Goal: Task Accomplishment & Management: Manage account settings

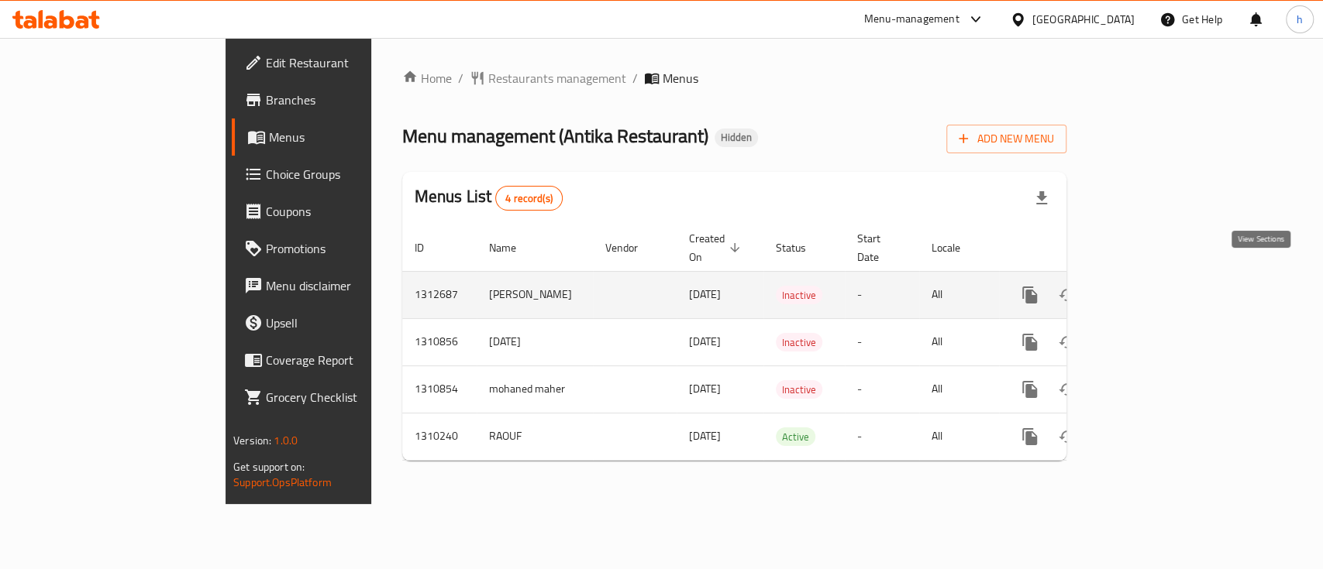
click at [1160, 278] on link "enhanced table" at bounding box center [1141, 295] width 37 height 37
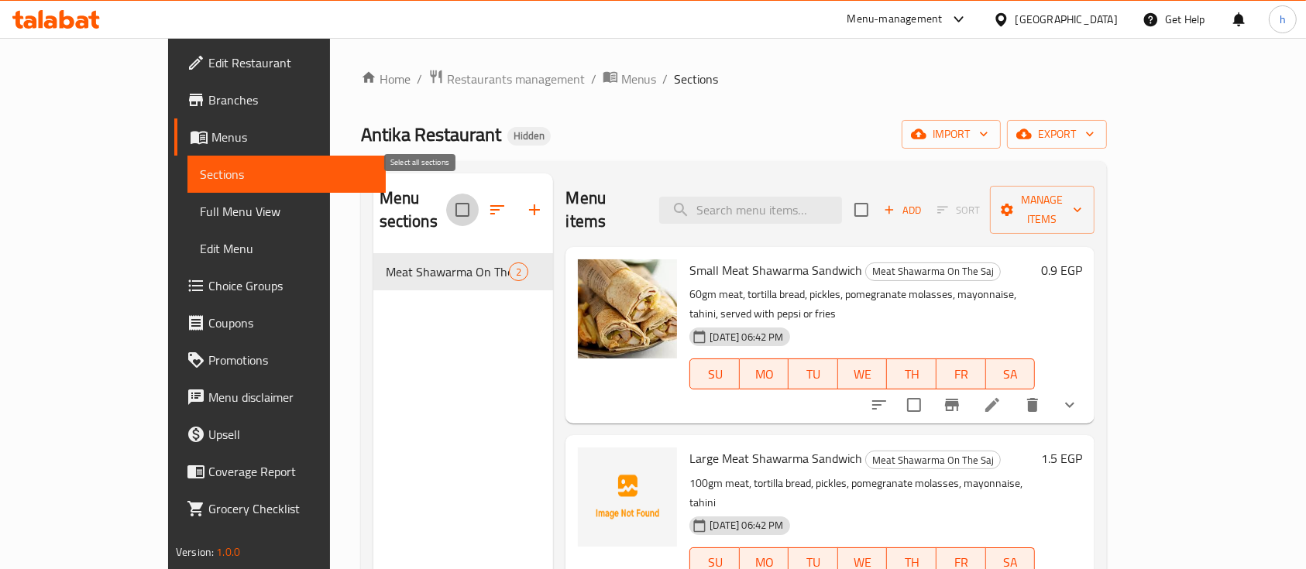
click at [446, 198] on input "checkbox" at bounding box center [462, 210] width 33 height 33
checkbox input "true"
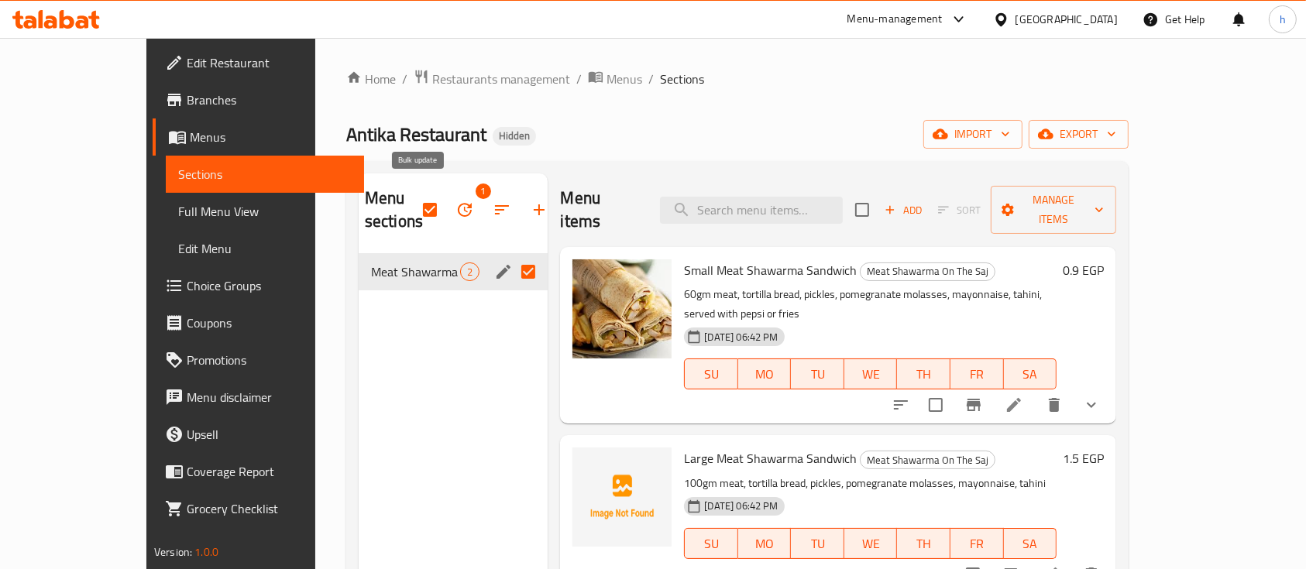
click at [458, 203] on icon "button" at bounding box center [465, 210] width 14 height 14
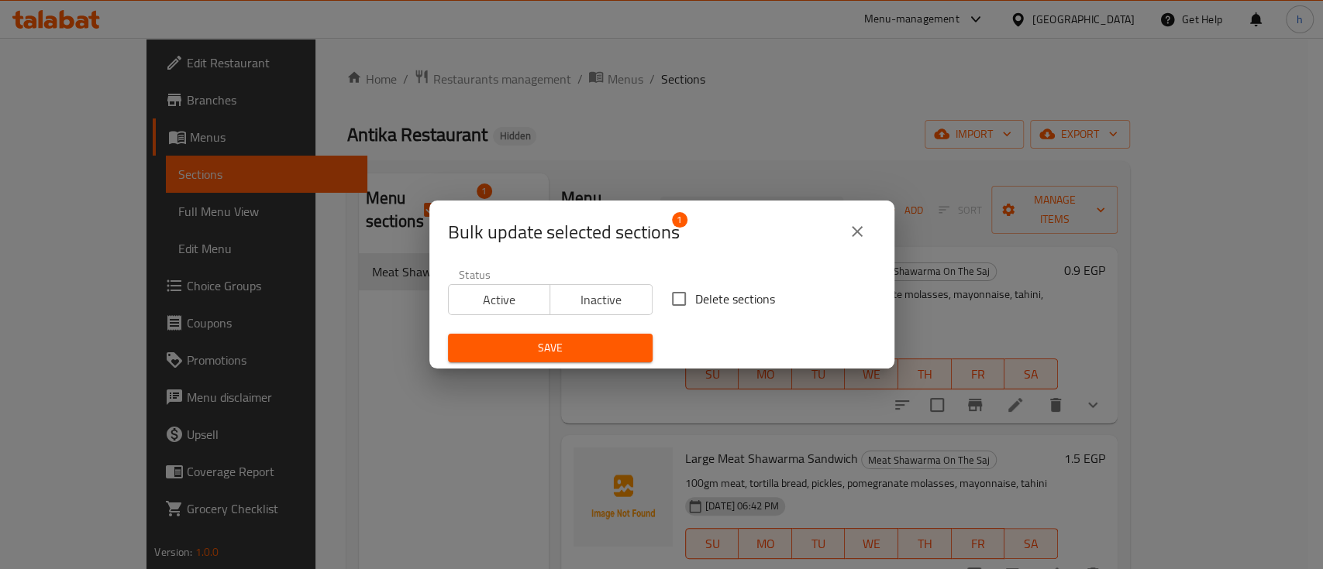
click at [665, 302] on input "Delete sections" at bounding box center [678, 299] width 33 height 33
checkbox input "true"
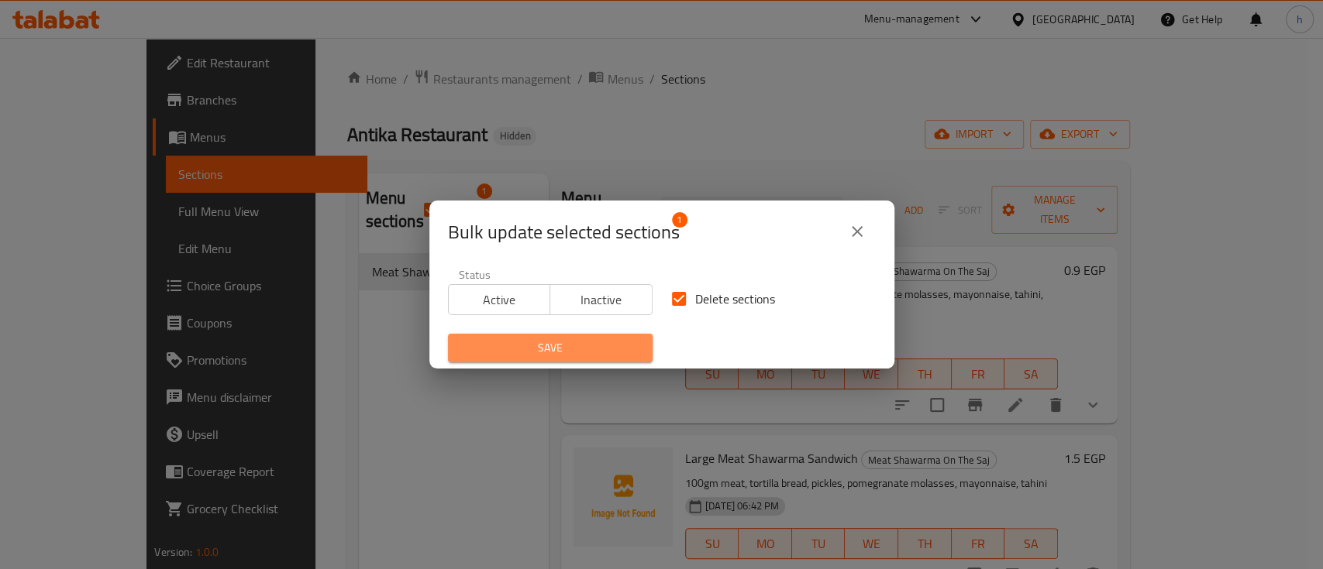
click at [607, 351] on span "Save" at bounding box center [550, 348] width 180 height 19
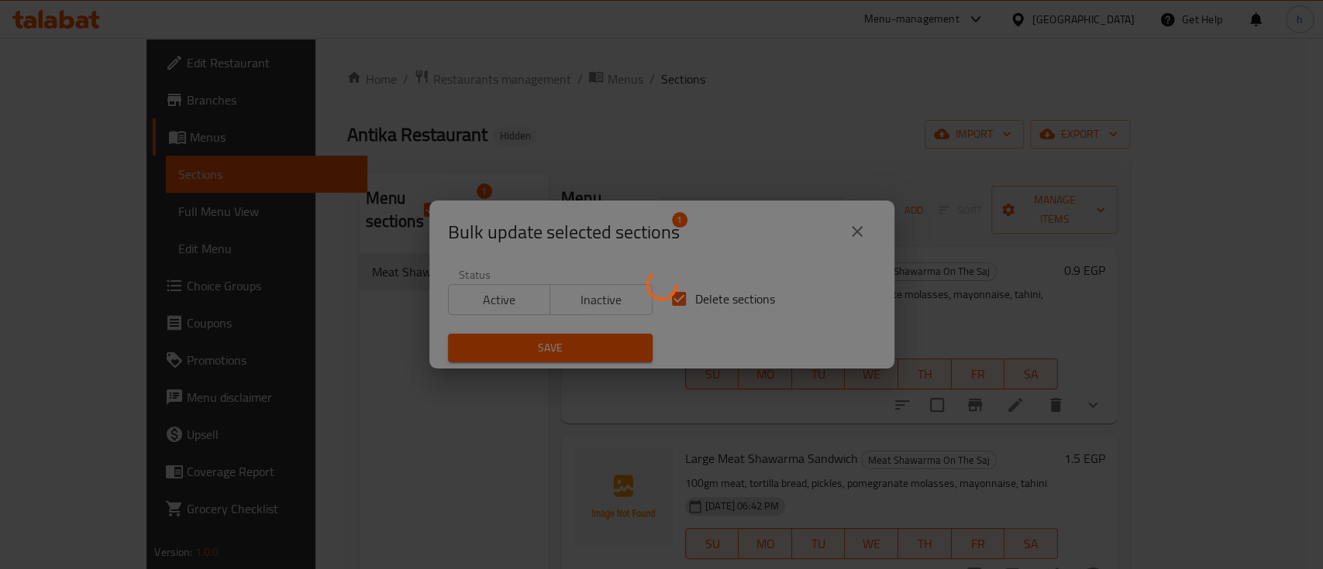
click at [638, 330] on div at bounding box center [661, 284] width 1323 height 569
checkbox input "false"
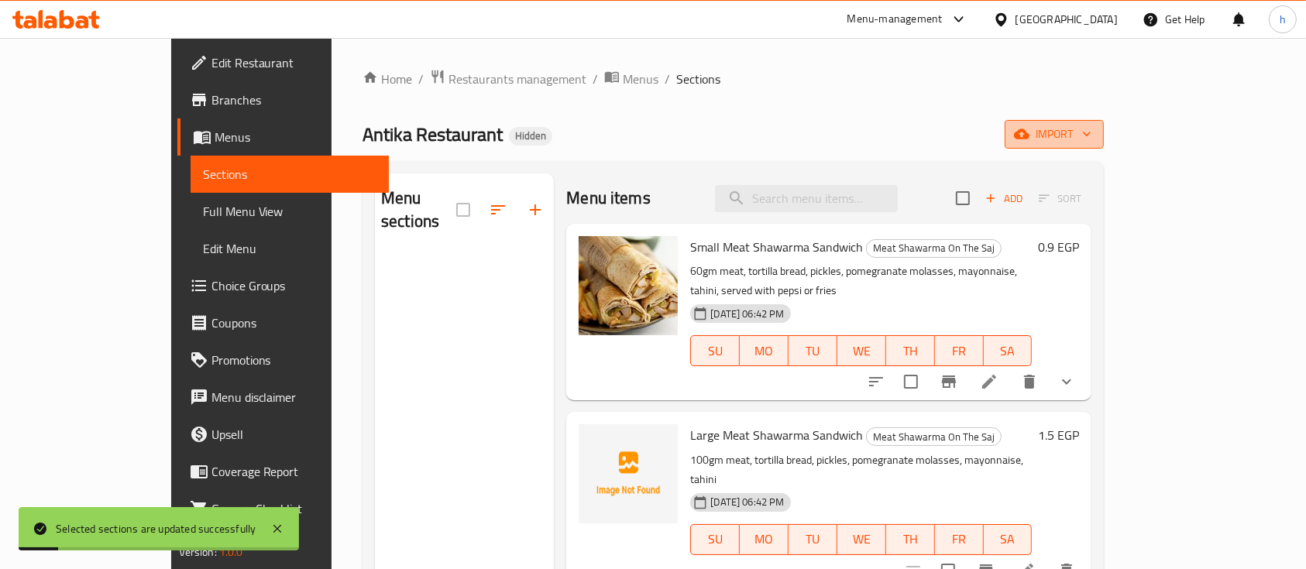
click at [1092, 132] on span "import" at bounding box center [1054, 134] width 74 height 19
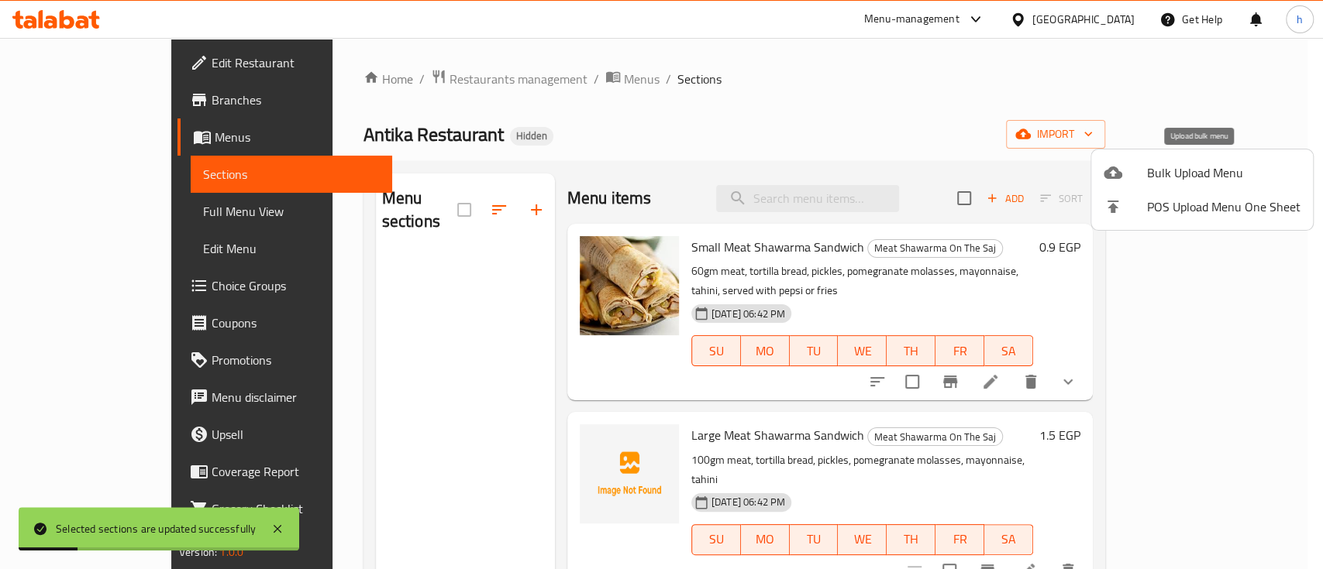
click at [1206, 170] on span "Bulk Upload Menu" at bounding box center [1223, 172] width 153 height 19
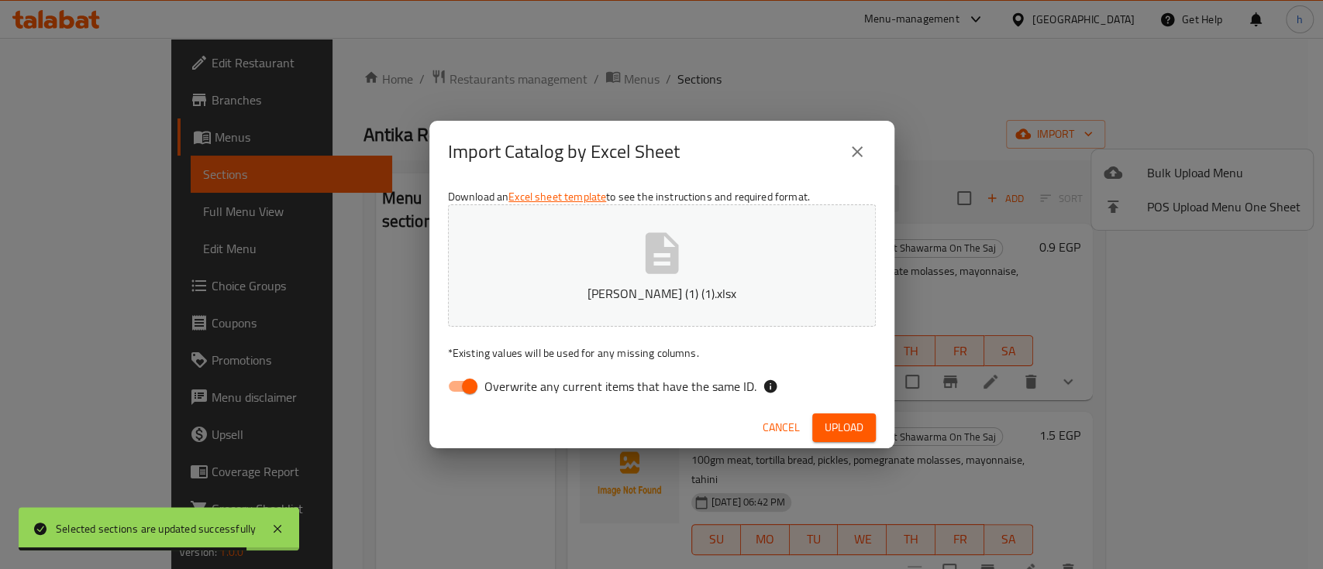
click at [711, 432] on div "Cancel Upload" at bounding box center [661, 428] width 465 height 41
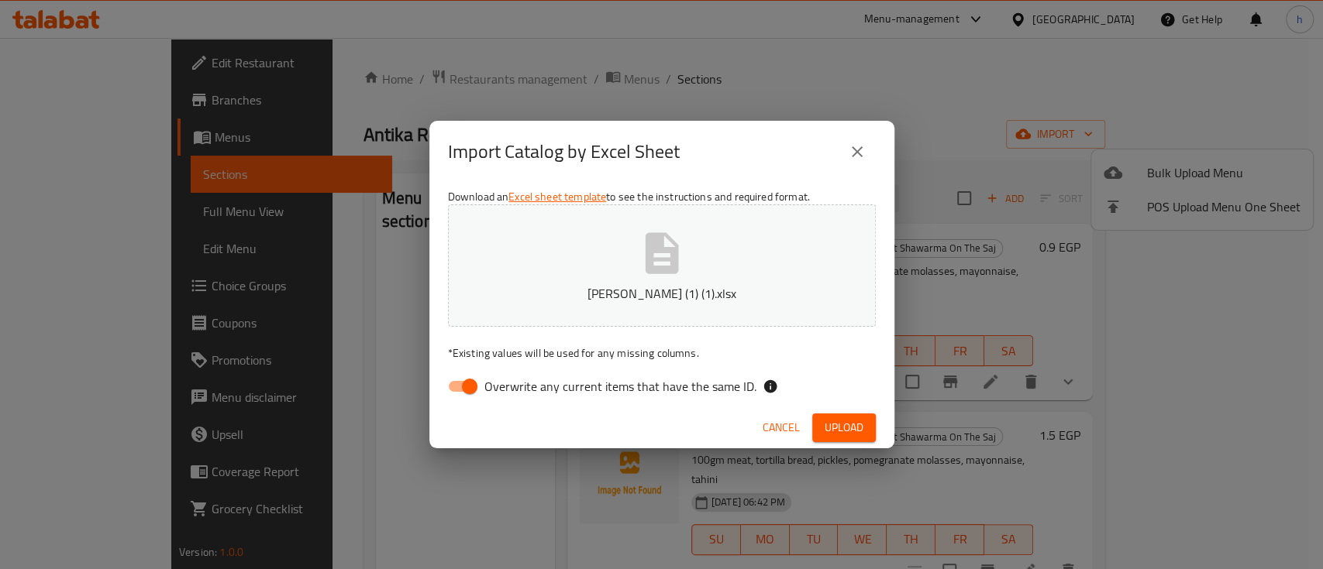
click at [515, 377] on span "Overwrite any current items that have the same ID." at bounding box center [620, 386] width 272 height 19
click at [514, 377] on input "Overwrite any current items that have the same ID." at bounding box center [469, 386] width 88 height 29
checkbox input "false"
click at [864, 432] on button "Upload" at bounding box center [844, 428] width 64 height 29
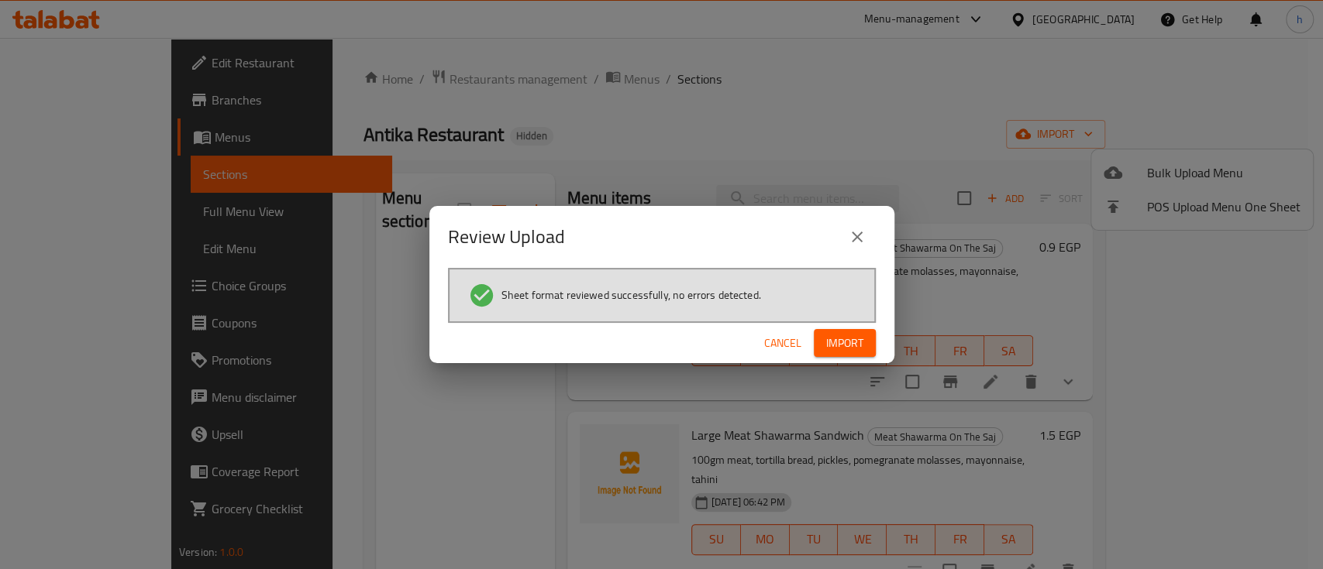
click at [859, 346] on span "Import" at bounding box center [844, 343] width 37 height 19
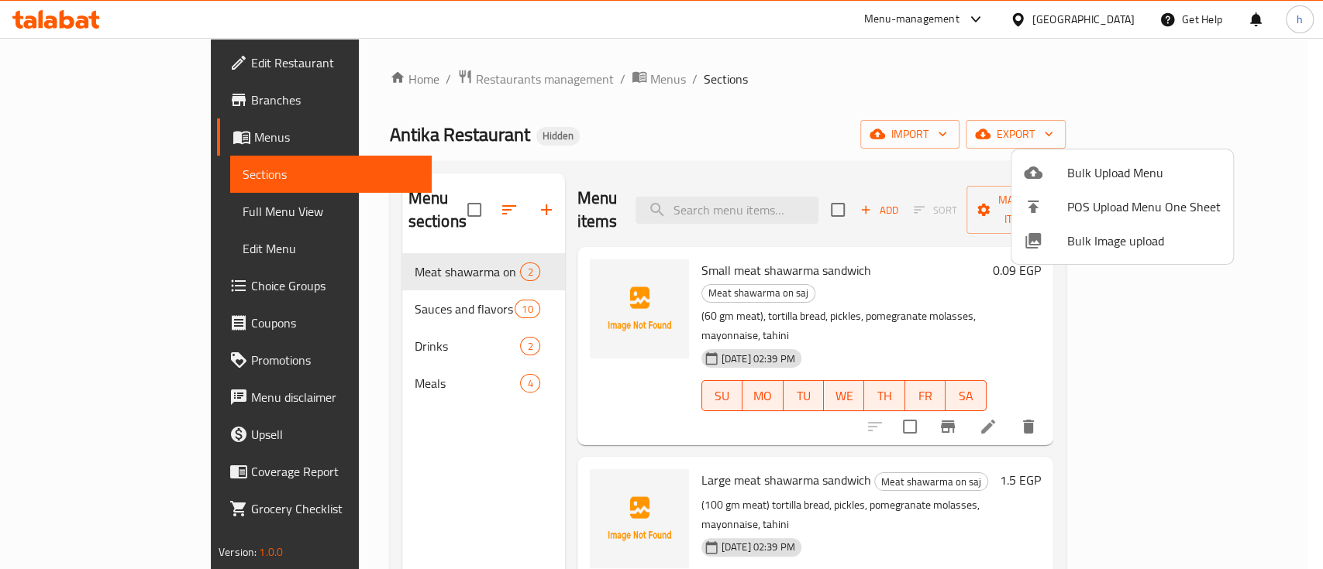
click at [370, 434] on div at bounding box center [661, 284] width 1323 height 569
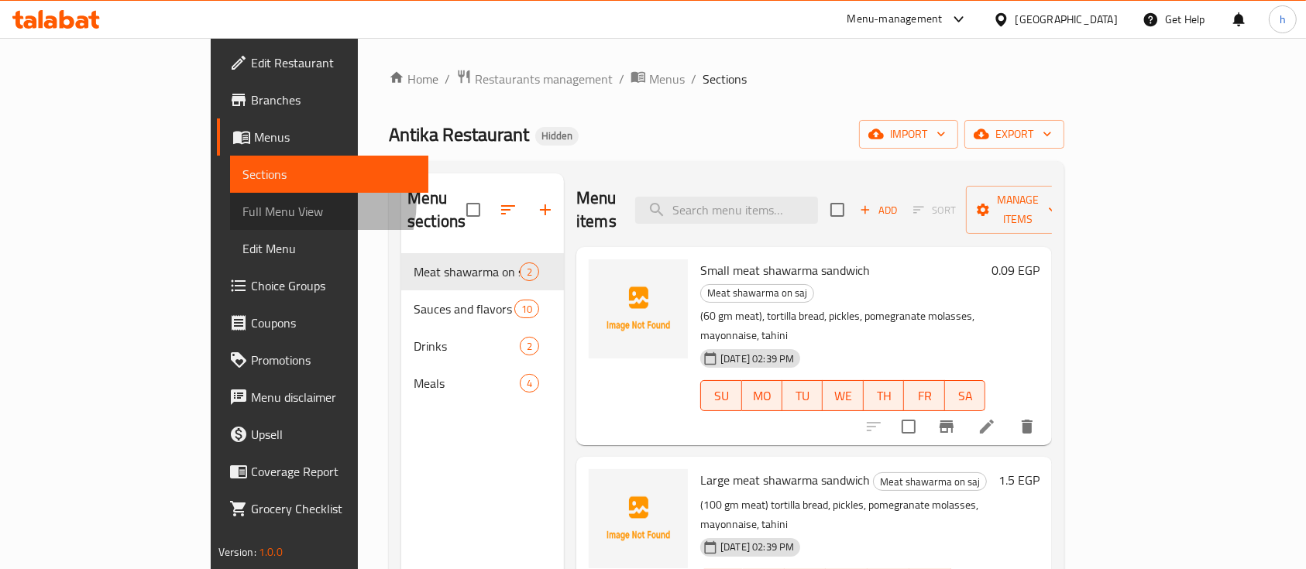
click at [243, 202] on span "Full Menu View" at bounding box center [330, 211] width 174 height 19
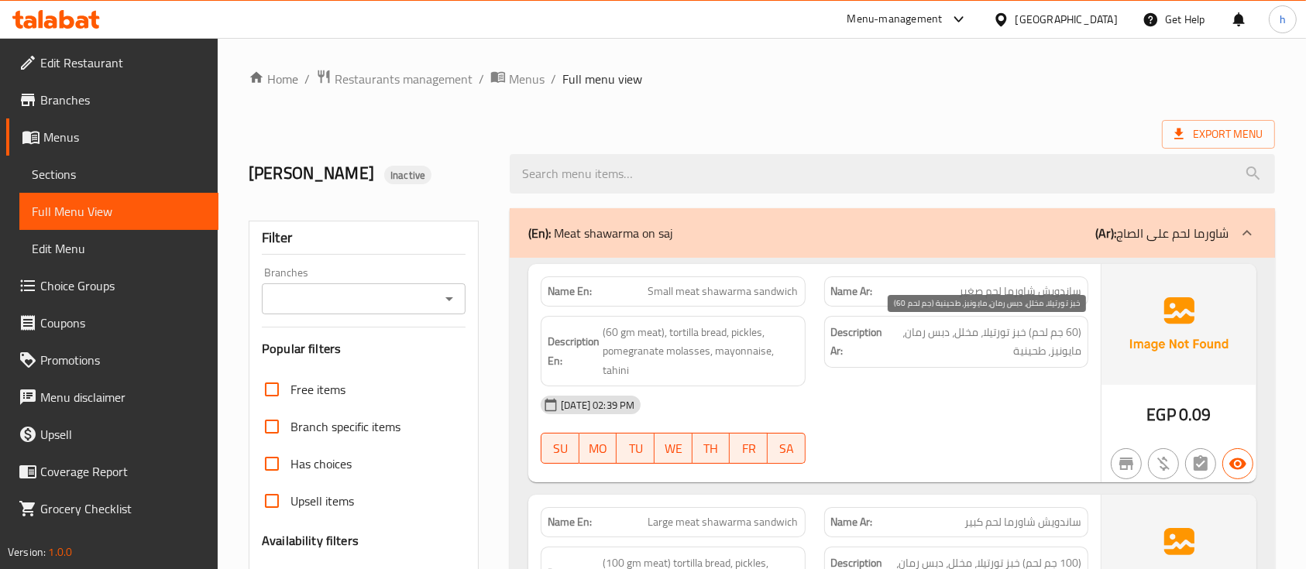
click at [977, 349] on span "(60 جم لحم) خبز تورتيلا، مخلل، دبس رمان، مايونيز، طحينية" at bounding box center [983, 342] width 195 height 38
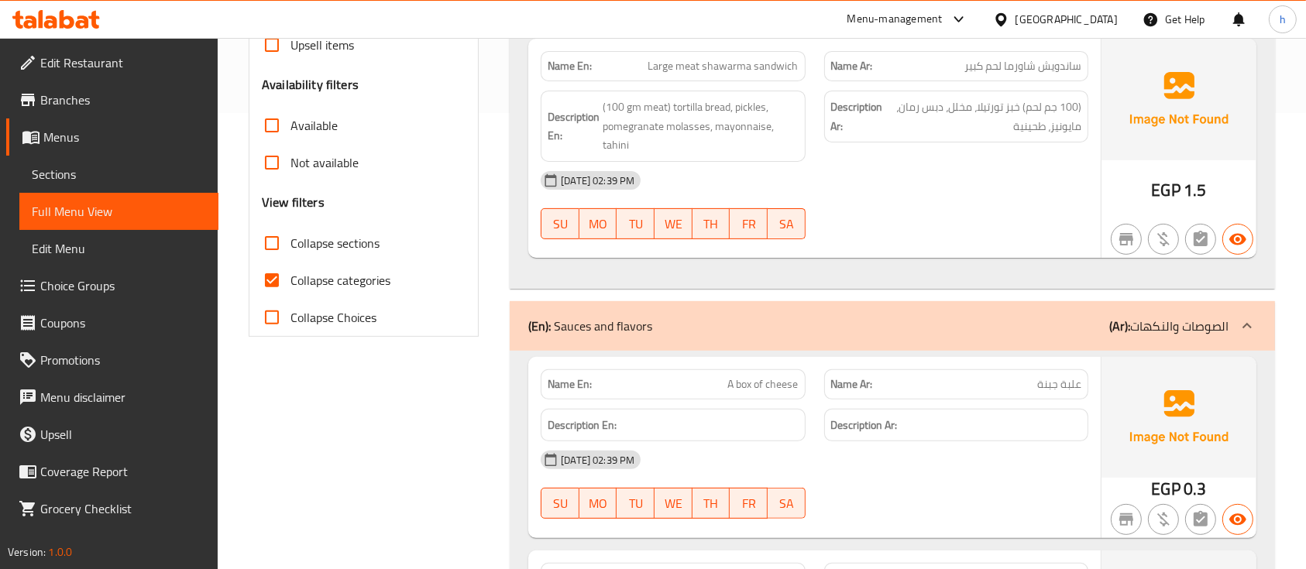
scroll to position [413, 0]
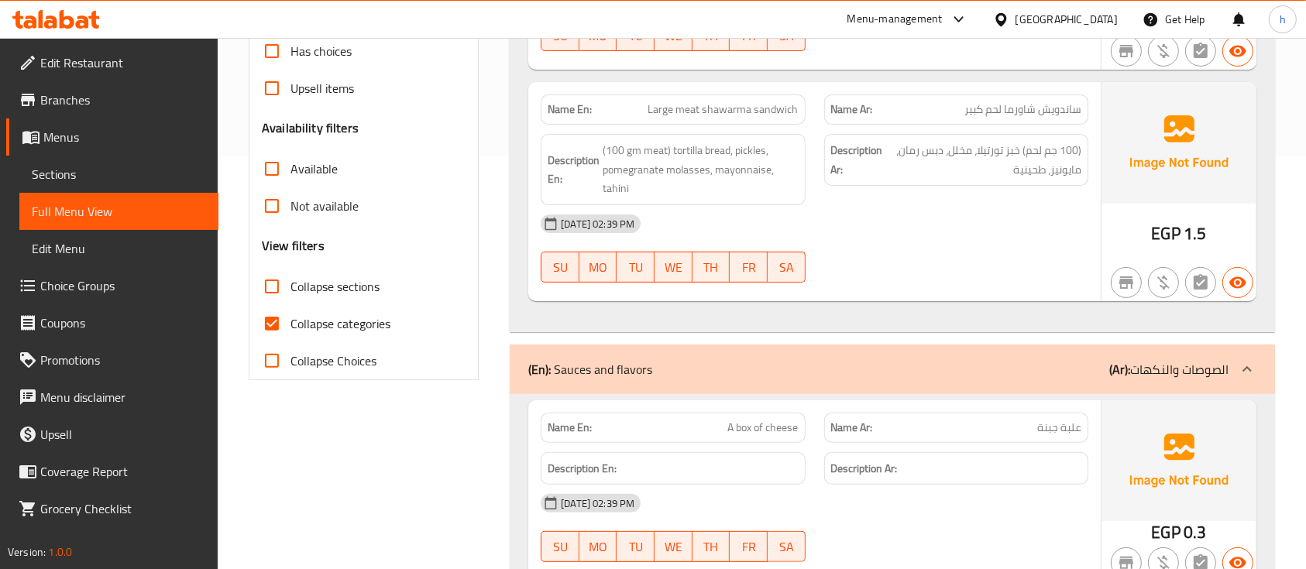
click at [778, 435] on span "A box of cheese" at bounding box center [763, 428] width 71 height 16
click at [1072, 431] on span "علبة جبنة" at bounding box center [1059, 428] width 44 height 16
copy span "علبة"
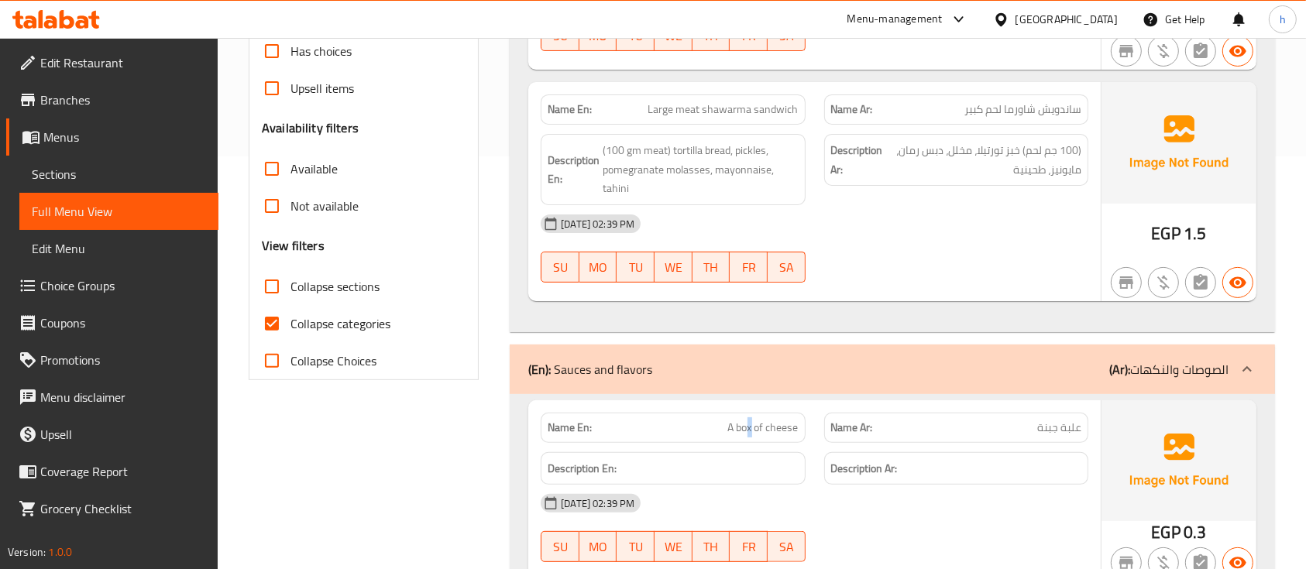
click at [750, 420] on span "A box of cheese" at bounding box center [763, 428] width 71 height 16
click at [789, 427] on span "A box of cheese" at bounding box center [763, 428] width 71 height 16
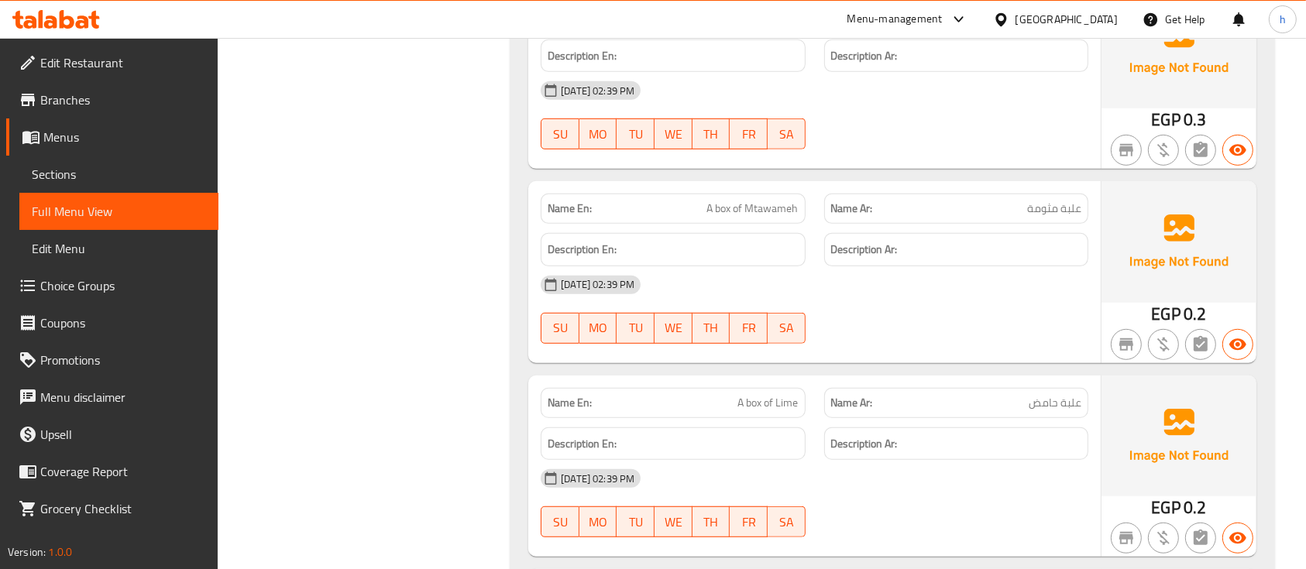
scroll to position [723, 0]
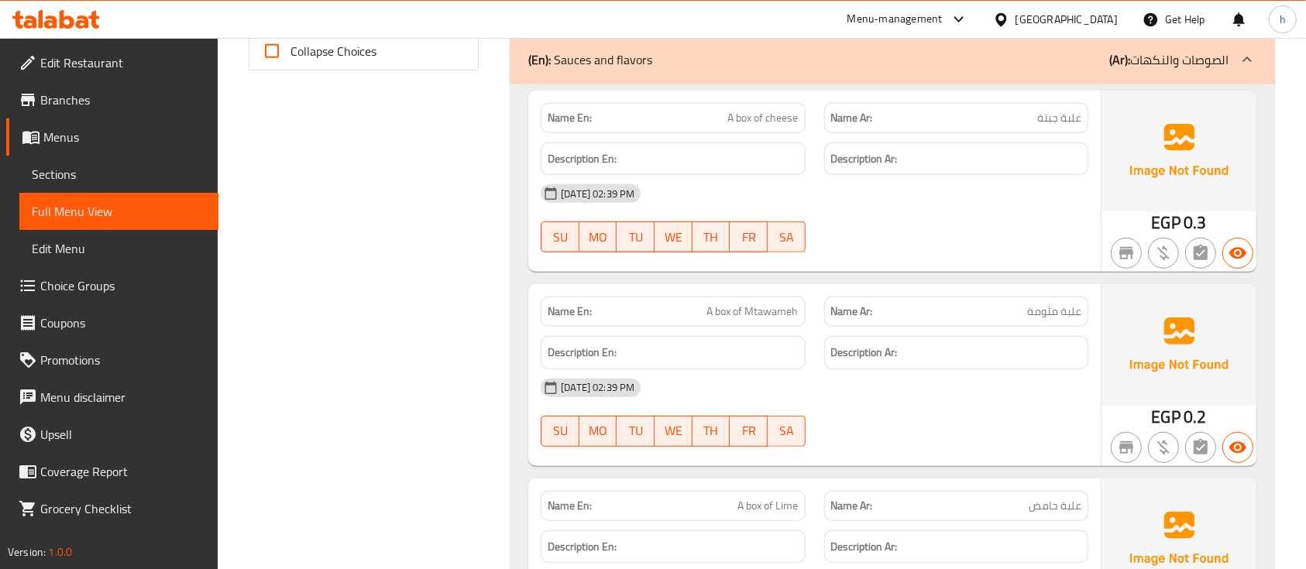
click at [772, 313] on span "A box of Mtawameh" at bounding box center [752, 312] width 91 height 16
click at [776, 506] on span "A box of Lime" at bounding box center [768, 506] width 60 height 16
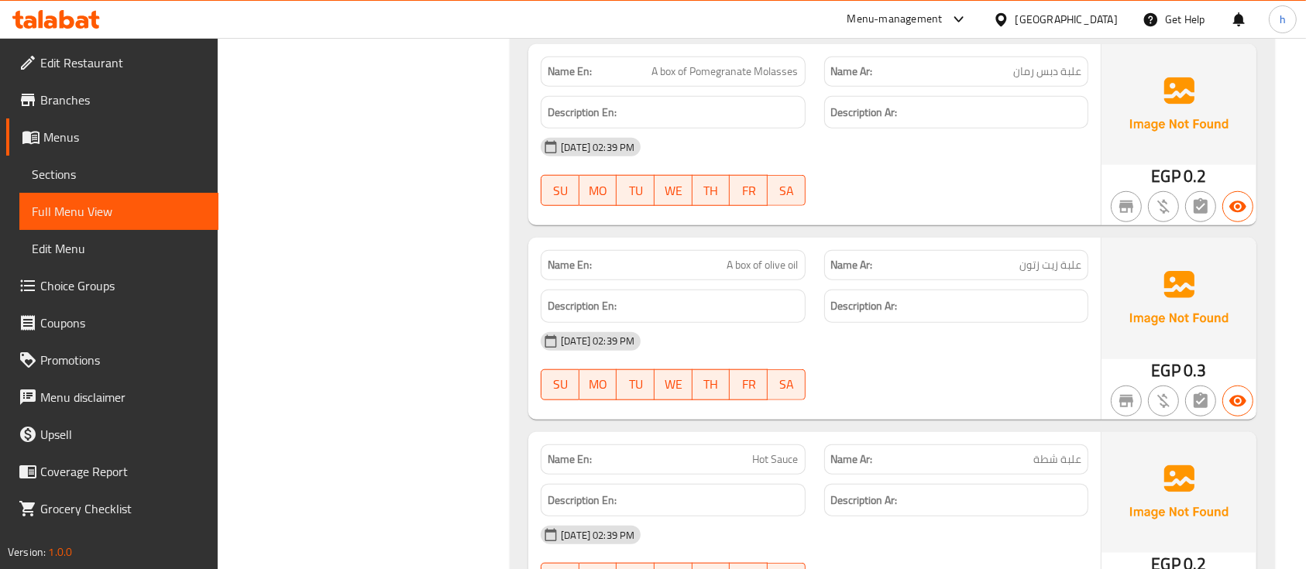
scroll to position [1550, 0]
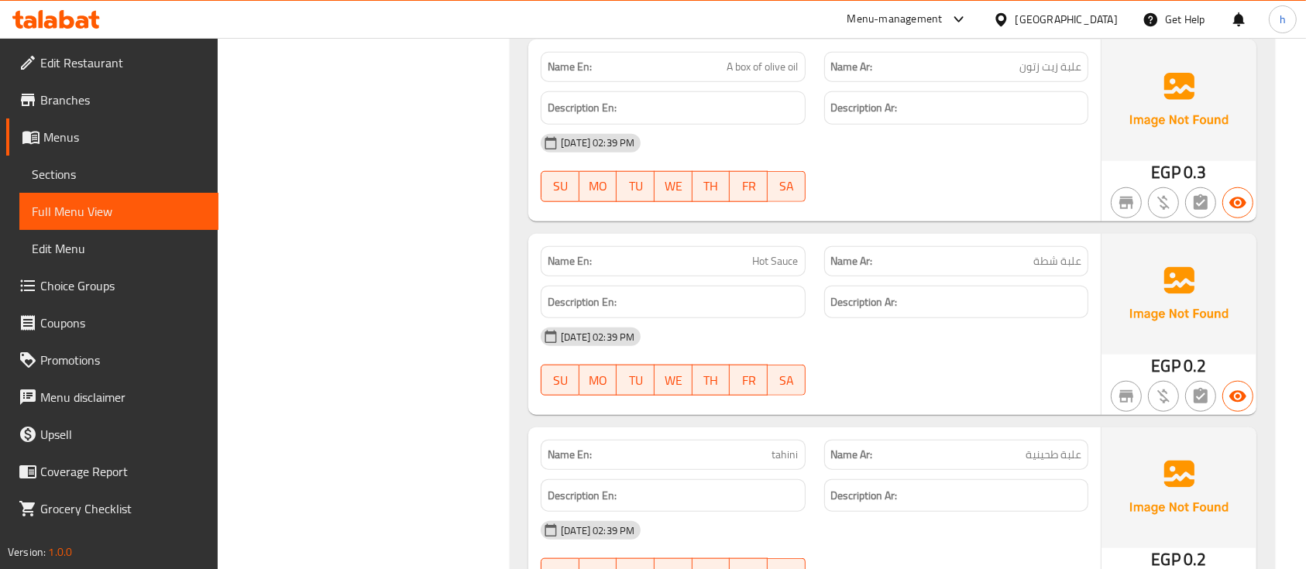
click at [787, 260] on span "Hot Sauce" at bounding box center [776, 261] width 46 height 16
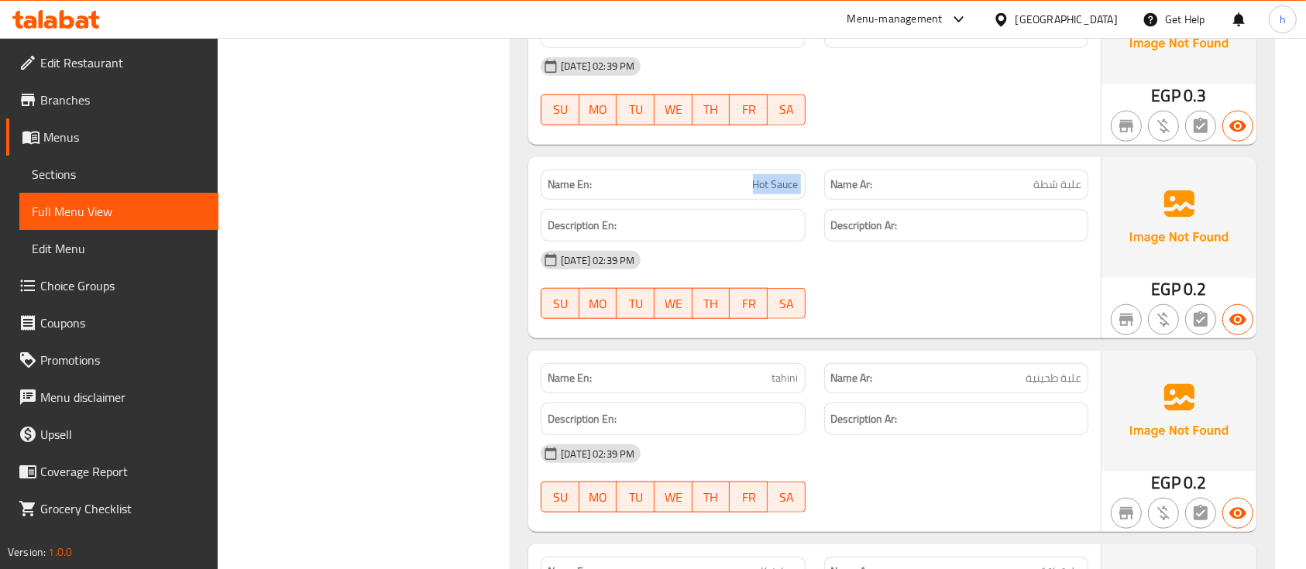
scroll to position [1653, 0]
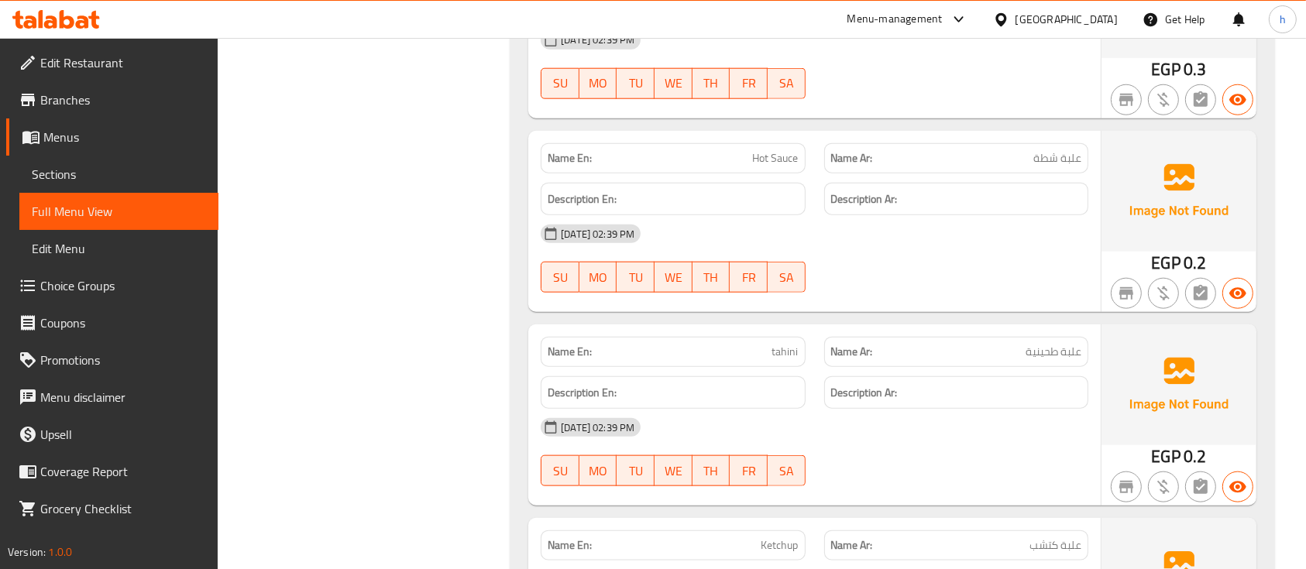
click at [769, 344] on p "Name En: tahini" at bounding box center [673, 352] width 250 height 16
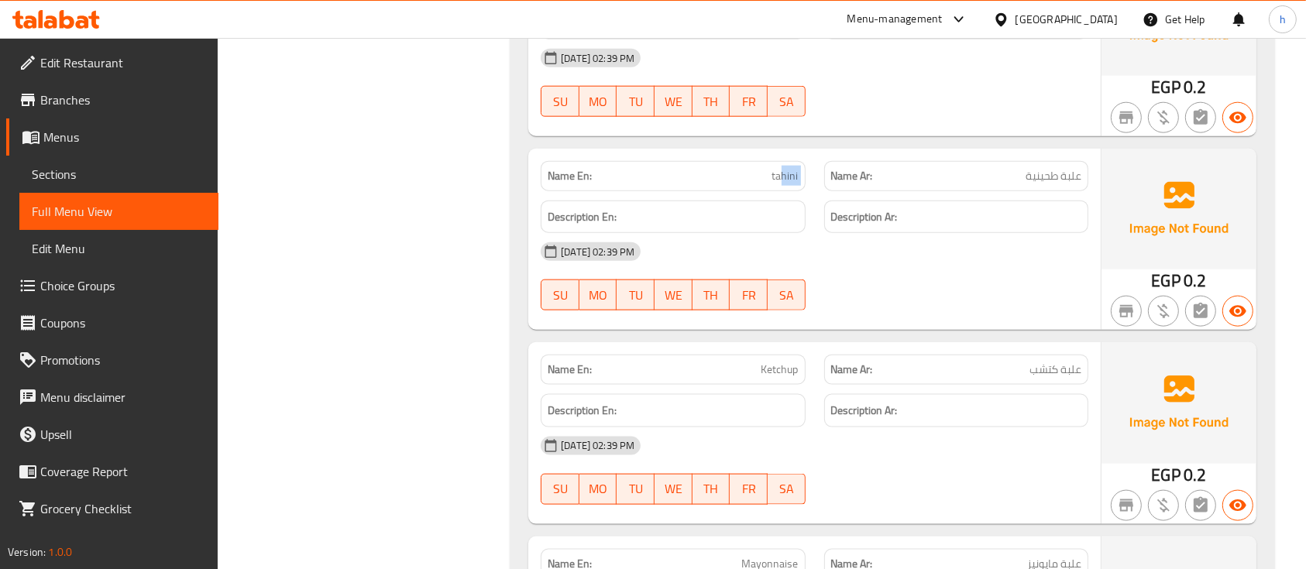
scroll to position [1859, 0]
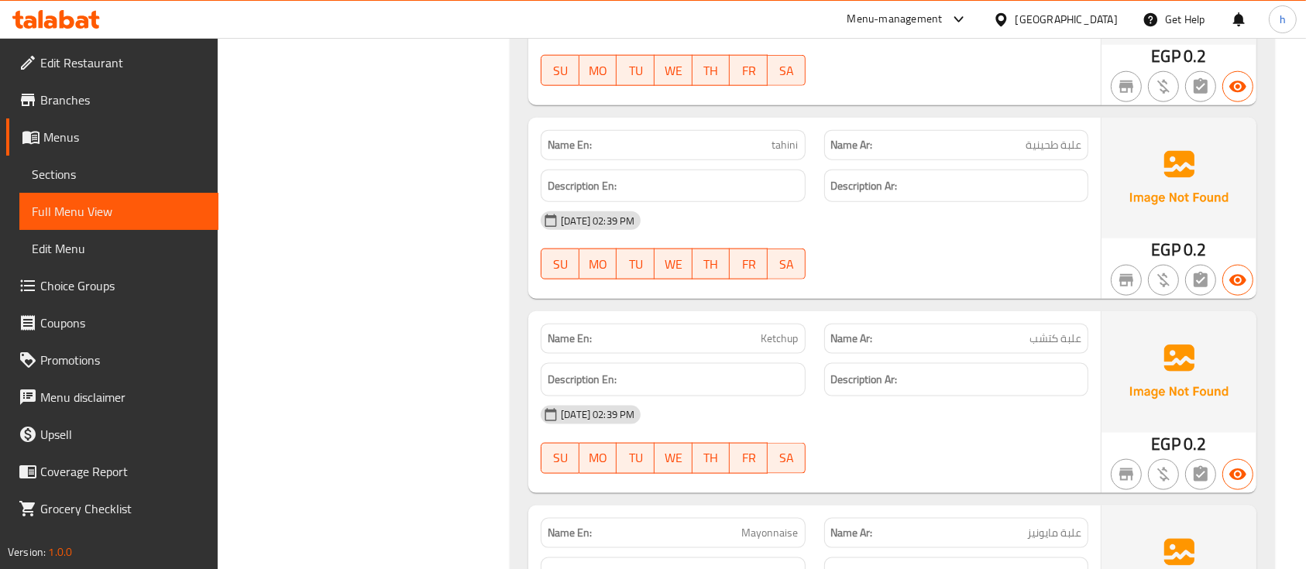
click at [756, 344] on p "Name En: Ketchup" at bounding box center [673, 339] width 250 height 16
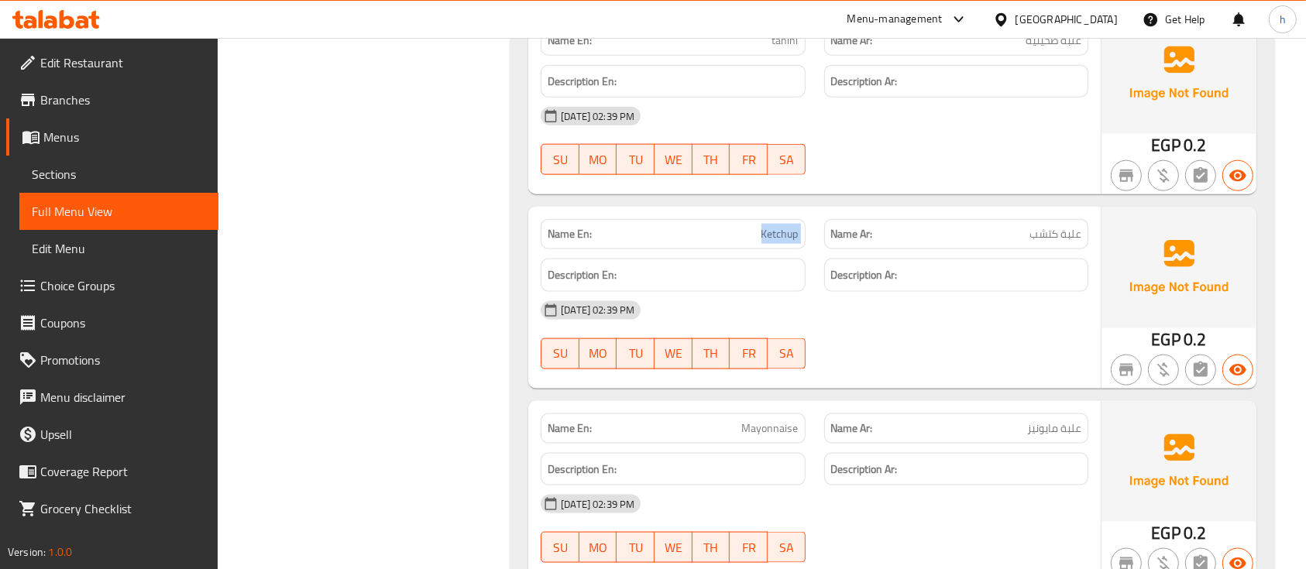
scroll to position [2066, 0]
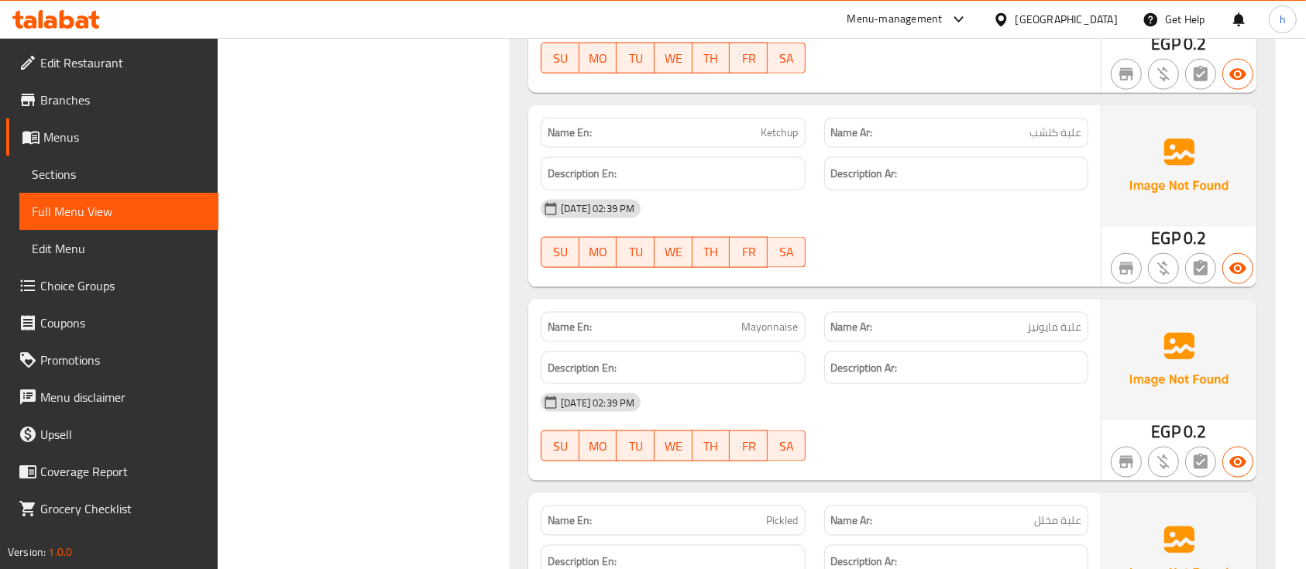
click at [765, 327] on span "Mayonnaise" at bounding box center [770, 327] width 57 height 16
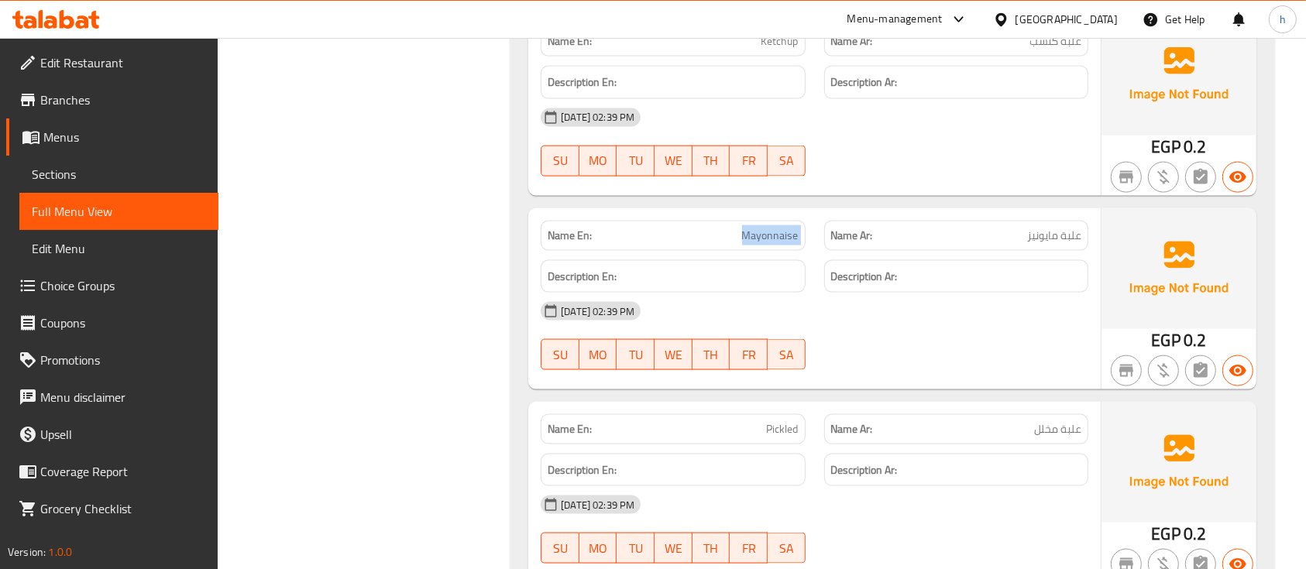
scroll to position [2272, 0]
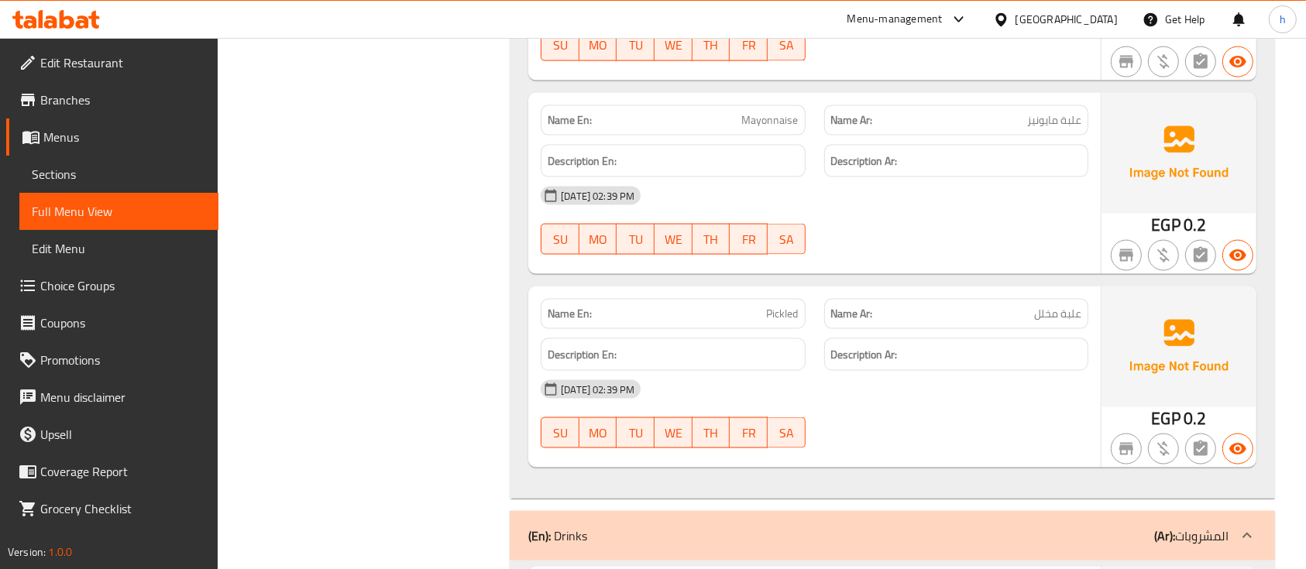
click at [763, 331] on div "Description En:" at bounding box center [672, 355] width 283 height 52
click at [763, 320] on p "Name En: Pickled" at bounding box center [673, 314] width 250 height 16
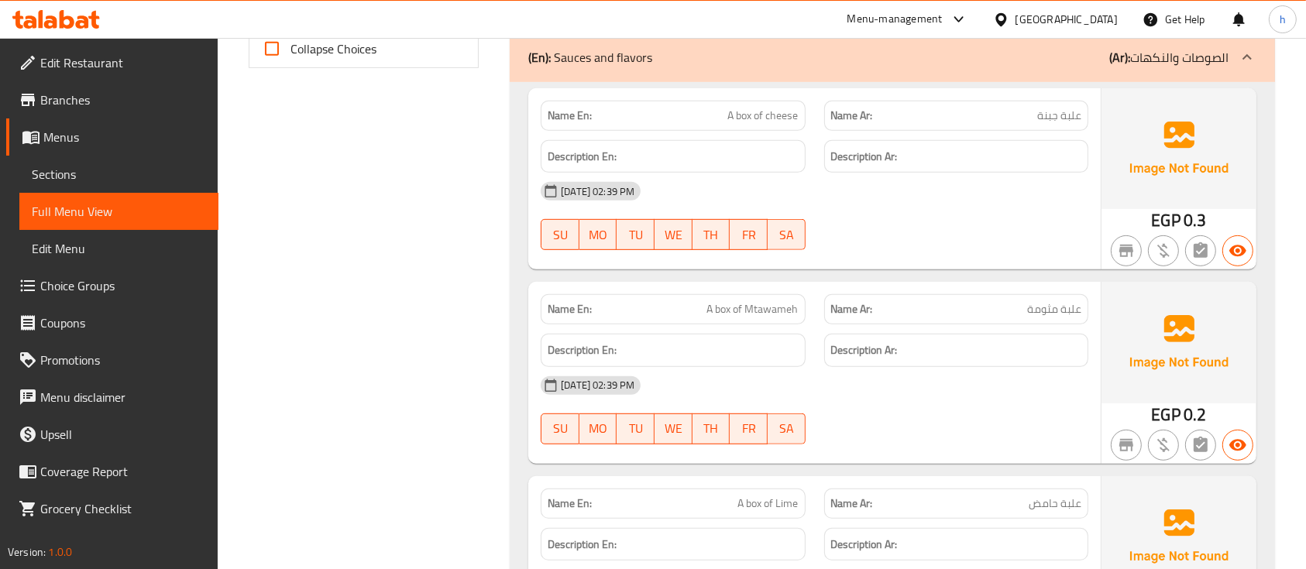
scroll to position [723, 0]
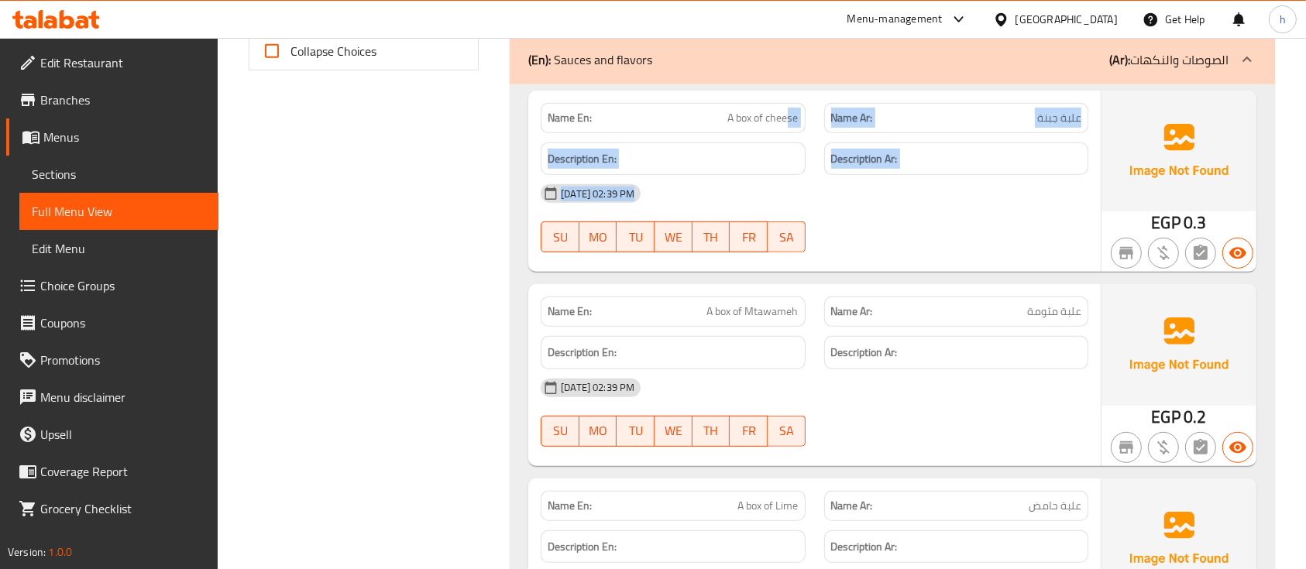
drag, startPoint x: 786, startPoint y: 125, endPoint x: 792, endPoint y: 262, distance: 137.3
click at [792, 262] on div "Name En: A box of cheese Name Ar: علبة جبنة Description En: Description Ar: 18-…" at bounding box center [814, 181] width 573 height 181
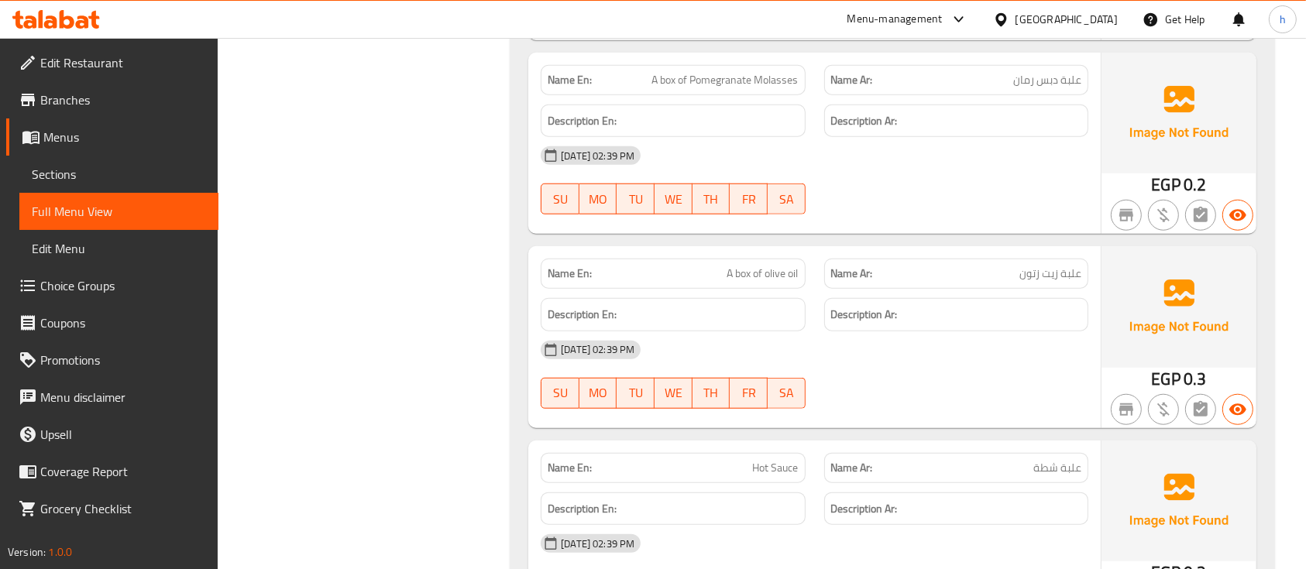
scroll to position [1446, 0]
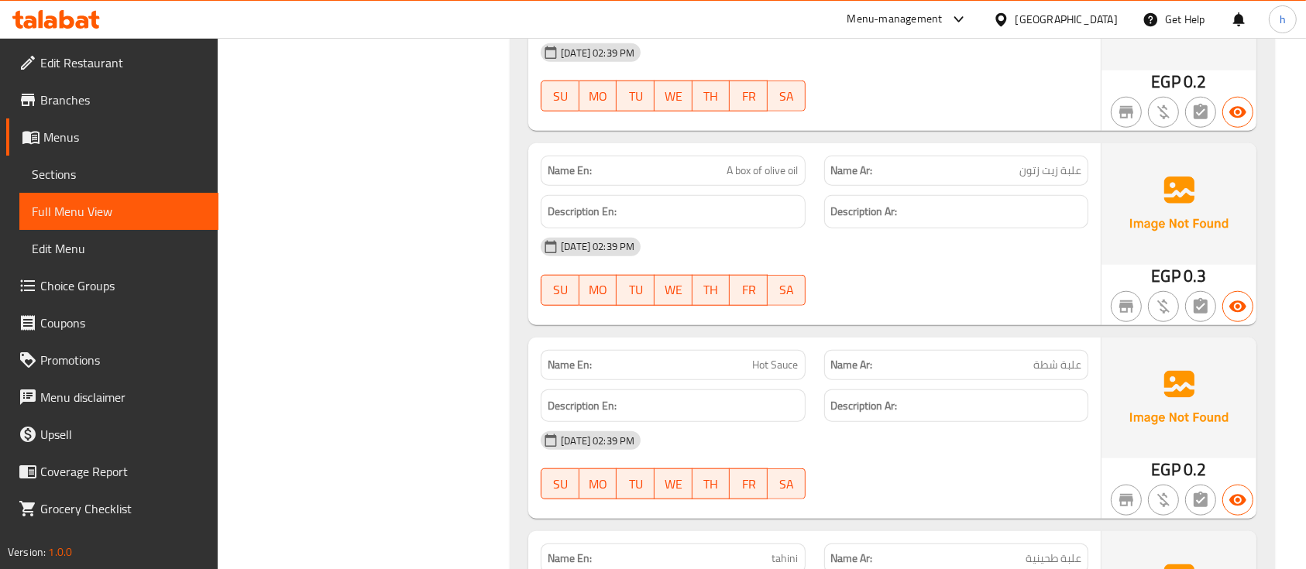
click at [769, 163] on span "A box of olive oil" at bounding box center [763, 171] width 71 height 16
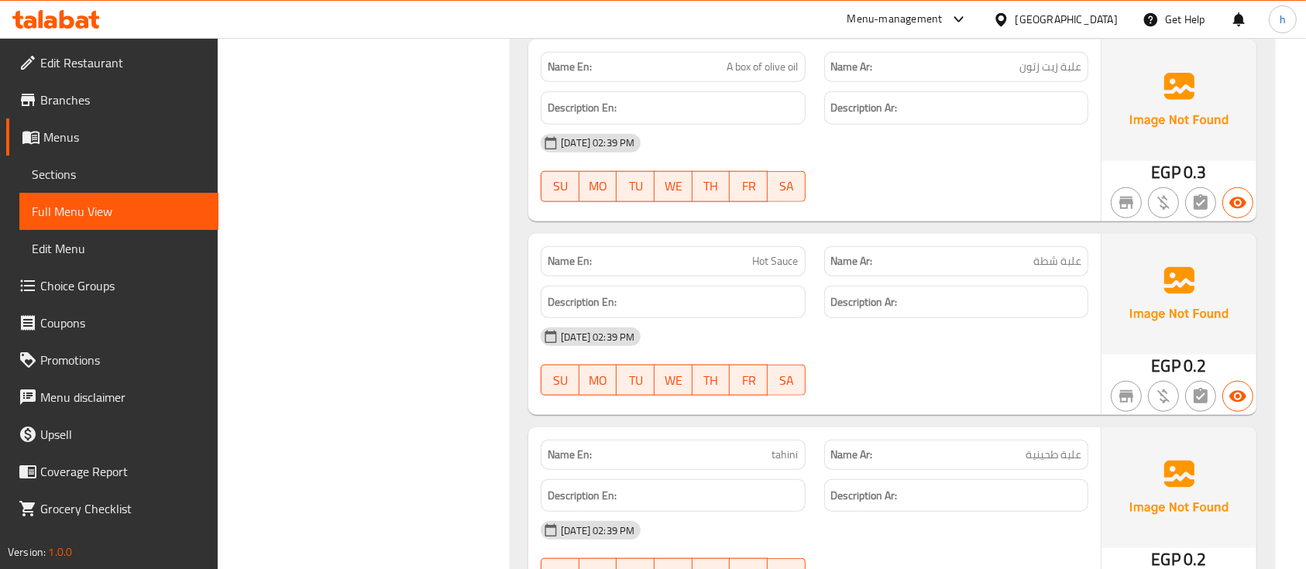
click at [769, 266] on span "Hot Sauce" at bounding box center [776, 261] width 46 height 16
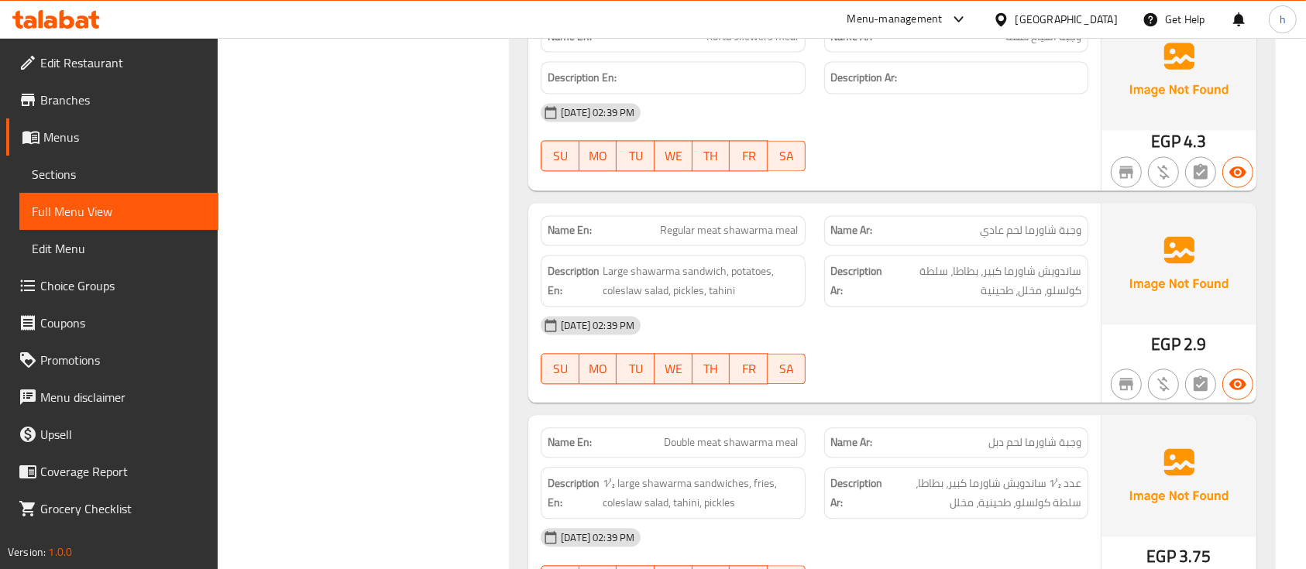
scroll to position [3512, 0]
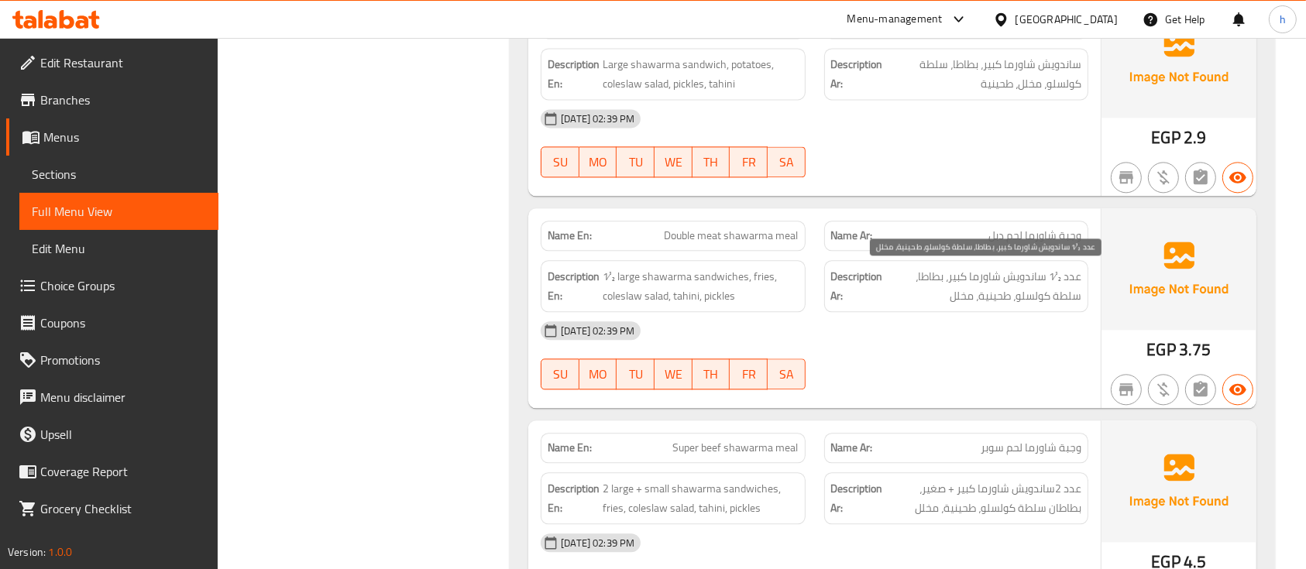
click at [1052, 281] on span "عدد ½1 ساندويش شاورما كبير، بطاطا، سلطة كولسلو، طحينية، مخلل" at bounding box center [983, 286] width 195 height 38
click at [1064, 294] on span "عدد ½1 ساندويش شاورما كبير، بطاطا، سلطة كولسلو، طحينية، مخلل" at bounding box center [983, 286] width 195 height 38
drag, startPoint x: 1064, startPoint y: 270, endPoint x: 1049, endPoint y: 274, distance: 15.4
click at [1049, 274] on span "عدد ½1 ساندويش شاورما كبير، بطاطا، سلطة كولسلو، طحينية، مخلل" at bounding box center [983, 286] width 195 height 38
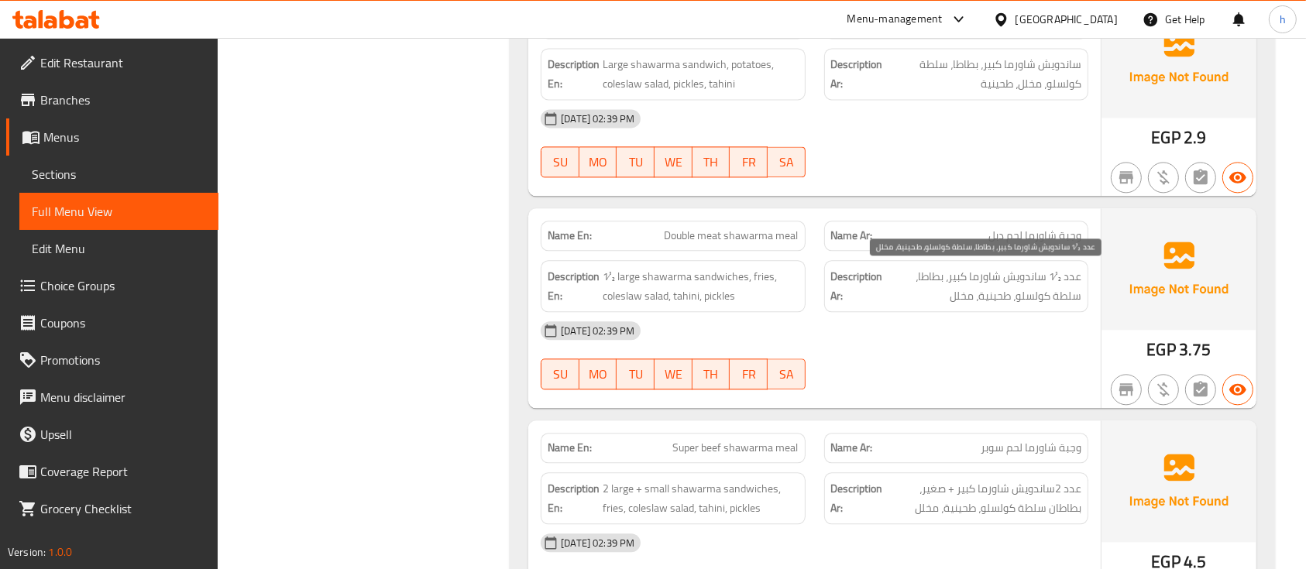
click at [931, 270] on span "عدد ½1 ساندويش شاورما كبير، بطاطا، سلطة كولسلو، طحينية، مخلل" at bounding box center [983, 286] width 195 height 38
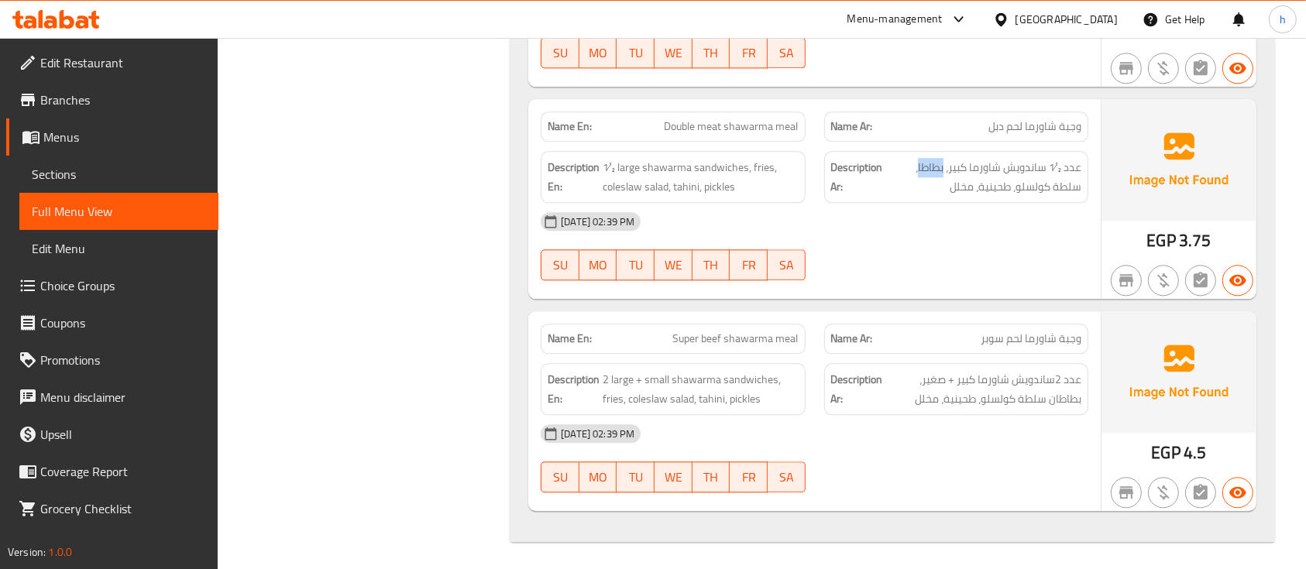
scroll to position [3624, 0]
click at [755, 356] on div "Description En: 2 large + small shawarma sandwiches, fries, coleslaw salad, tah…" at bounding box center [672, 387] width 283 height 71
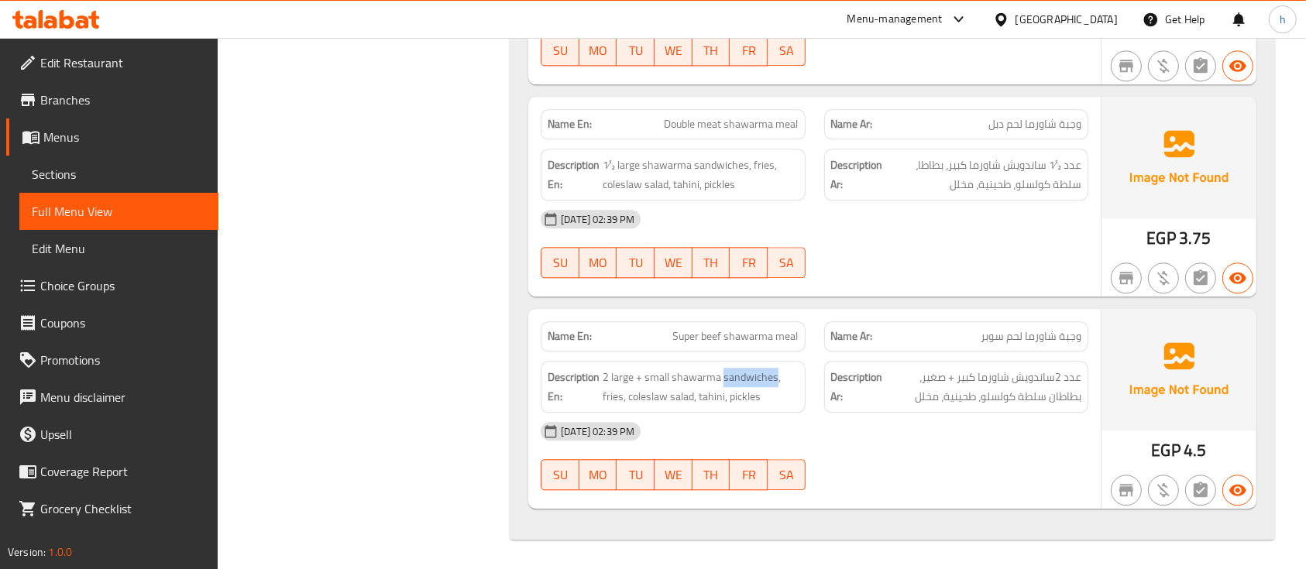
click at [755, 356] on div "Description En: 2 large + small shawarma sandwiches, fries, coleslaw salad, tah…" at bounding box center [672, 387] width 283 height 71
click at [752, 363] on div "Description En: 2 large + small shawarma sandwiches, fries, coleslaw salad, tah…" at bounding box center [673, 387] width 264 height 52
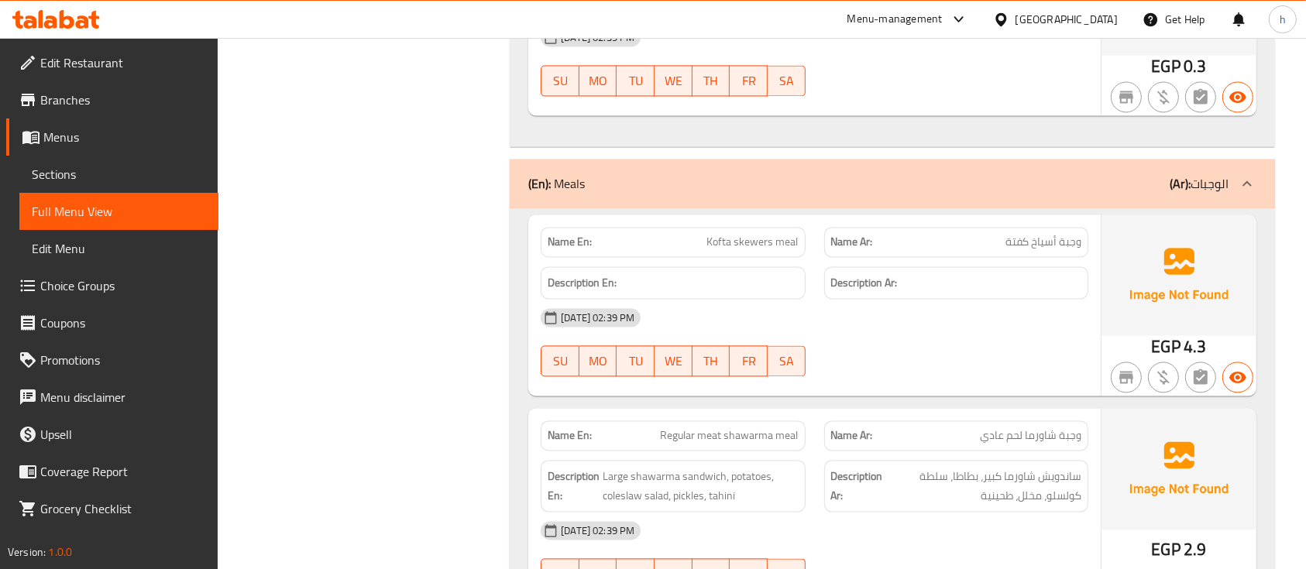
scroll to position [2591, 0]
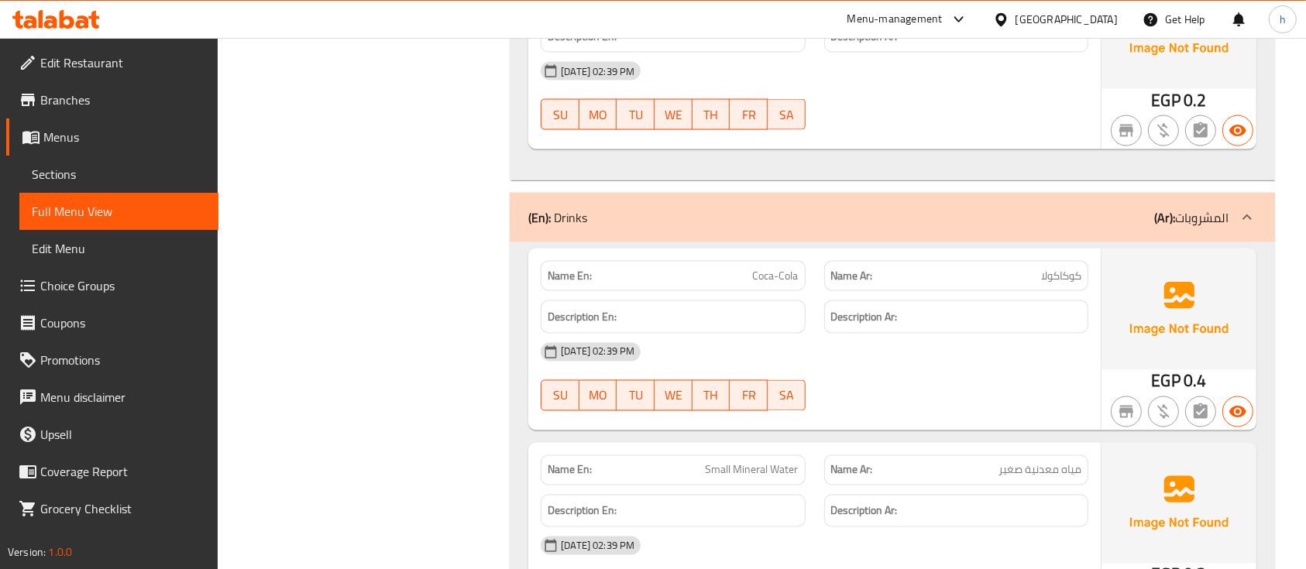
click at [56, 88] on link "Branches" at bounding box center [112, 99] width 212 height 37
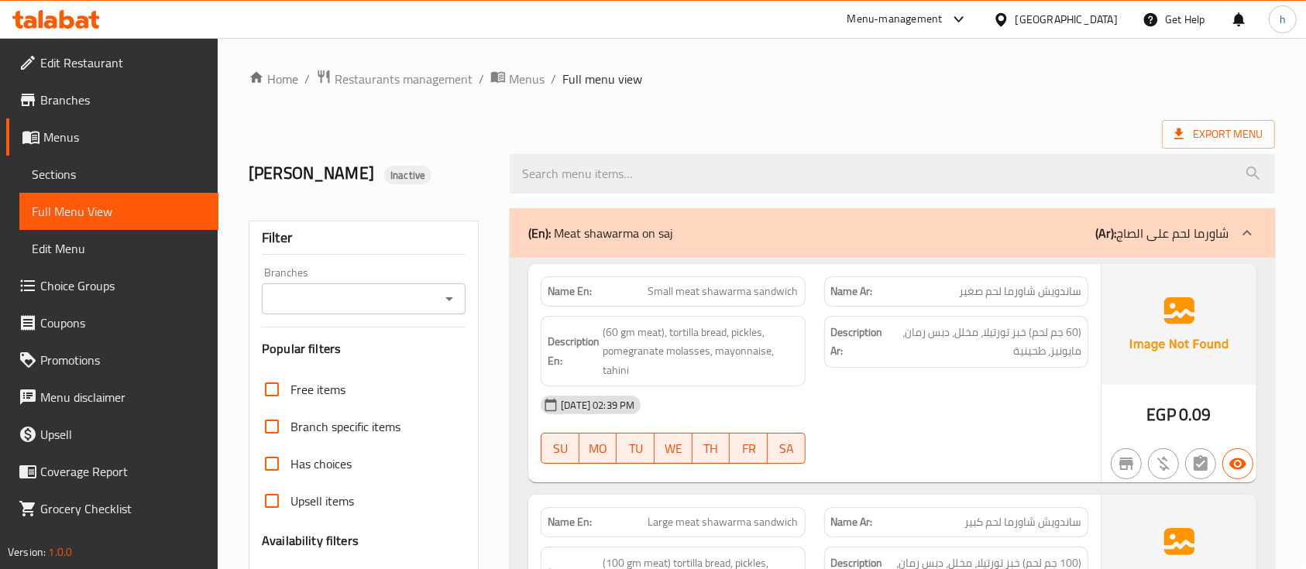
click at [86, 142] on span "Menus" at bounding box center [124, 137] width 163 height 19
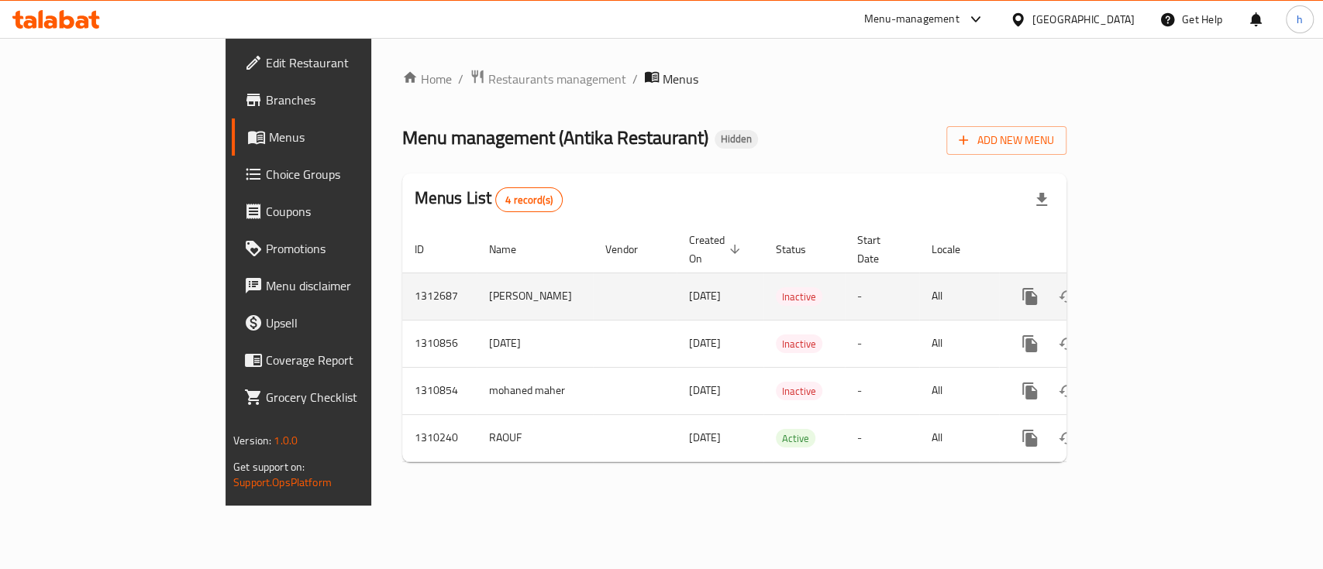
click at [1151, 287] on icon "enhanced table" at bounding box center [1141, 296] width 19 height 19
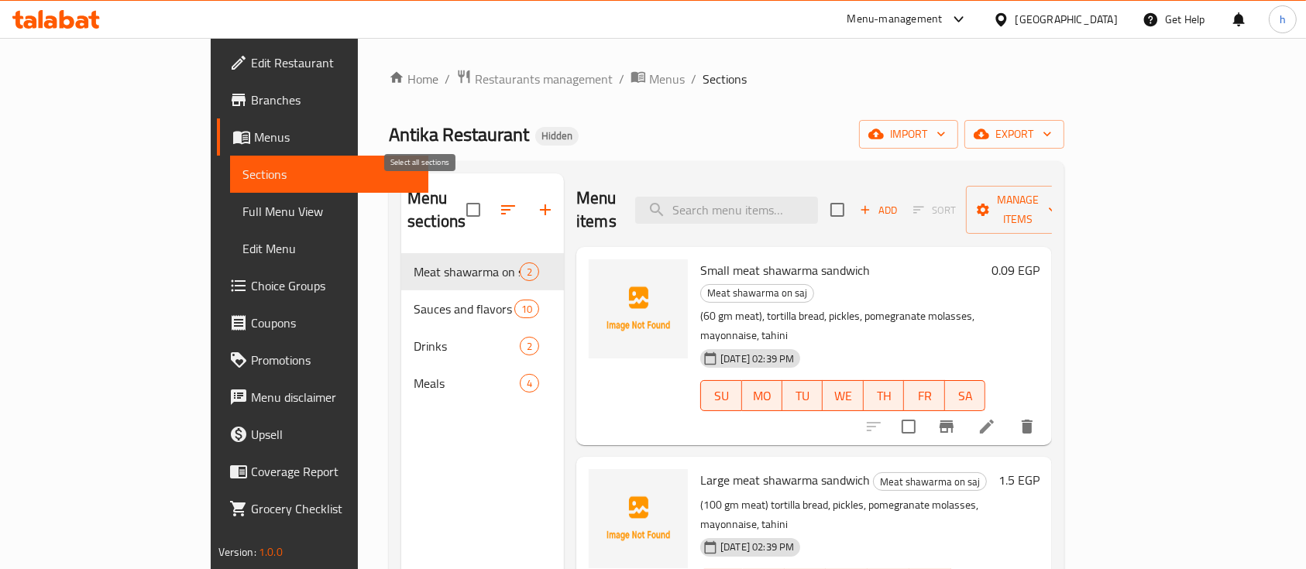
click at [457, 198] on input "checkbox" at bounding box center [473, 210] width 33 height 33
checkbox input "true"
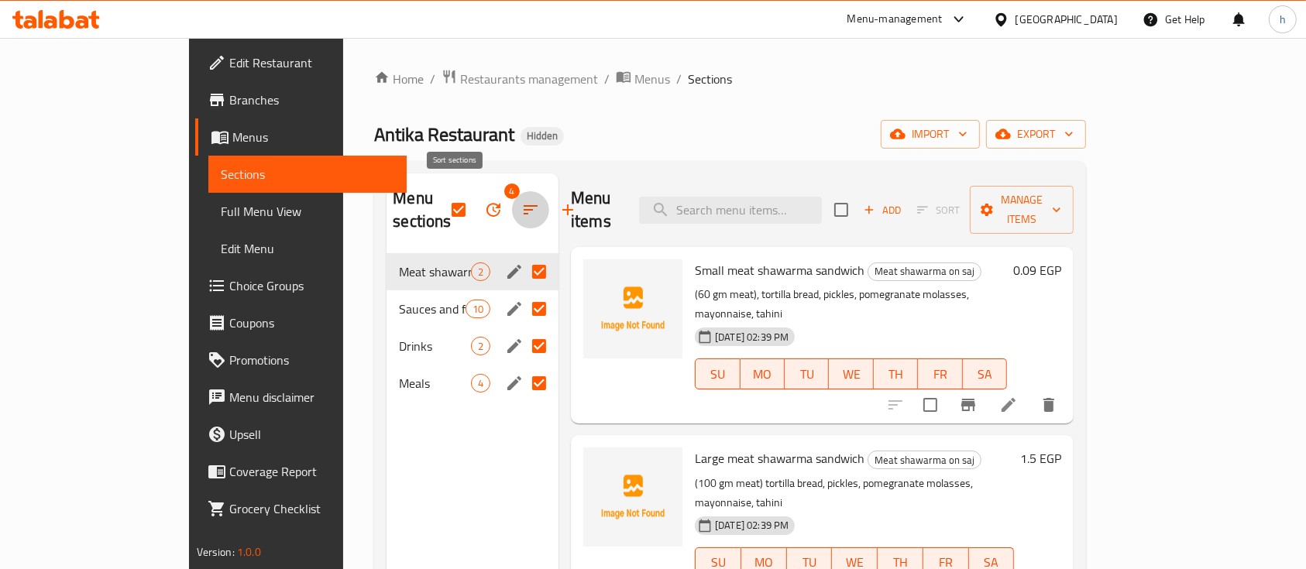
click at [521, 204] on icon "button" at bounding box center [530, 210] width 19 height 19
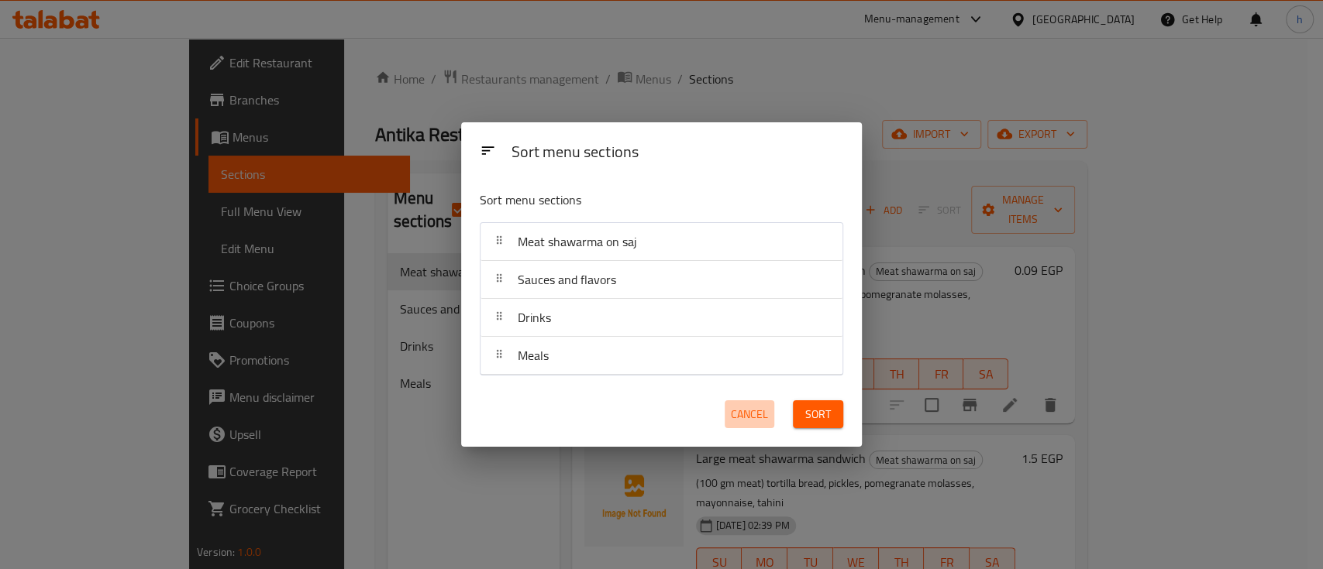
click at [752, 412] on span "Cancel" at bounding box center [749, 414] width 37 height 19
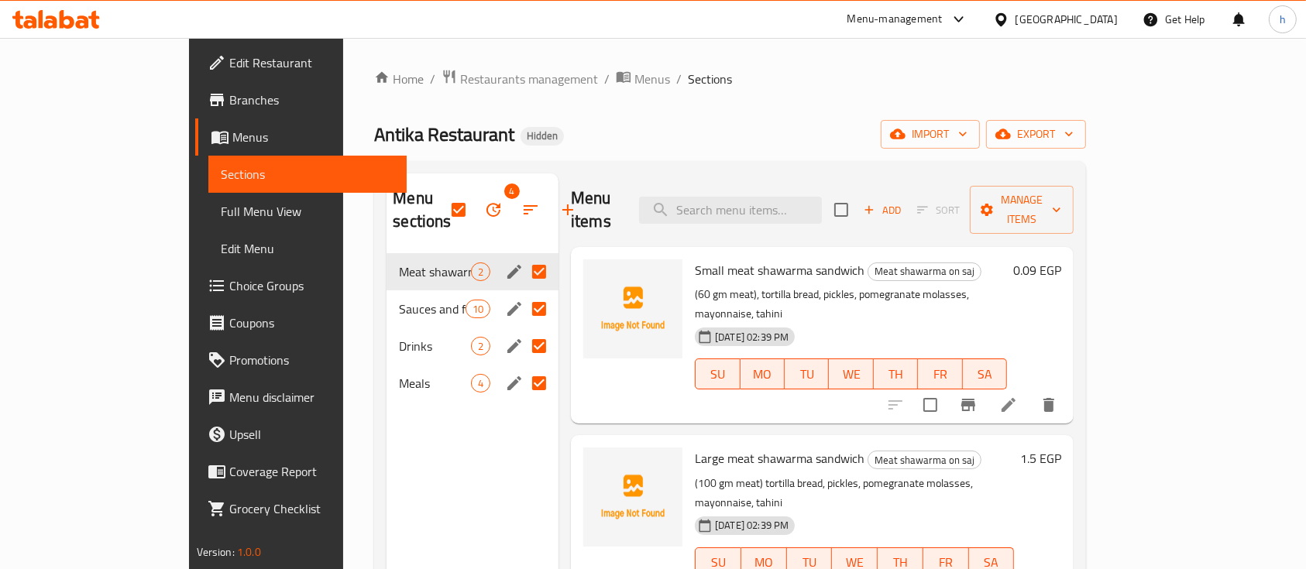
click at [475, 200] on button "button" at bounding box center [493, 209] width 37 height 37
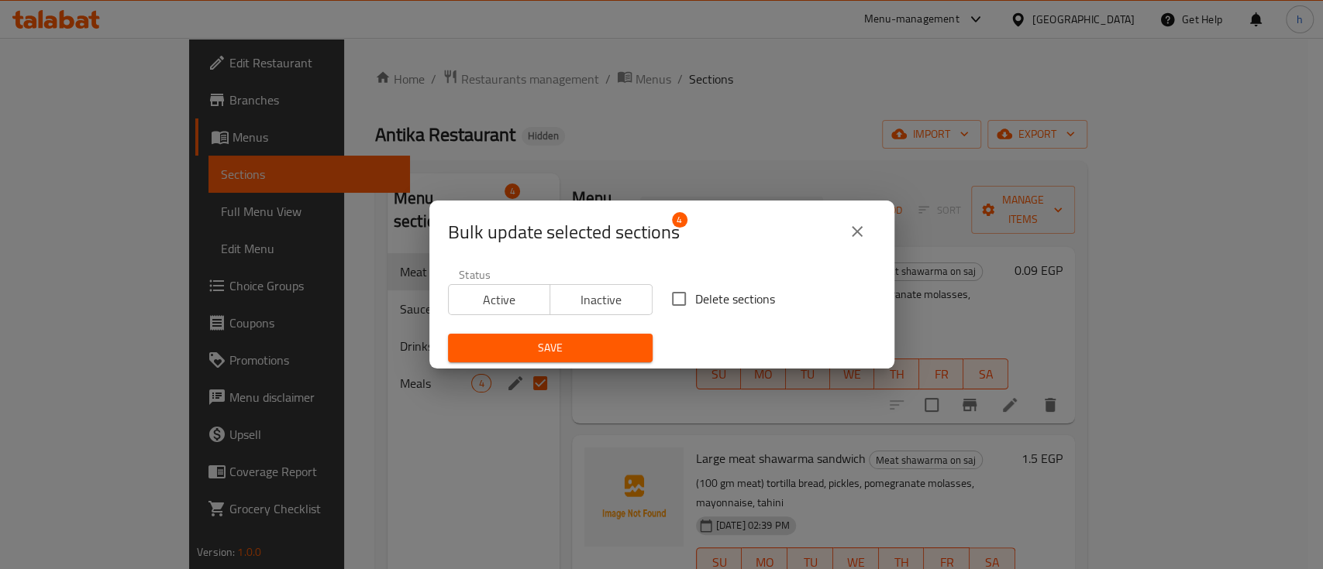
click at [677, 291] on input "Delete sections" at bounding box center [678, 299] width 33 height 33
checkbox input "true"
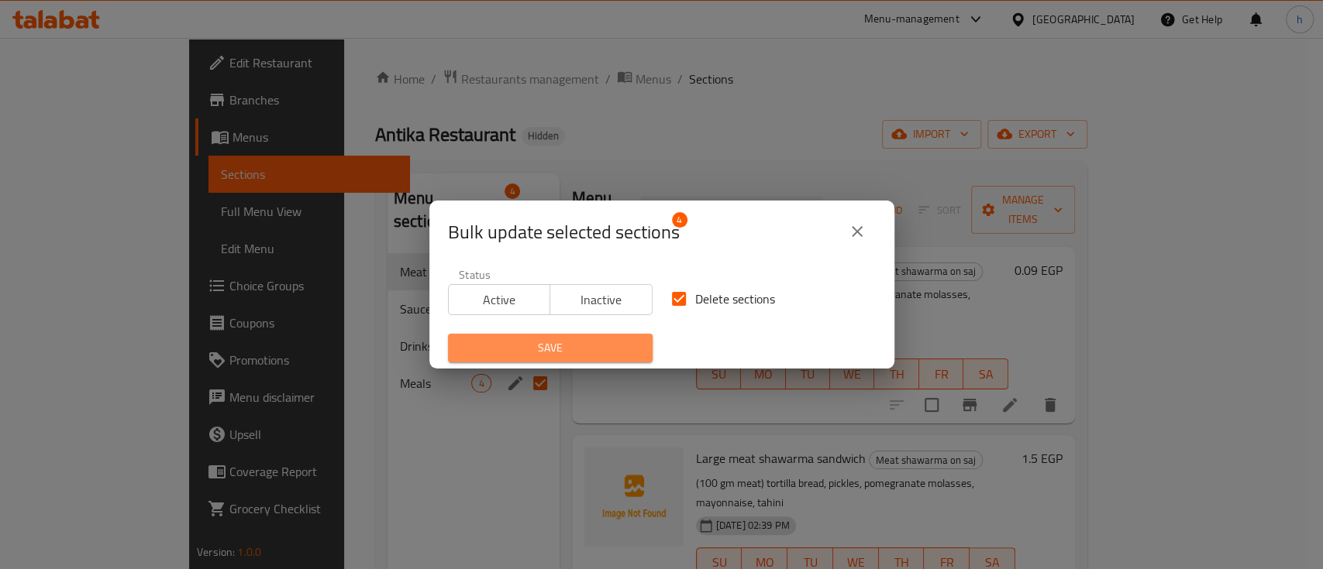
click at [609, 334] on button "Save" at bounding box center [550, 348] width 205 height 29
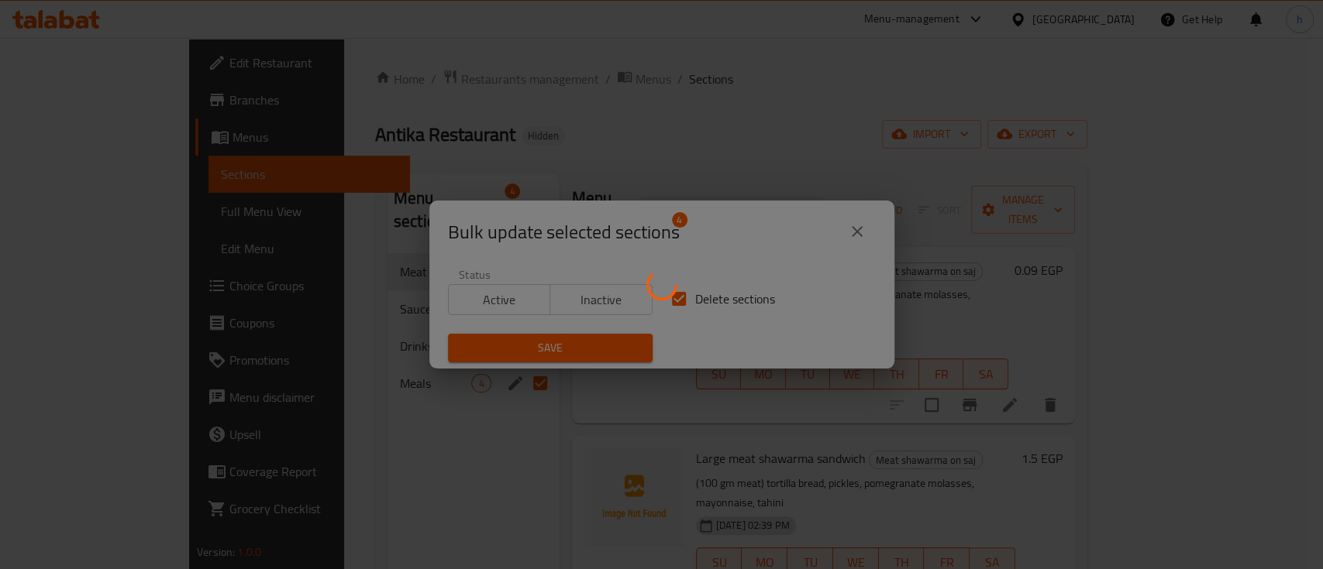
checkbox input "false"
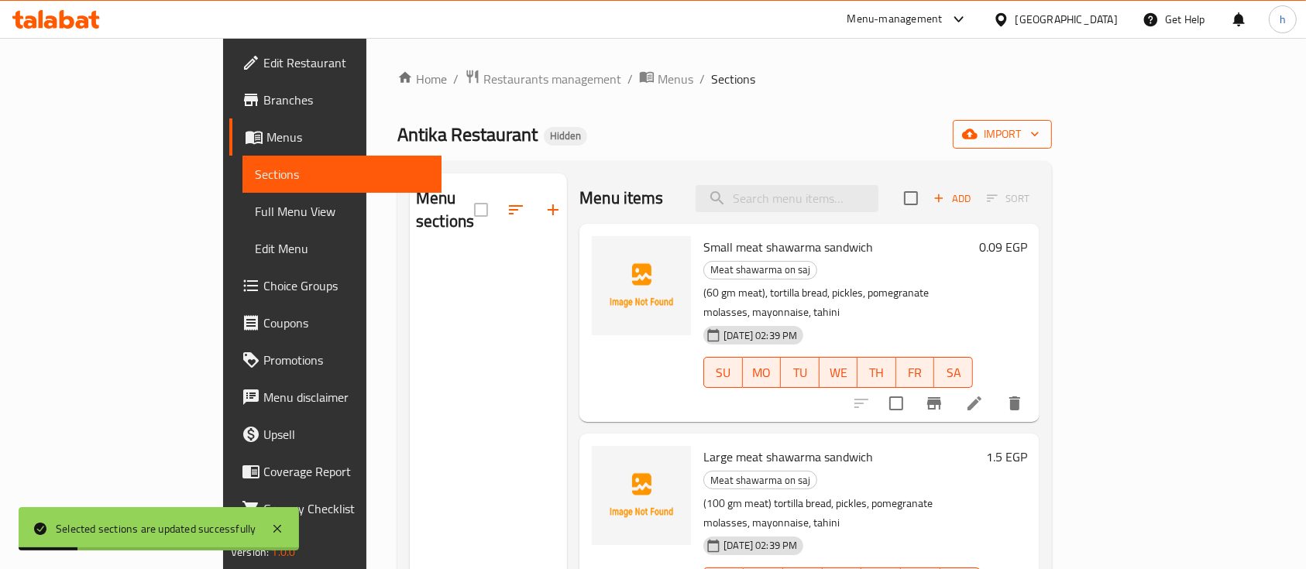
click at [1040, 134] on span "import" at bounding box center [1002, 134] width 74 height 19
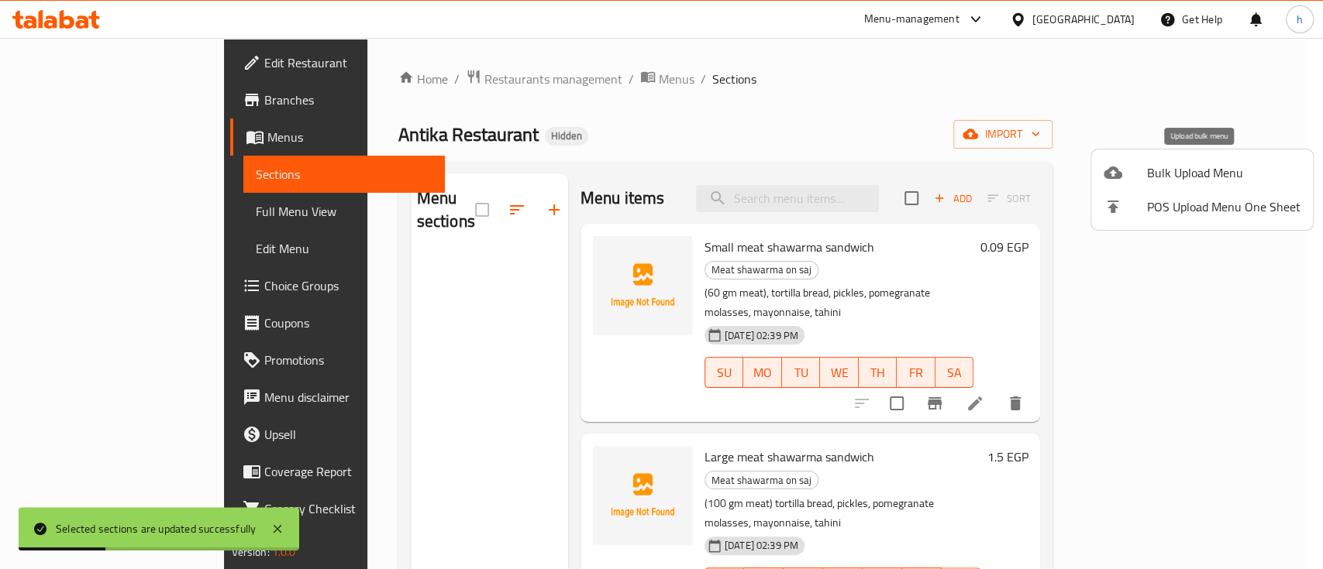
click at [1171, 166] on span "Bulk Upload Menu" at bounding box center [1223, 172] width 153 height 19
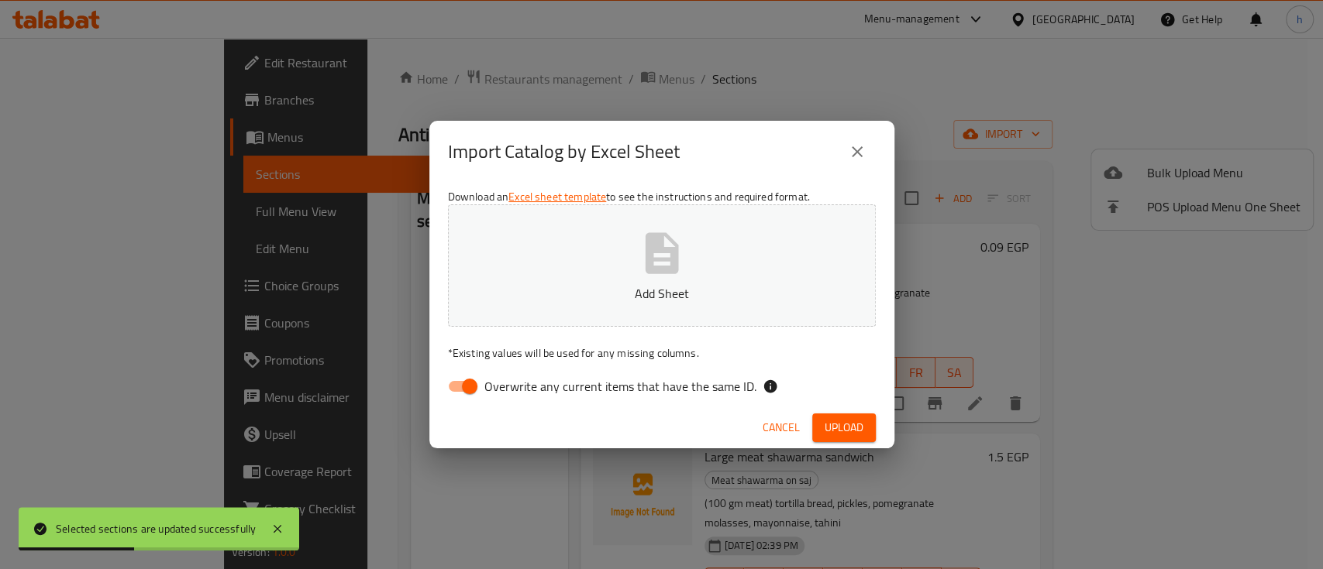
click at [664, 377] on span "Overwrite any current items that have the same ID." at bounding box center [620, 386] width 272 height 19
click at [514, 376] on input "Overwrite any current items that have the same ID." at bounding box center [469, 386] width 88 height 29
checkbox input "false"
click at [840, 428] on span "Upload" at bounding box center [843, 427] width 39 height 19
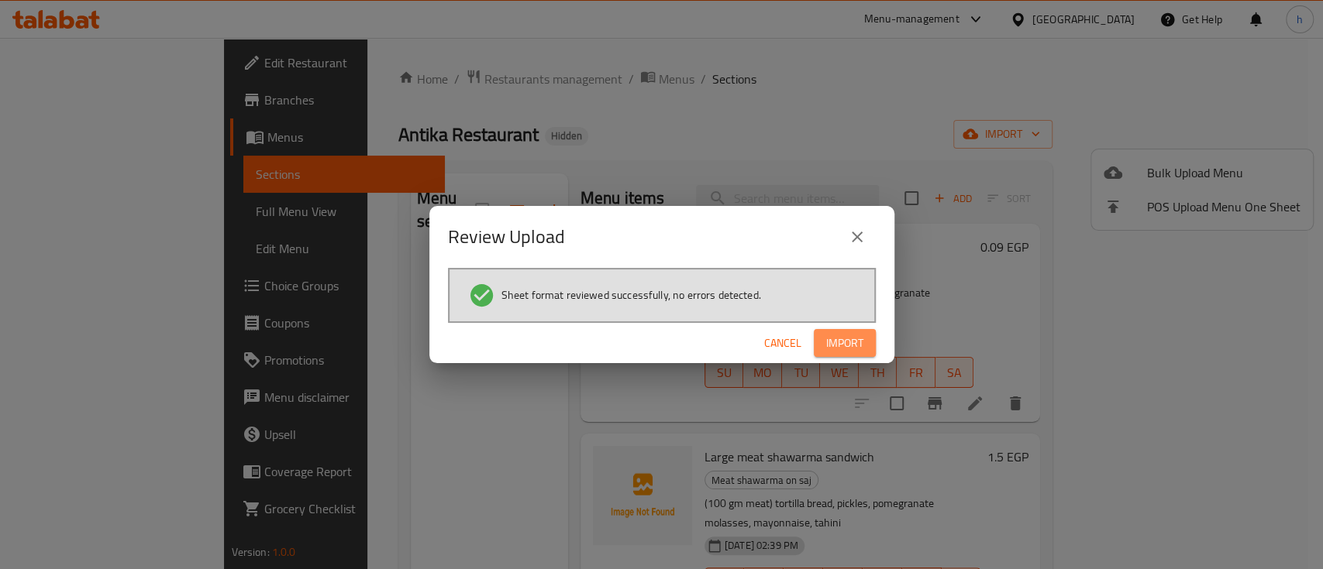
click at [869, 334] on button "Import" at bounding box center [845, 343] width 62 height 29
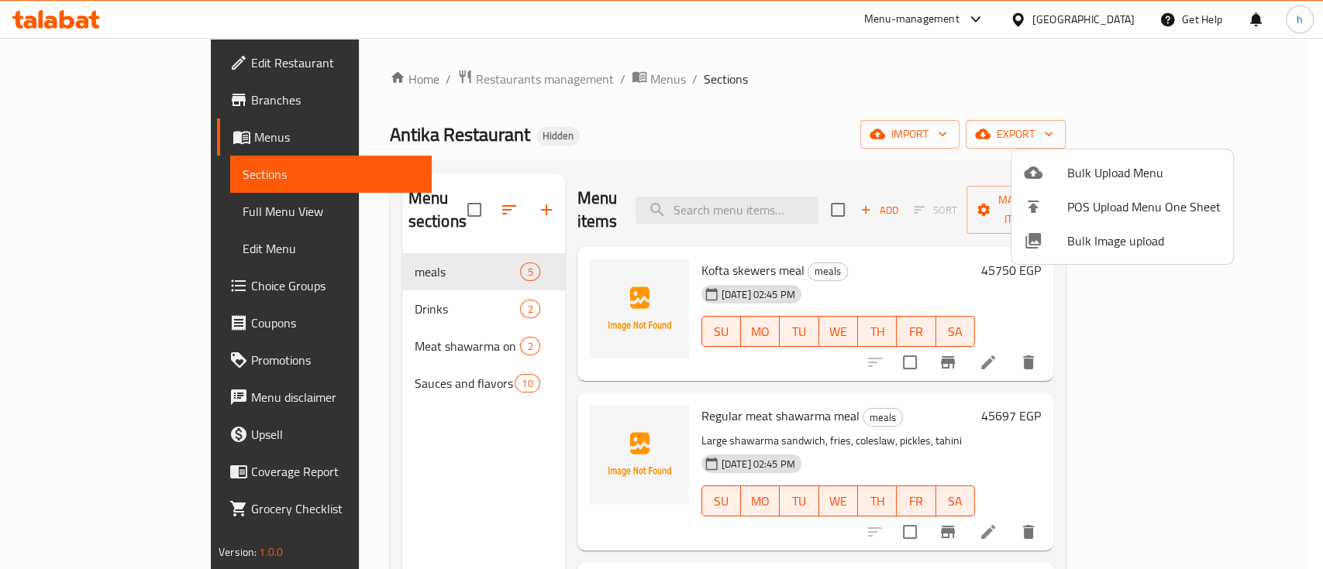
click at [105, 208] on div at bounding box center [661, 284] width 1323 height 569
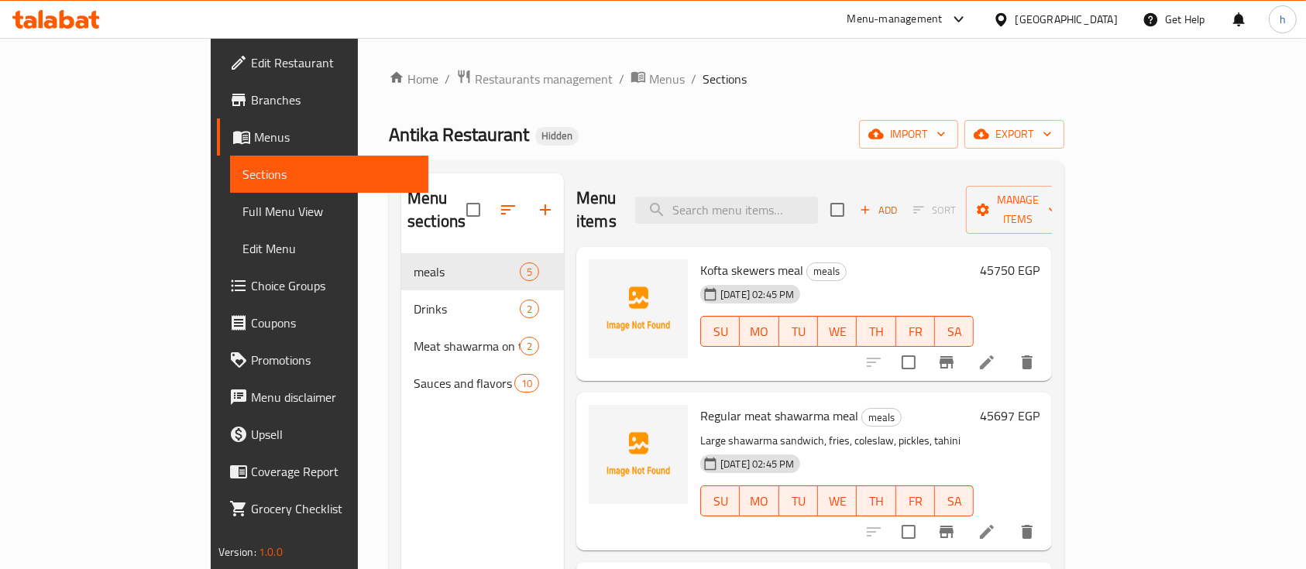
click at [243, 208] on span "Full Menu View" at bounding box center [330, 211] width 174 height 19
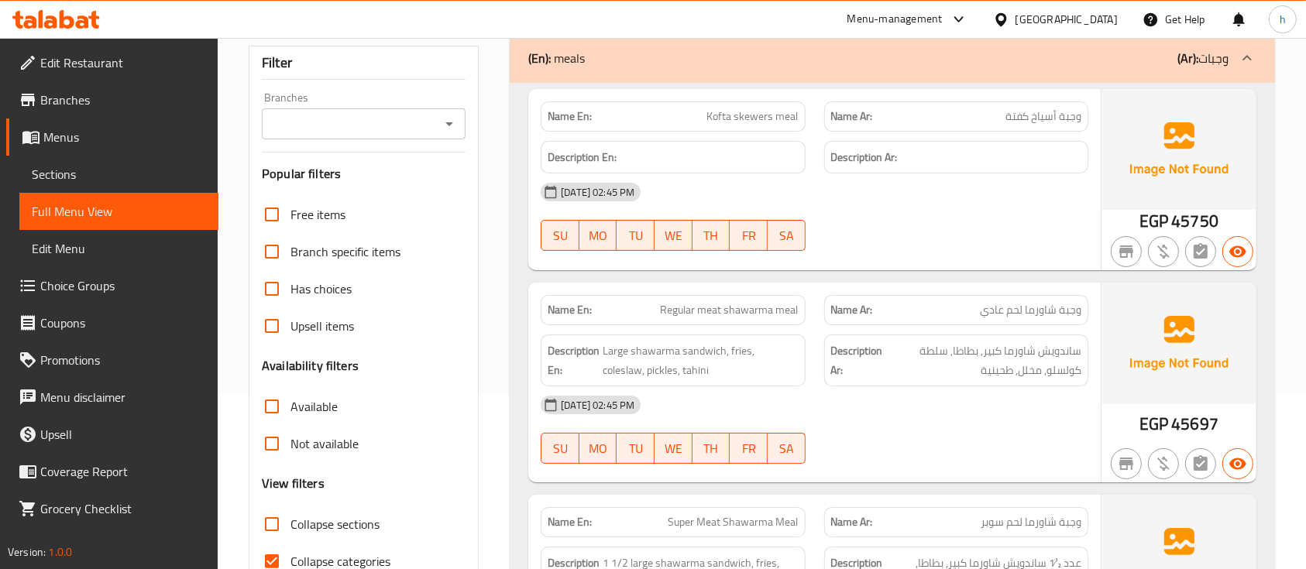
scroll to position [206, 0]
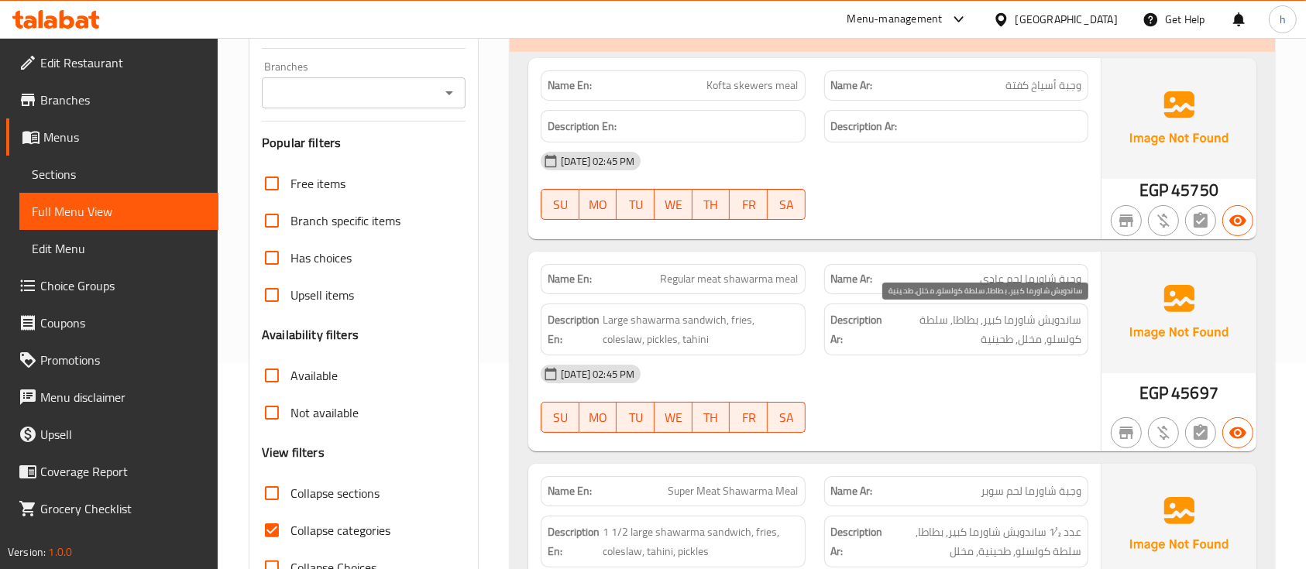
drag, startPoint x: 958, startPoint y: 319, endPoint x: 962, endPoint y: 335, distance: 16.0
click at [961, 331] on span "ساندويش شاورما كبير, بطاطا, سلطة كولسلو, مخلل, طحينية" at bounding box center [983, 330] width 195 height 38
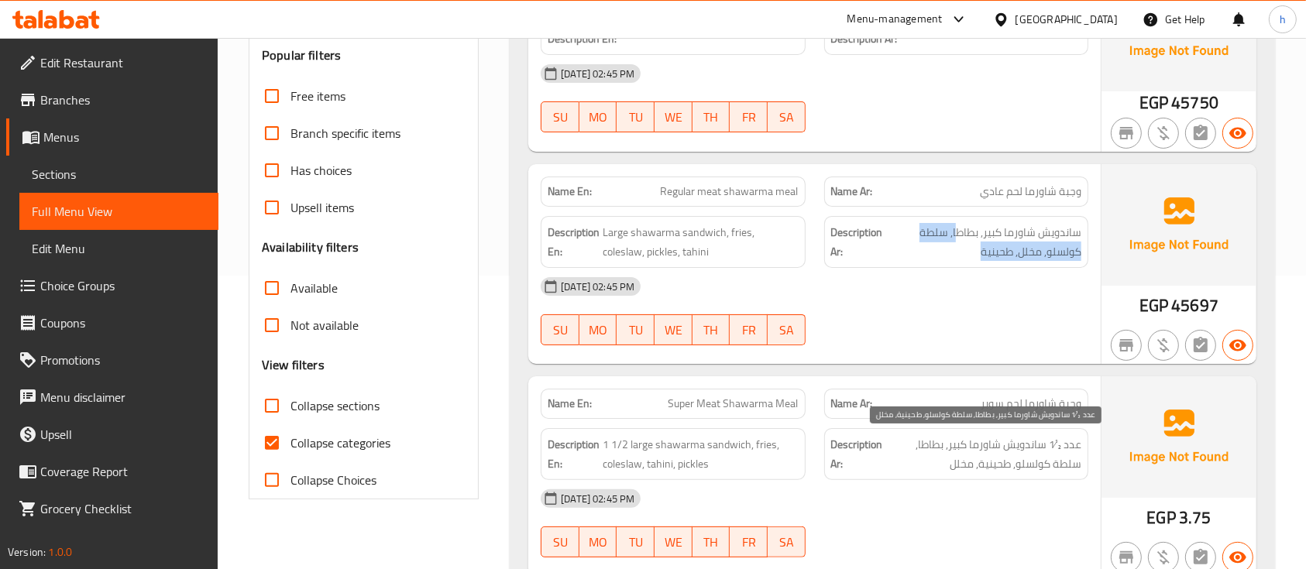
scroll to position [413, 0]
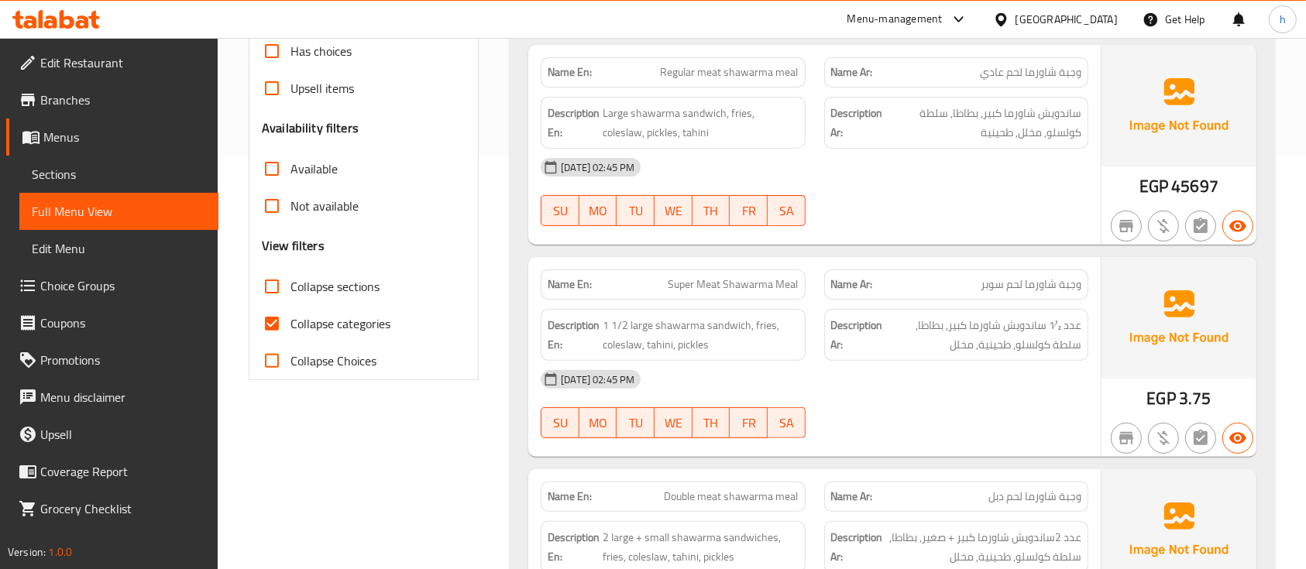
click at [952, 339] on span "عدد ½1 ساندويش شاورما كبير, بطاطا, سلطة كولسلو, طحينية, مخلل" at bounding box center [983, 335] width 195 height 38
click at [923, 325] on span "عدد ½1 ساندويش شاورما كبير, بطاطا, سلطة كولسلو, طحينية, مخلل" at bounding box center [983, 335] width 195 height 38
click at [762, 321] on span "1 1/2 large shawarma sandwich, fries, coleslaw, tahini, pickles" at bounding box center [700, 335] width 195 height 38
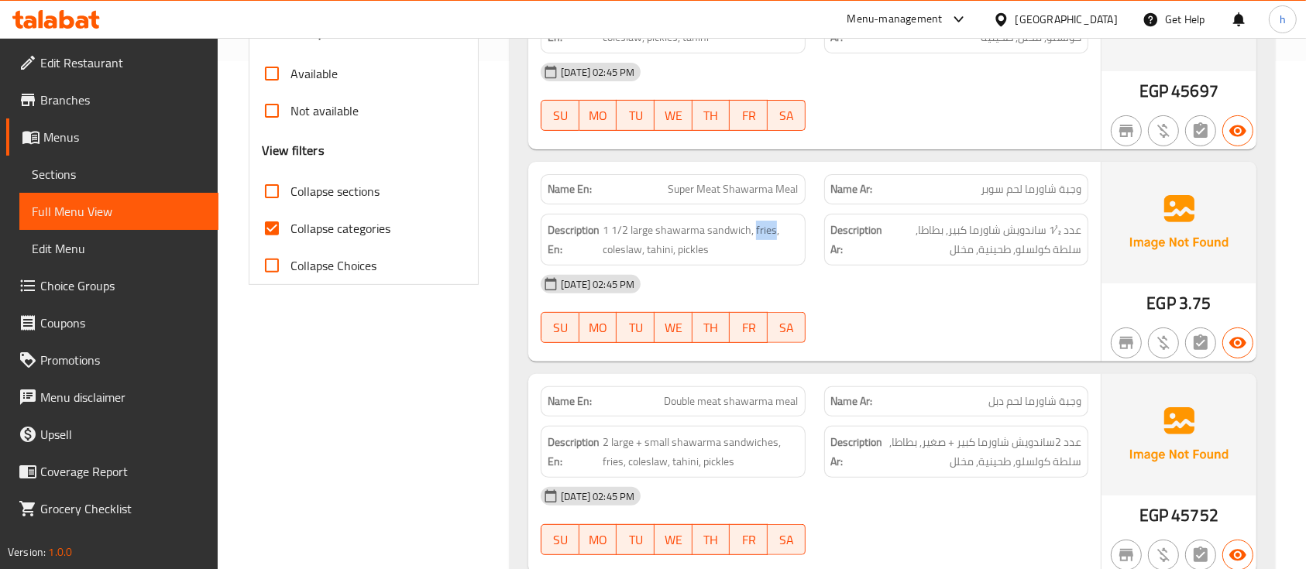
scroll to position [516, 0]
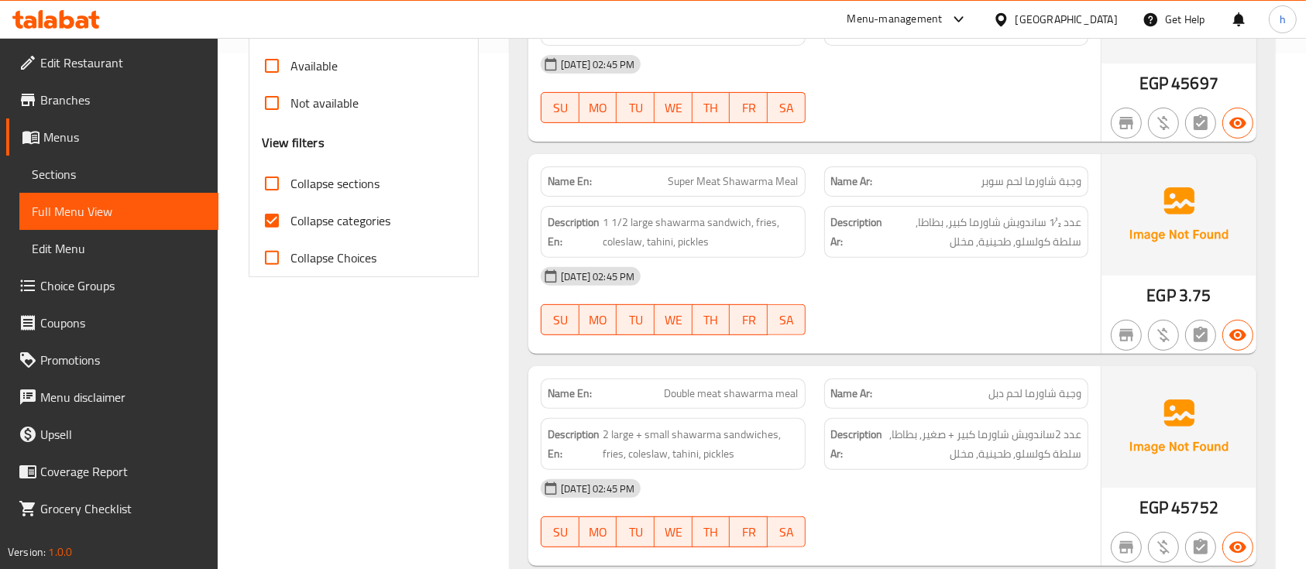
click at [1020, 390] on span "وجبة شاورما لحم دبل" at bounding box center [1035, 394] width 93 height 16
click at [973, 444] on span "عدد 2ساندويش شاورما كبير + صغير, بطاطا, سلطة كولسلو, طحينية, مخلل" at bounding box center [983, 444] width 195 height 38
click at [785, 438] on span "2 large + small shawarma sandwiches, fries, coleslaw, tahini, pickles" at bounding box center [700, 444] width 195 height 38
click at [734, 454] on span "2 large + small shawarma sandwiches, fries, coleslaw, tahini, pickles" at bounding box center [700, 444] width 195 height 38
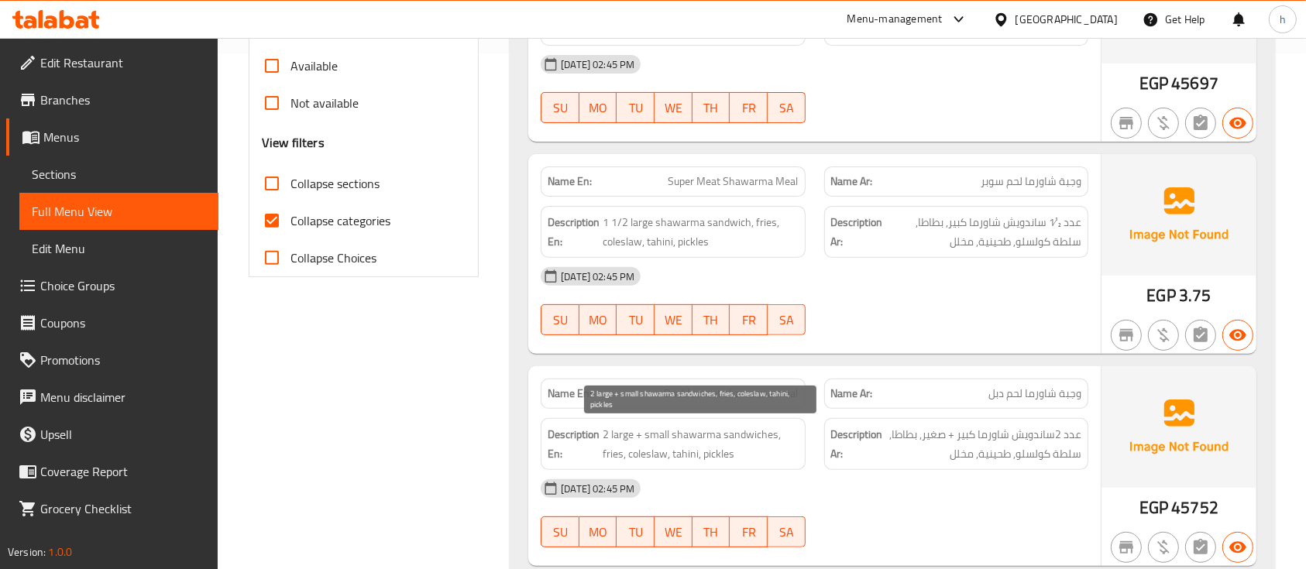
click at [734, 454] on span "2 large + small shawarma sandwiches, fries, coleslaw, tahini, pickles" at bounding box center [700, 444] width 195 height 38
click at [666, 439] on span "2 large + small shawarma sandwiches, fries, coleslaw, tahini, pickles" at bounding box center [700, 444] width 195 height 38
click at [644, 446] on span "2 large + small shawarma sandwiches, fries, coleslaw, tahini, pickles" at bounding box center [700, 444] width 195 height 38
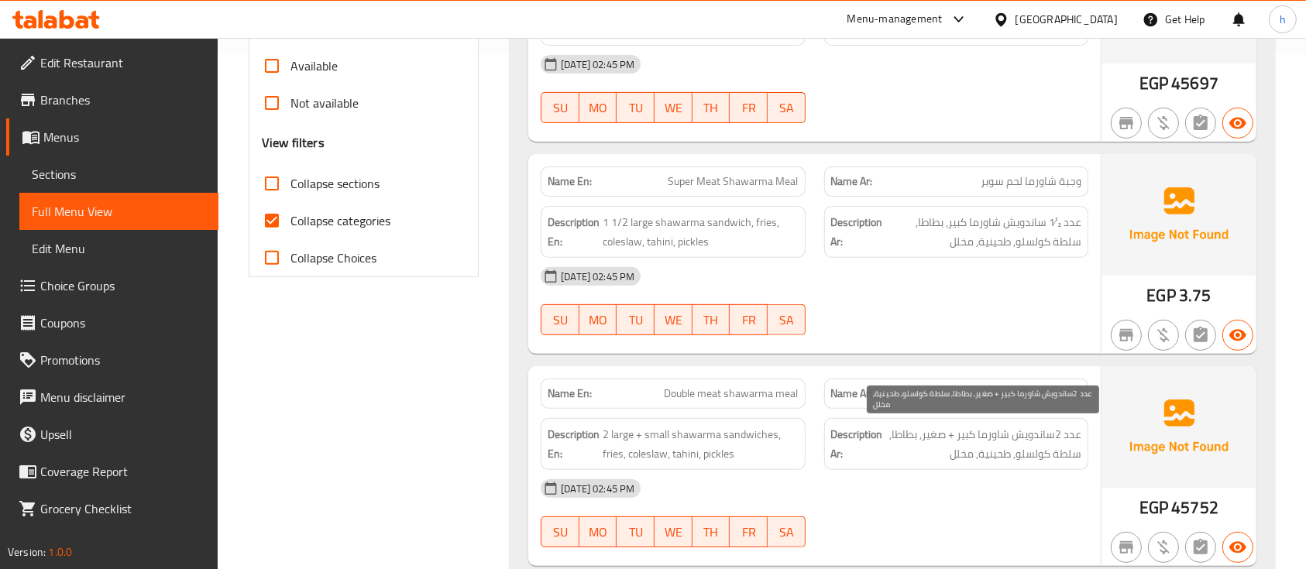
click at [1075, 437] on span "عدد 2ساندويش شاورما كبير + صغير, بطاطا, سلطة كولسلو, طحينية, مخلل" at bounding box center [983, 444] width 195 height 38
click at [1051, 435] on span "عدد 2ساندويش شاورما كبير + صغير, بطاطا, سلطة كولسلو, طحينية, مخلل" at bounding box center [983, 444] width 195 height 38
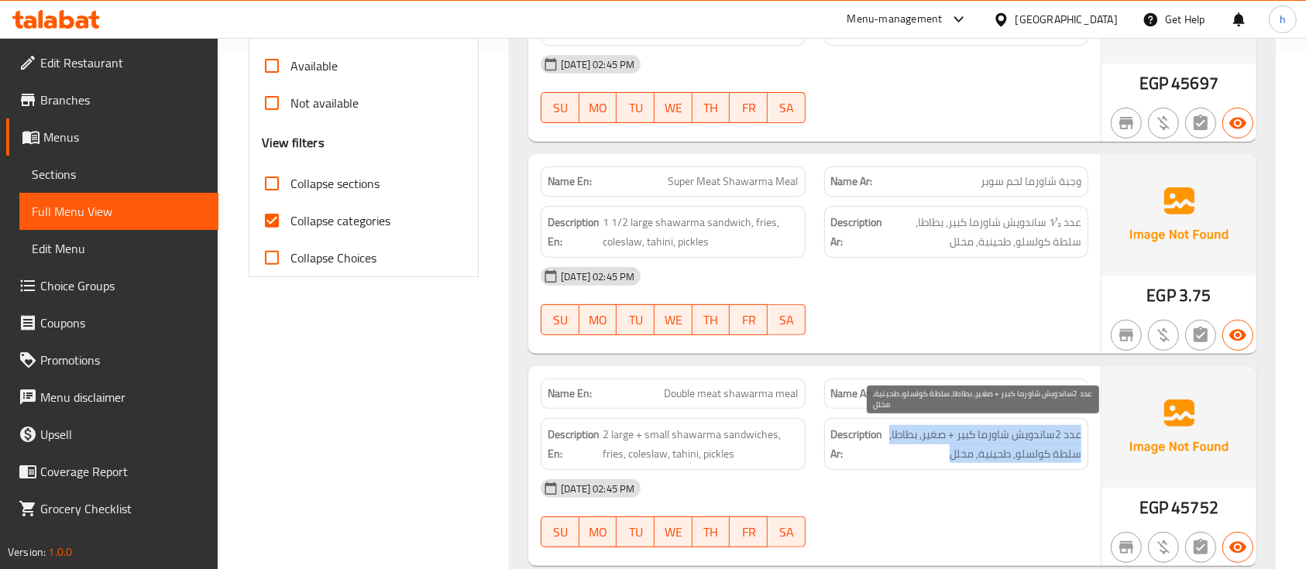
click at [1010, 456] on span "عدد 2ساندويش شاورما كبير + صغير, بطاطا, سلطة كولسلو, طحينية, مخلل" at bounding box center [983, 444] width 195 height 38
click at [944, 456] on span "عدد 2ساندويش شاورما كبير + صغير, بطاطا, سلطة كولسلو, طحينية, مخلل" at bounding box center [983, 444] width 195 height 38
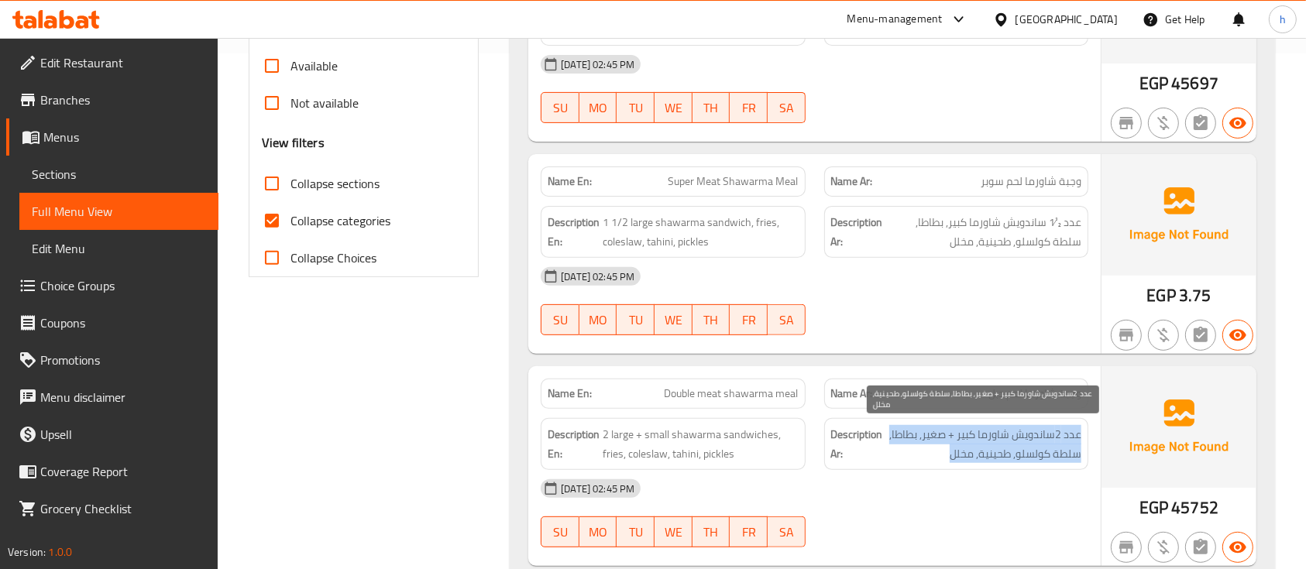
click at [944, 456] on span "عدد 2ساندويش شاورما كبير + صغير, بطاطا, سلطة كولسلو, طحينية, مخلل" at bounding box center [983, 444] width 195 height 38
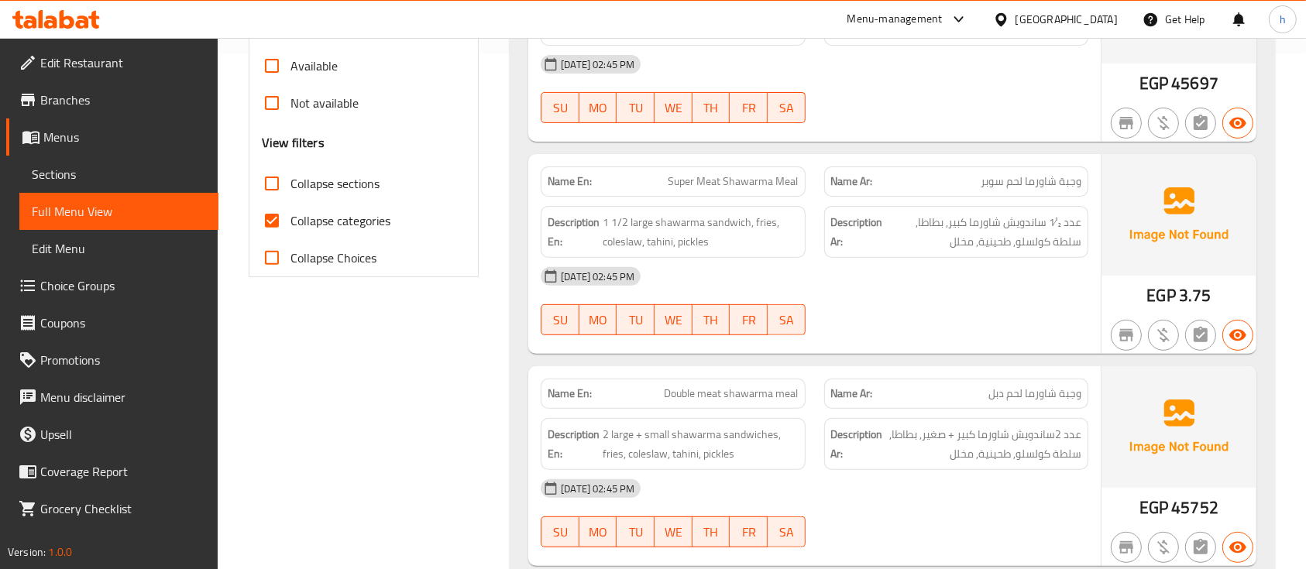
click at [596, 447] on strong "Description En:" at bounding box center [574, 444] width 52 height 38
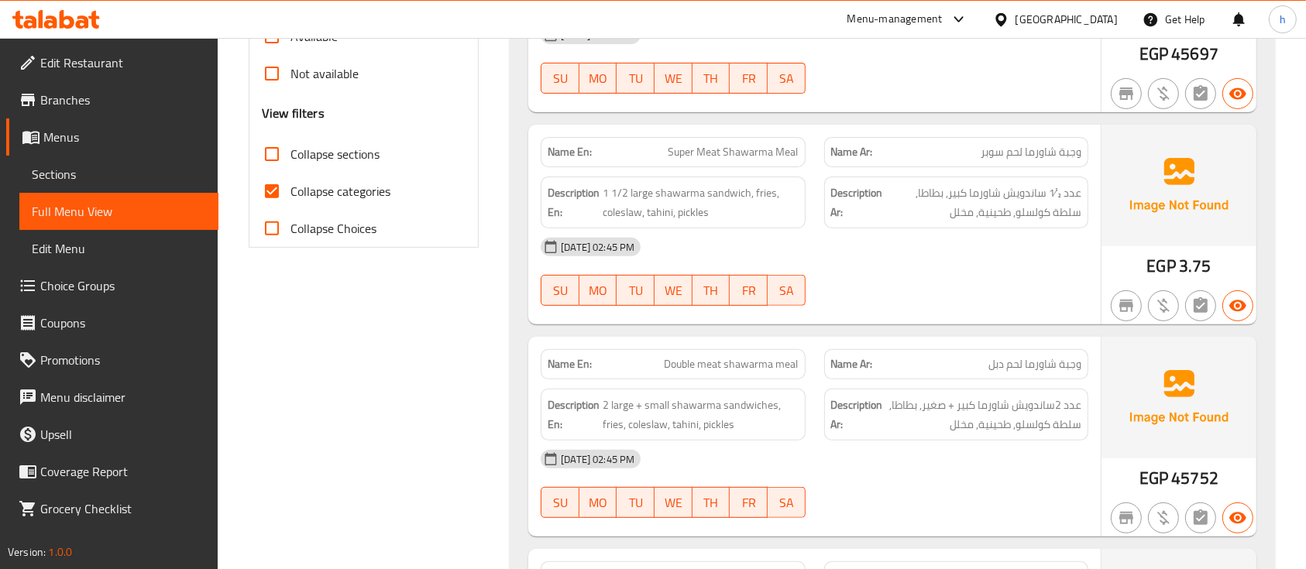
scroll to position [620, 0]
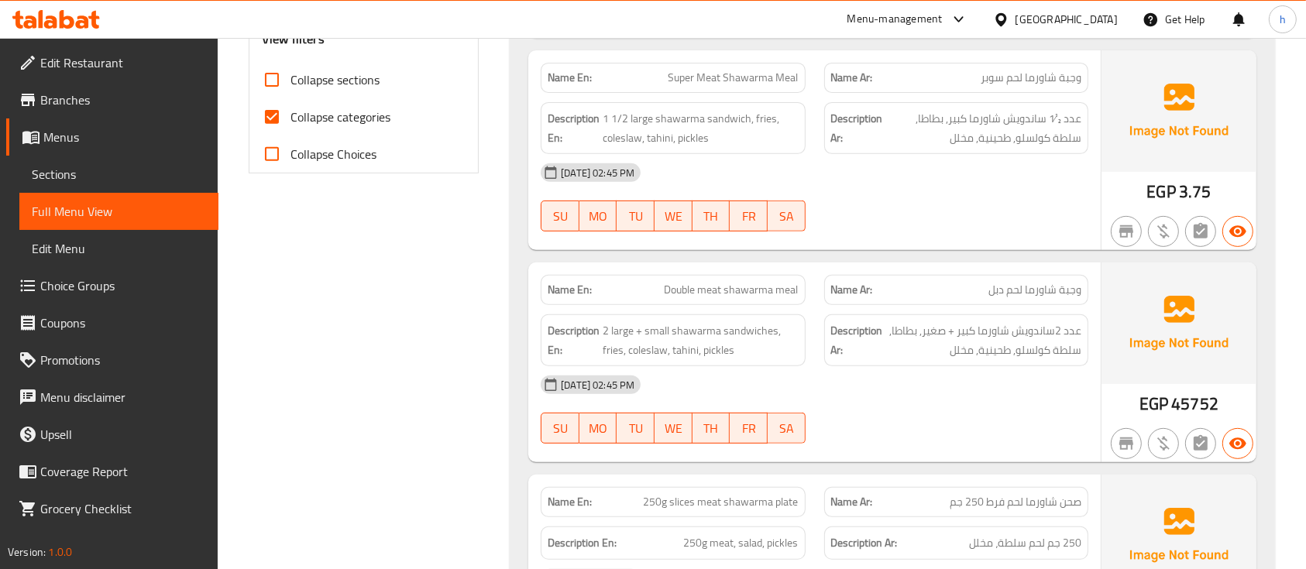
click at [1209, 394] on span "45752" at bounding box center [1194, 404] width 47 height 30
click at [1202, 402] on span "45752" at bounding box center [1194, 404] width 47 height 30
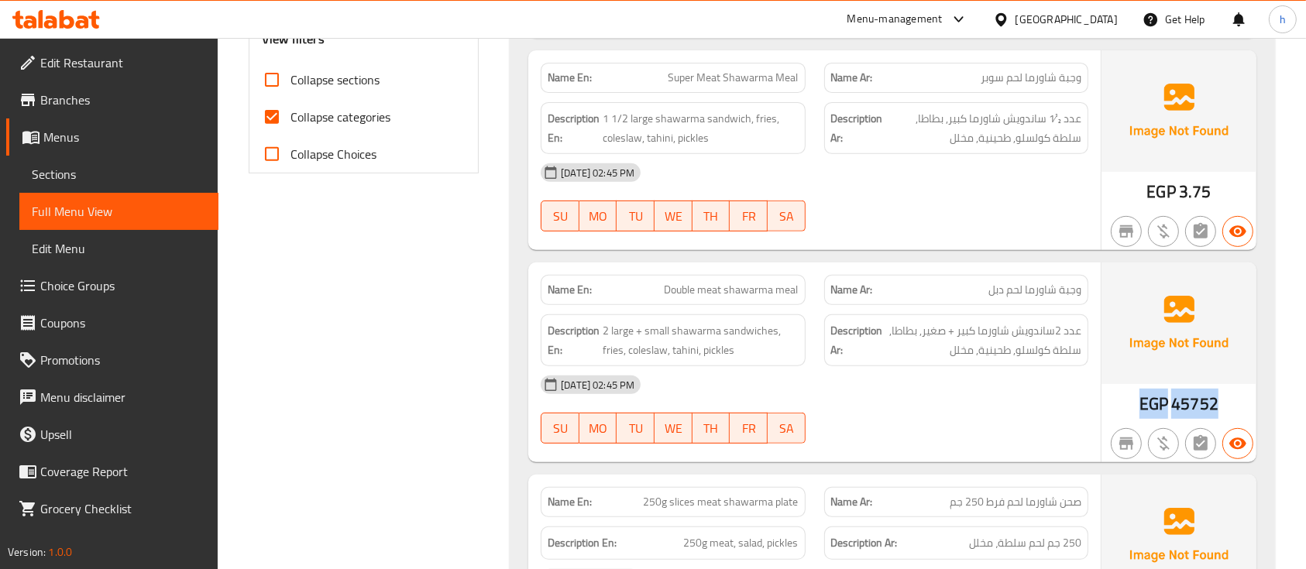
scroll to position [310, 0]
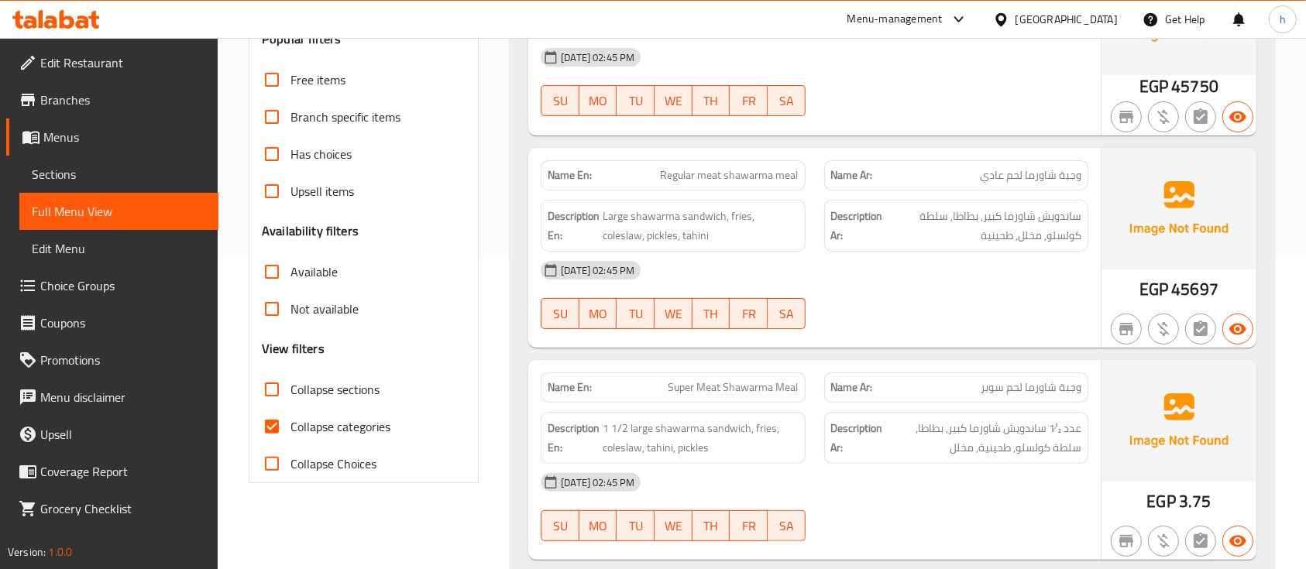
click at [1197, 270] on div "EGP 45697" at bounding box center [1179, 248] width 155 height 200
click at [1198, 280] on span "45697" at bounding box center [1194, 289] width 47 height 30
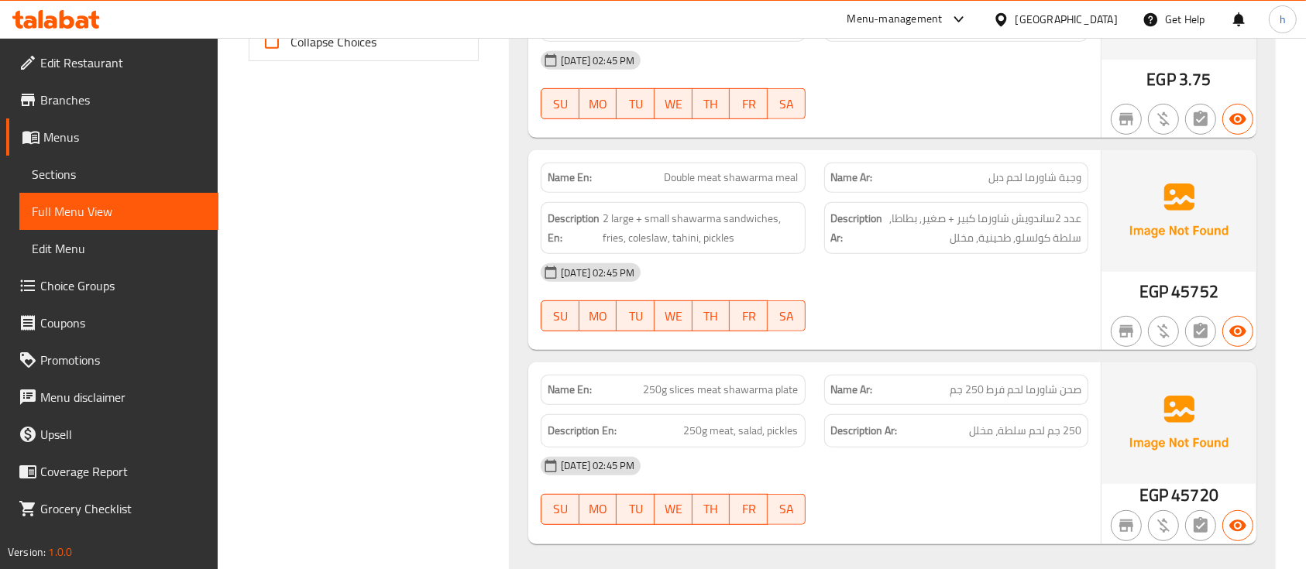
scroll to position [826, 0]
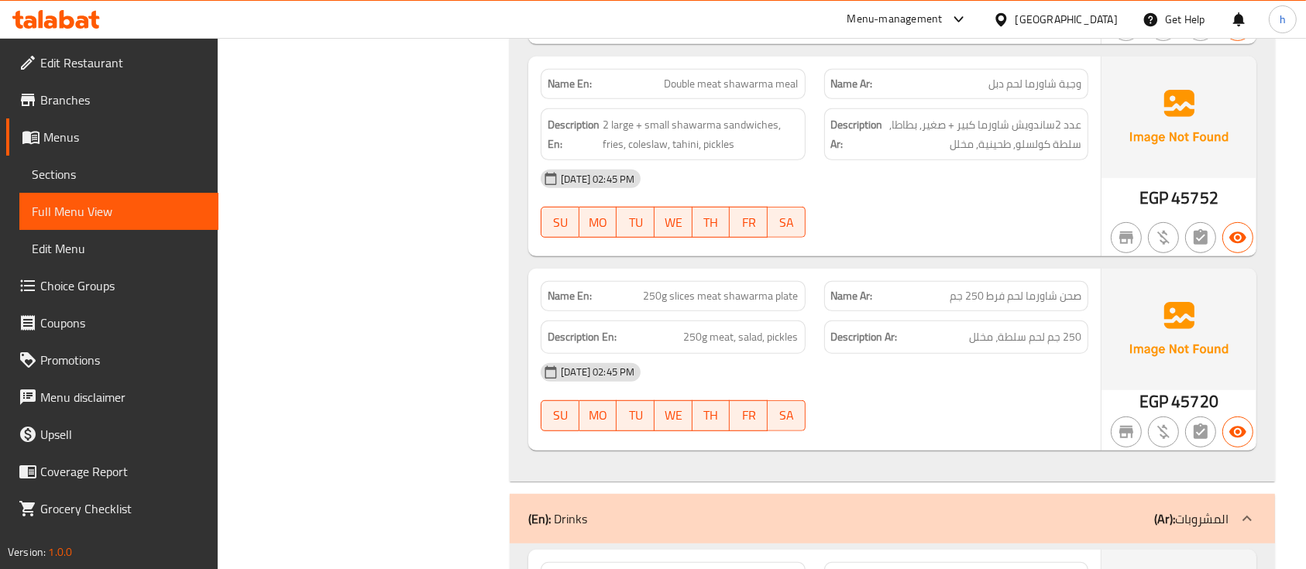
click at [1168, 387] on span "EGP" at bounding box center [1154, 402] width 29 height 30
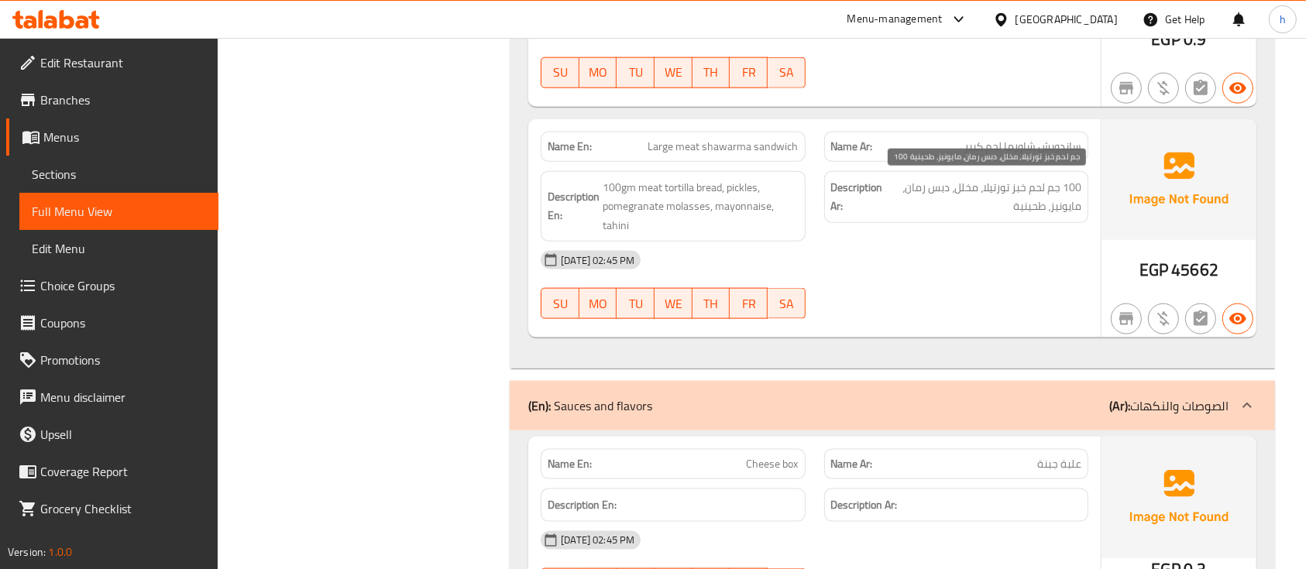
scroll to position [2169, 0]
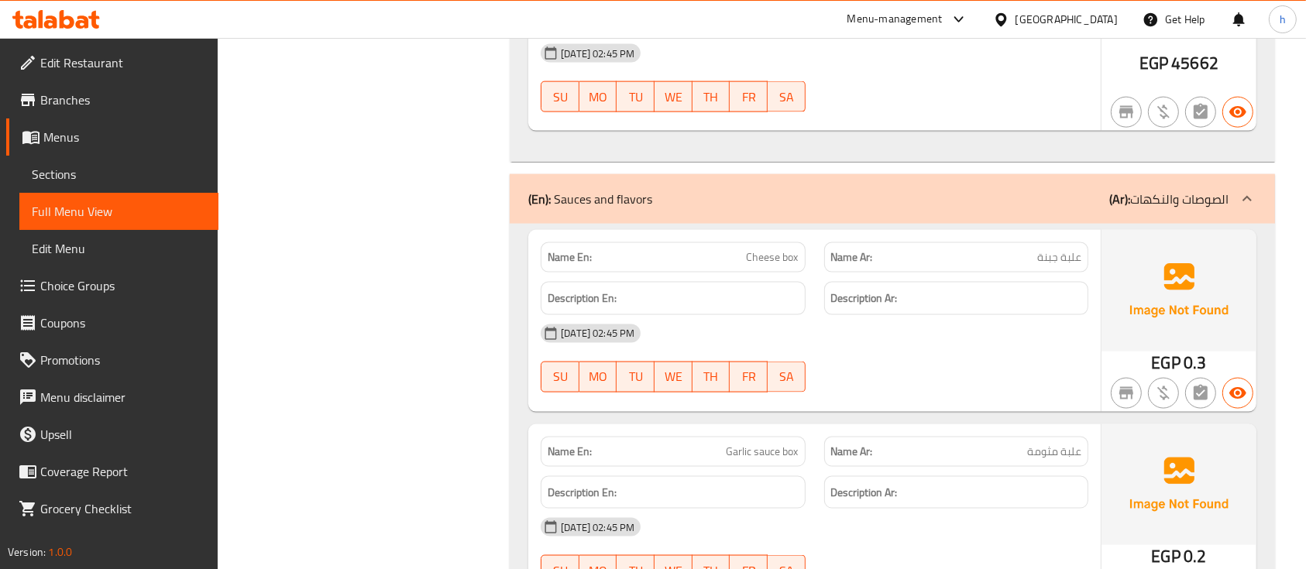
click at [783, 262] on span "Cheese box" at bounding box center [773, 257] width 52 height 16
click at [797, 460] on div "Name En: Garlic sauce box" at bounding box center [673, 452] width 264 height 30
click at [784, 453] on span "Garlic sauce box" at bounding box center [763, 452] width 72 height 16
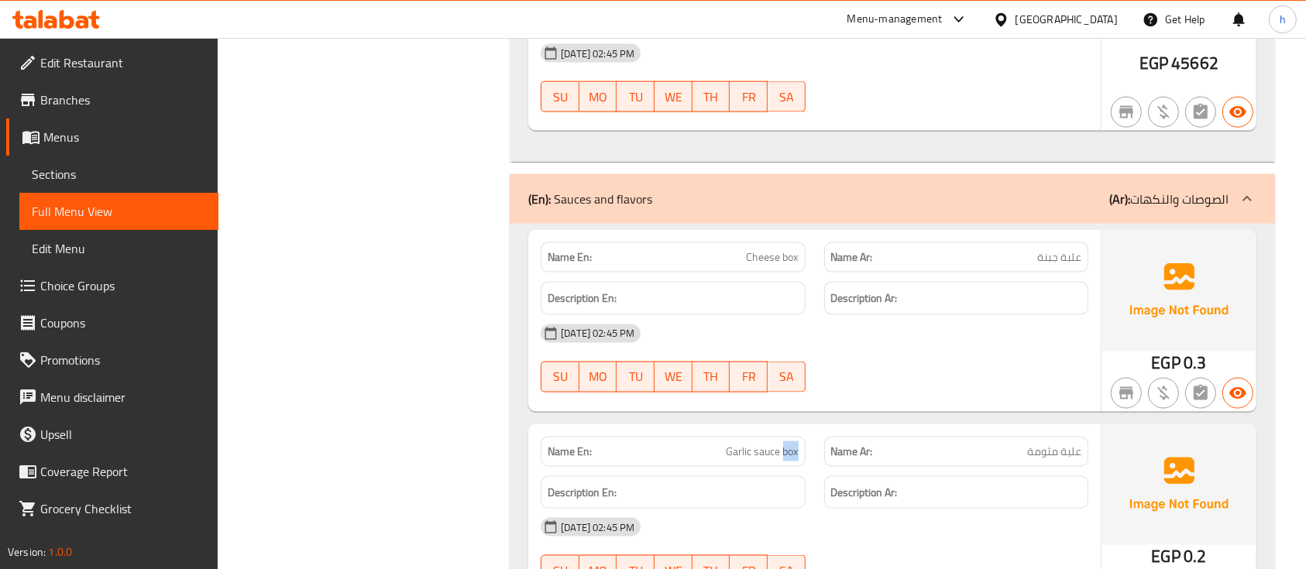
click at [784, 453] on span "Garlic sauce box" at bounding box center [763, 452] width 72 height 16
click at [696, 453] on p "Name En: Garlic sauce box" at bounding box center [673, 452] width 250 height 16
drag, startPoint x: 696, startPoint y: 453, endPoint x: 779, endPoint y: 454, distance: 83.7
click at [779, 454] on p "Name En: Garlic sauce box" at bounding box center [673, 452] width 250 height 16
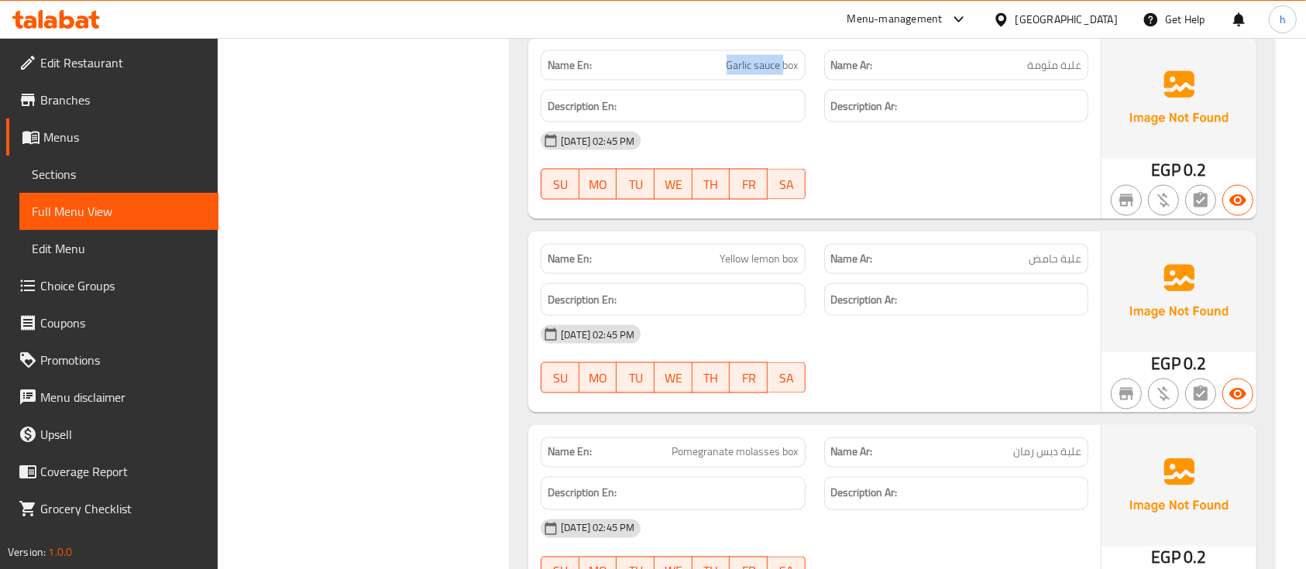
scroll to position [2582, 0]
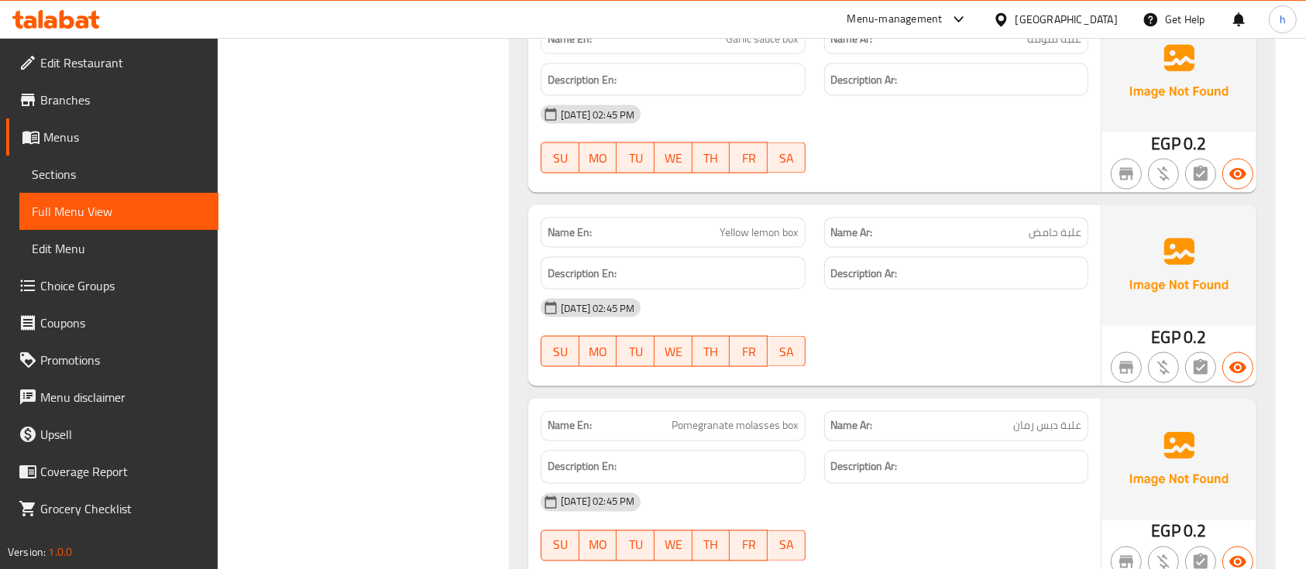
click at [1041, 218] on div "Name Ar: علبة حامض" at bounding box center [956, 233] width 264 height 30
copy span "حامض"
drag, startPoint x: 707, startPoint y: 239, endPoint x: 778, endPoint y: 229, distance: 72.0
click at [778, 229] on div "Name En: Yellow lemon box" at bounding box center [673, 233] width 264 height 30
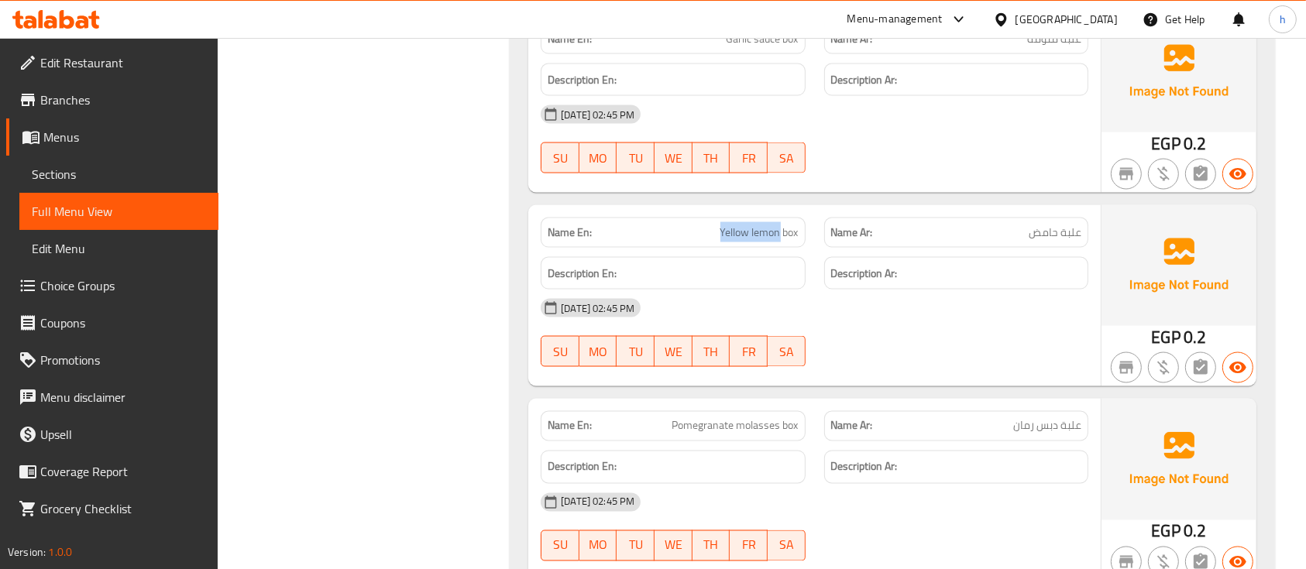
copy span "Yellow lemon"
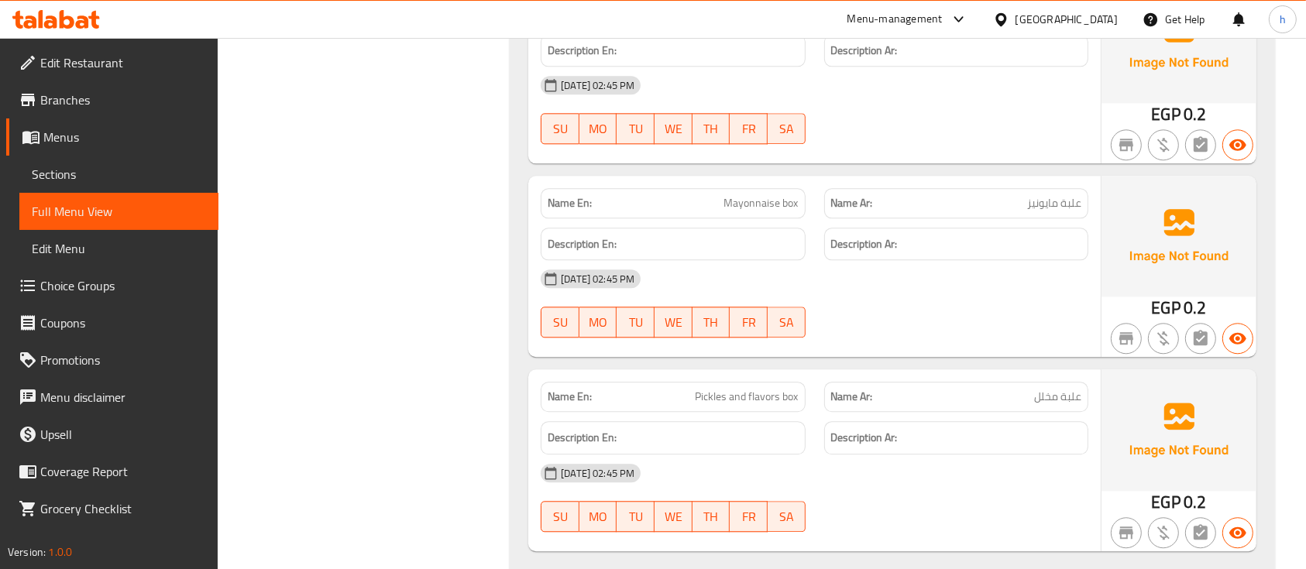
scroll to position [3818, 0]
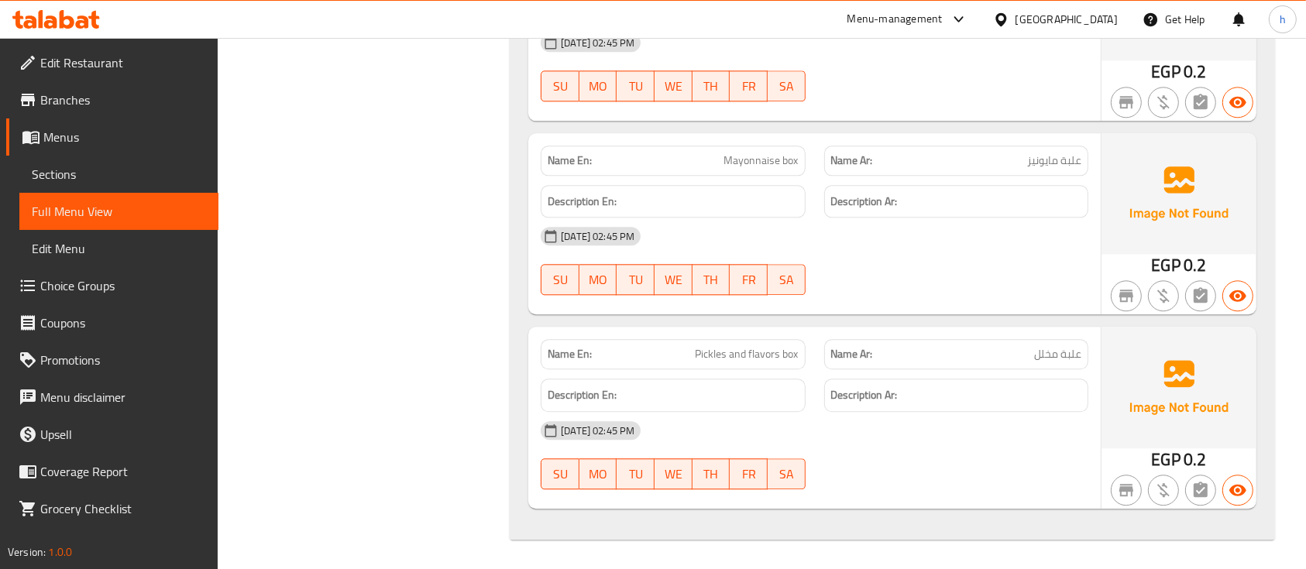
click at [762, 346] on span "Pickles and flavors box" at bounding box center [747, 354] width 103 height 16
click at [1003, 353] on p "Name Ar: علبة مخلل" at bounding box center [956, 354] width 250 height 16
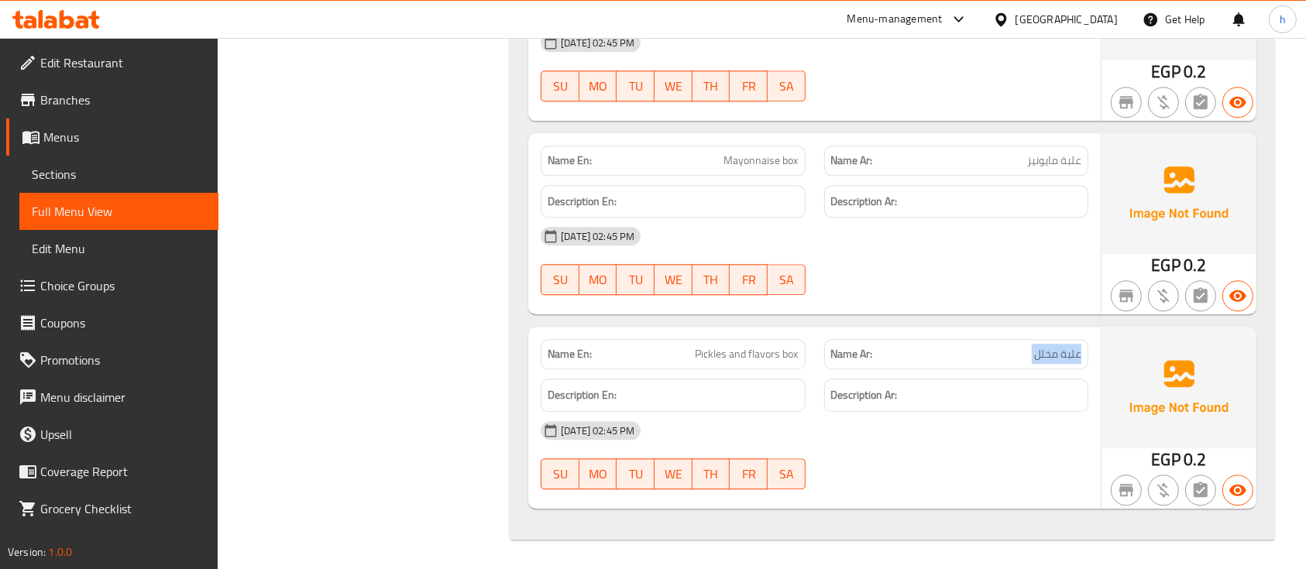
click at [1003, 353] on p "Name Ar: علبة مخلل" at bounding box center [956, 354] width 250 height 16
copy span "علبة مخلل"
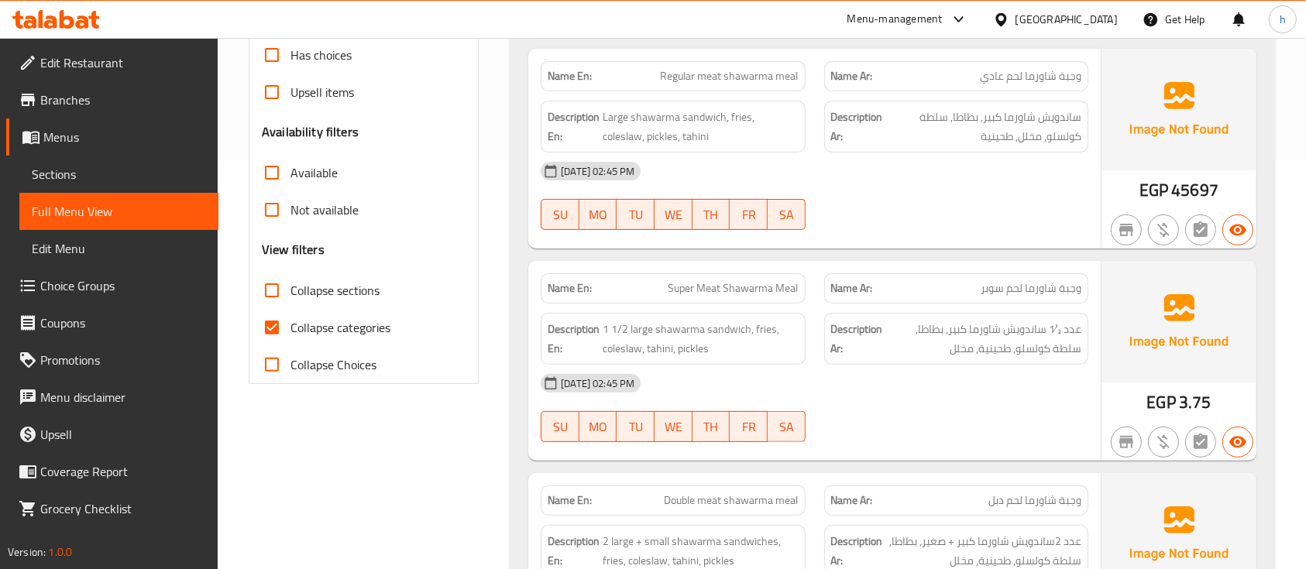
scroll to position [0, 0]
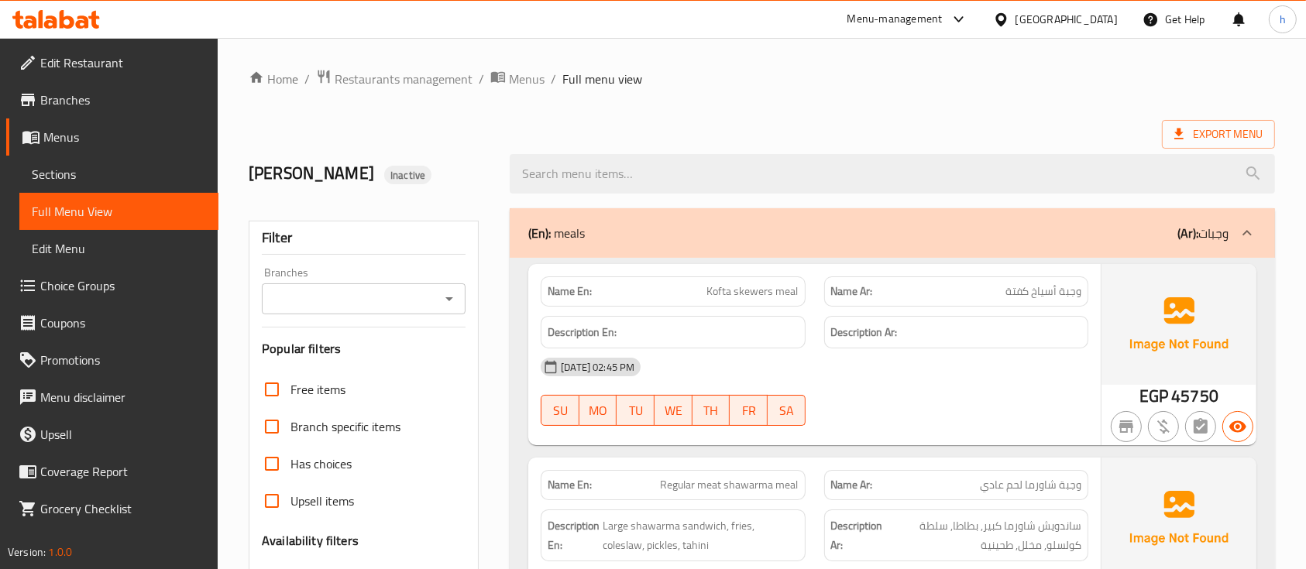
click at [66, 168] on span "Sections" at bounding box center [119, 174] width 174 height 19
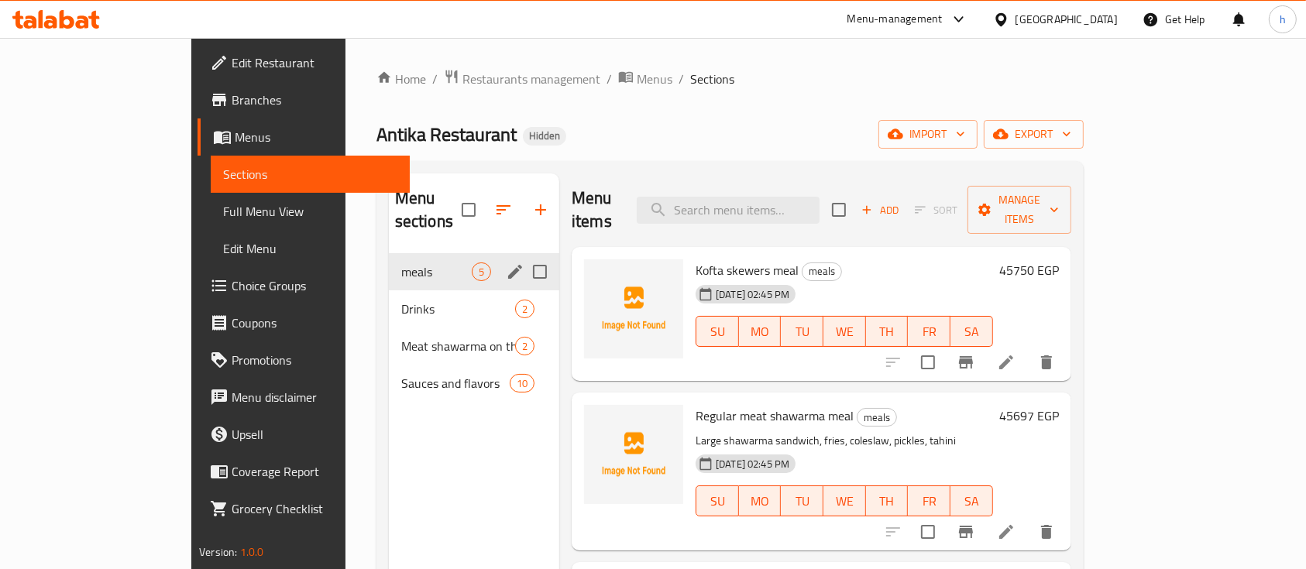
click at [524, 256] on input "Menu sections" at bounding box center [540, 272] width 33 height 33
checkbox input "true"
click at [444, 198] on input "checkbox" at bounding box center [460, 210] width 33 height 33
checkbox input "true"
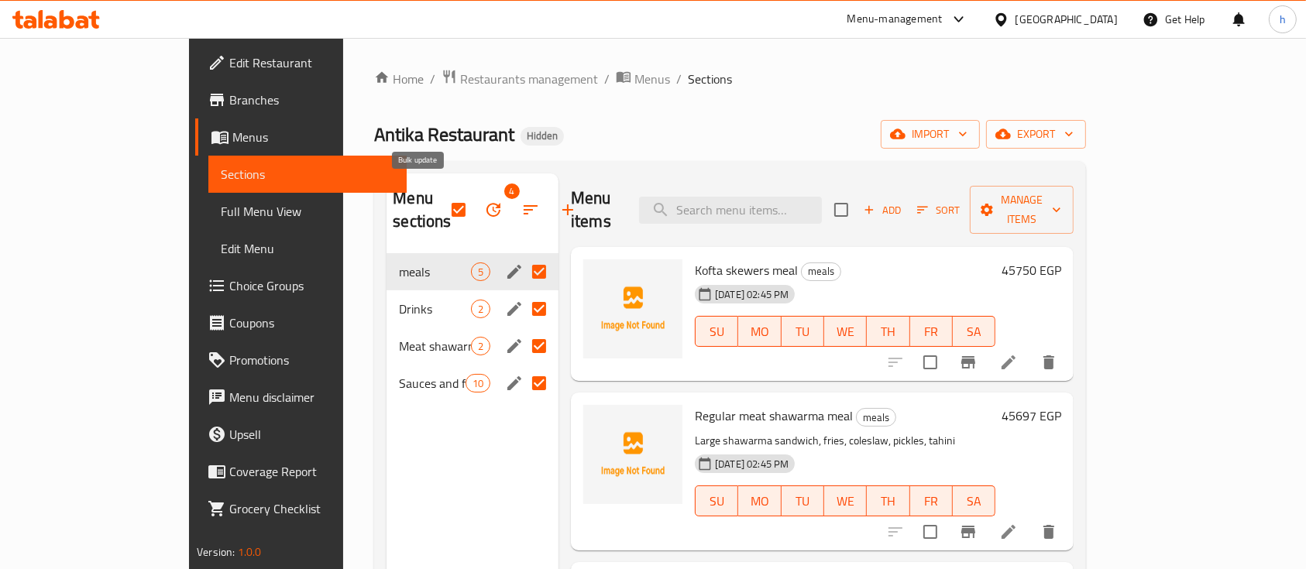
click at [475, 194] on button "button" at bounding box center [493, 209] width 37 height 37
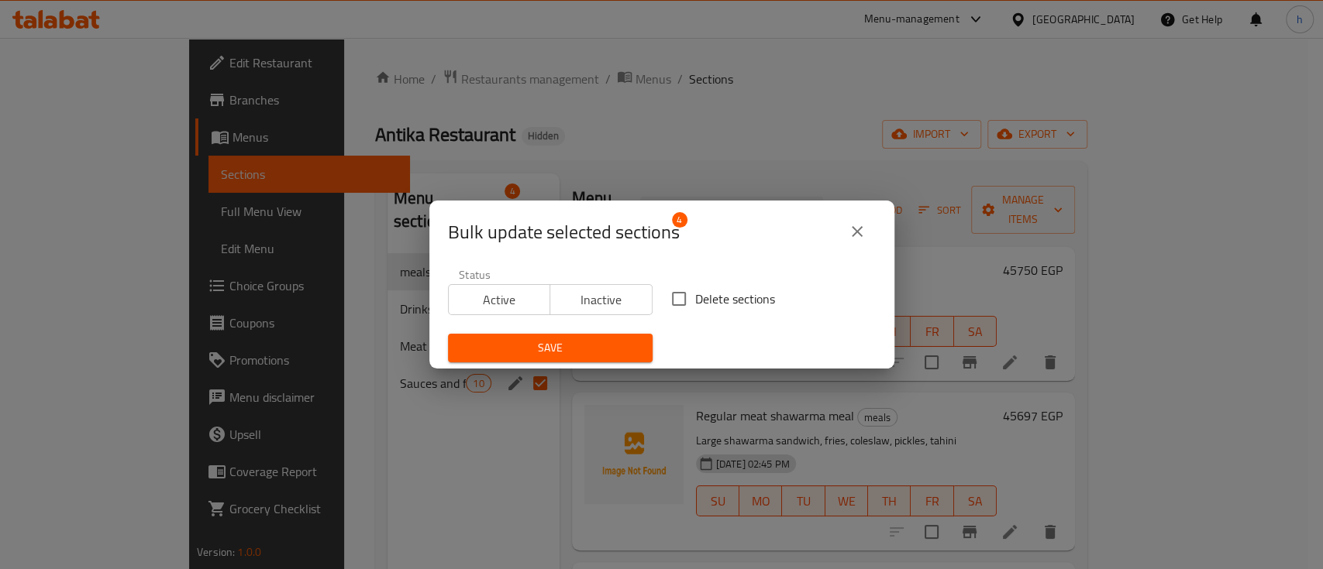
click at [676, 307] on input "Delete sections" at bounding box center [678, 299] width 33 height 33
checkbox input "true"
click at [631, 325] on div "Save" at bounding box center [550, 348] width 223 height 47
click at [627, 334] on button "Save" at bounding box center [550, 348] width 205 height 29
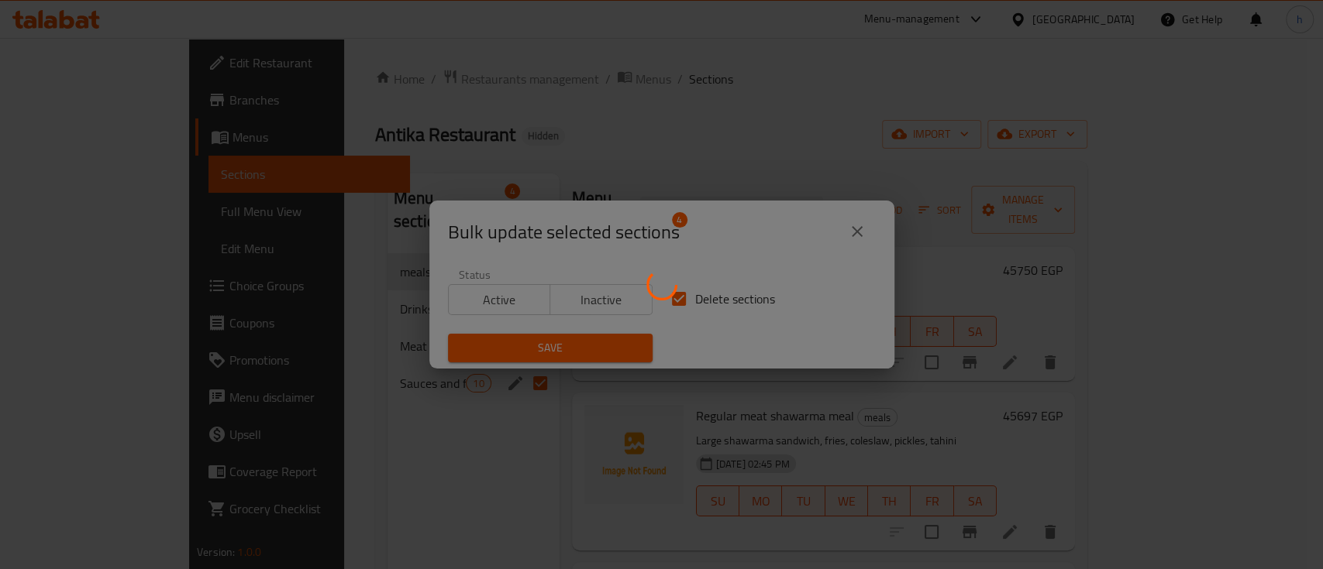
checkbox input "false"
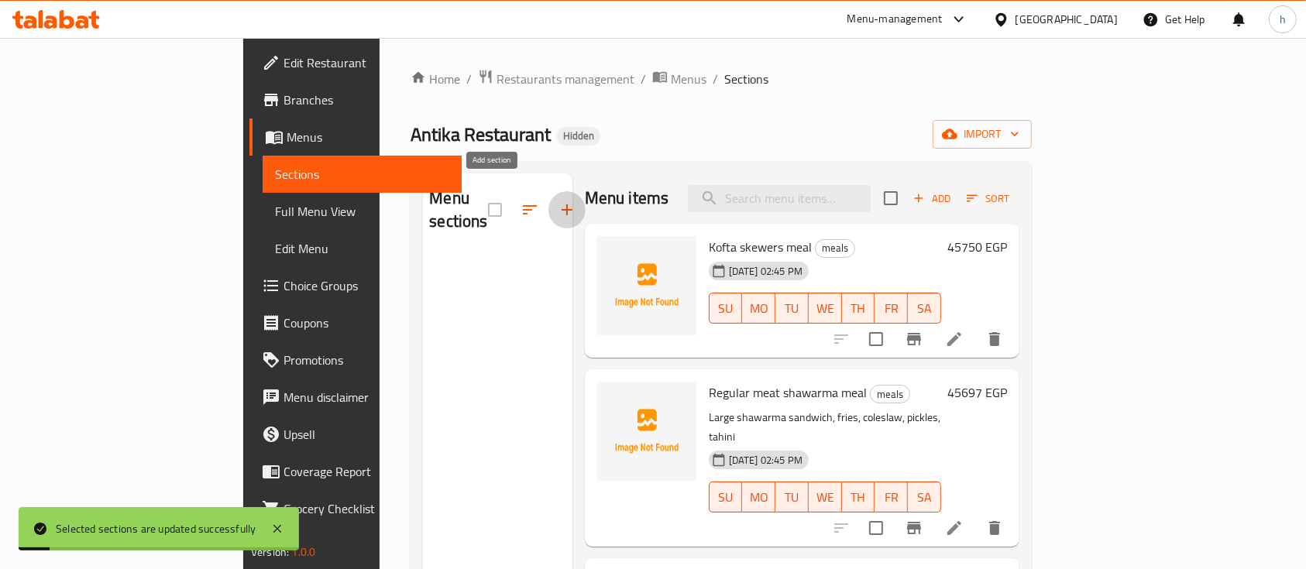
click at [558, 201] on icon "button" at bounding box center [567, 210] width 19 height 19
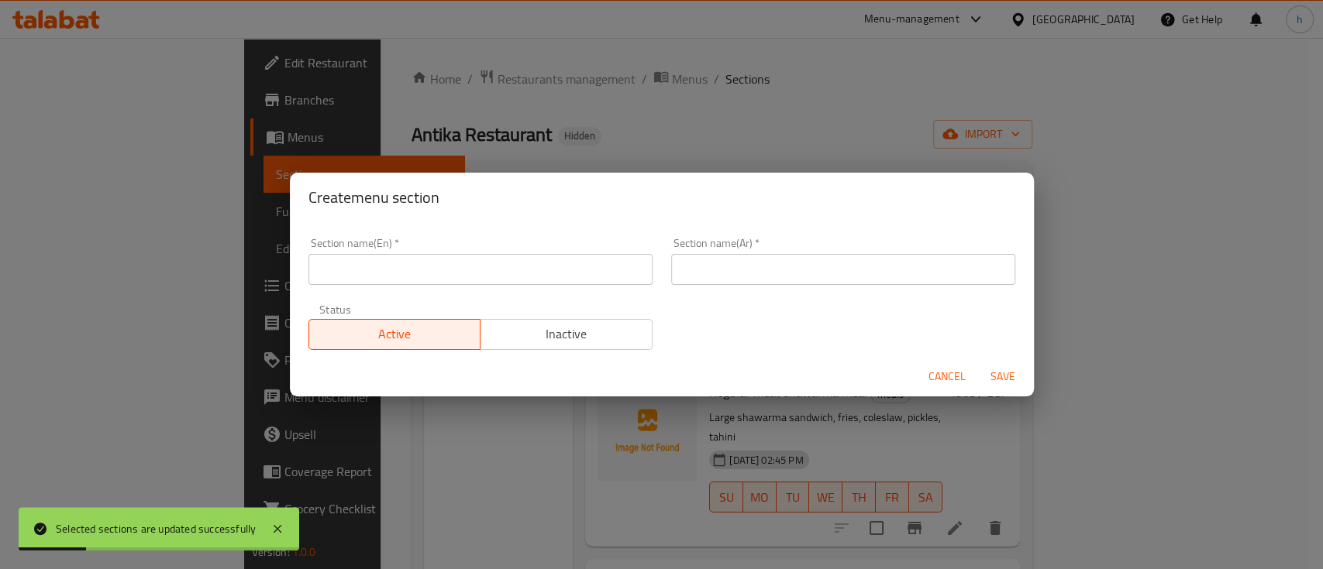
click at [955, 380] on span "Cancel" at bounding box center [946, 376] width 37 height 19
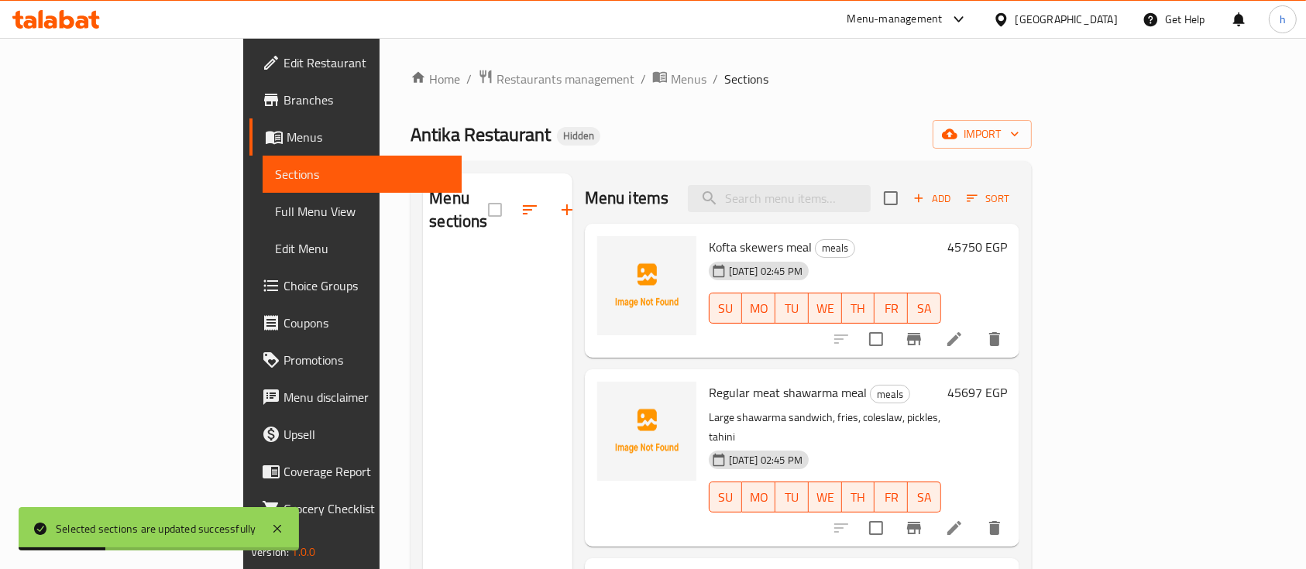
click at [1032, 119] on div "Home / Restaurants management / Menus / Sections Antika Restaurant Hidden impor…" at bounding box center [721, 412] width 621 height 686
click at [1020, 129] on span "import" at bounding box center [982, 134] width 74 height 19
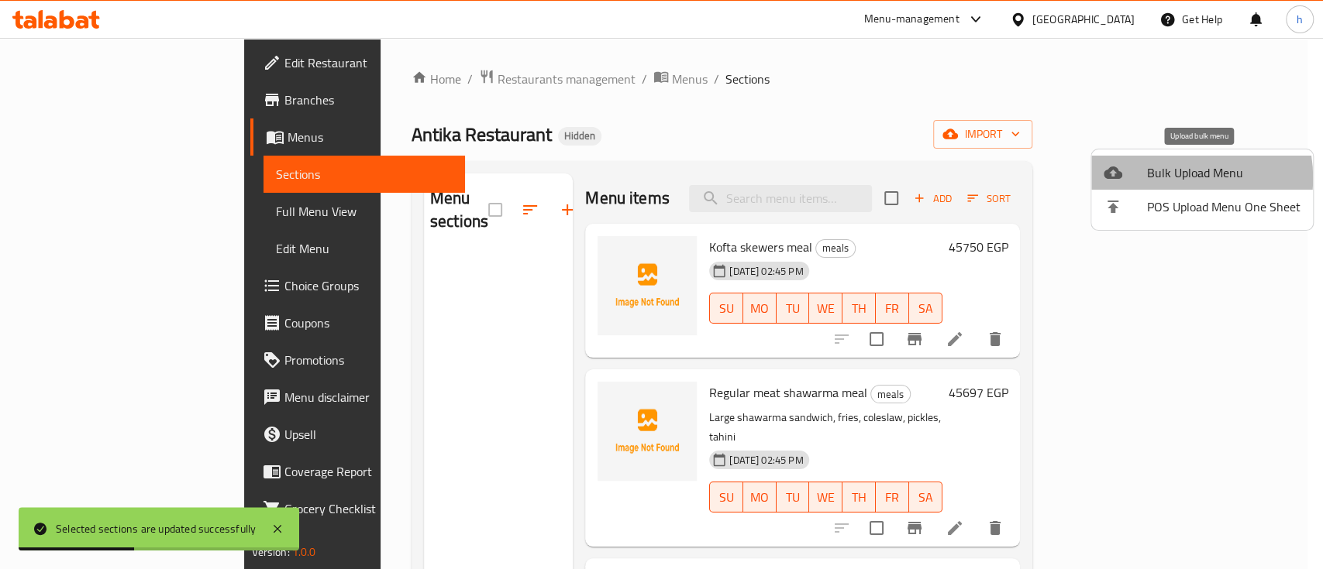
click at [1169, 178] on span "Bulk Upload Menu" at bounding box center [1223, 172] width 153 height 19
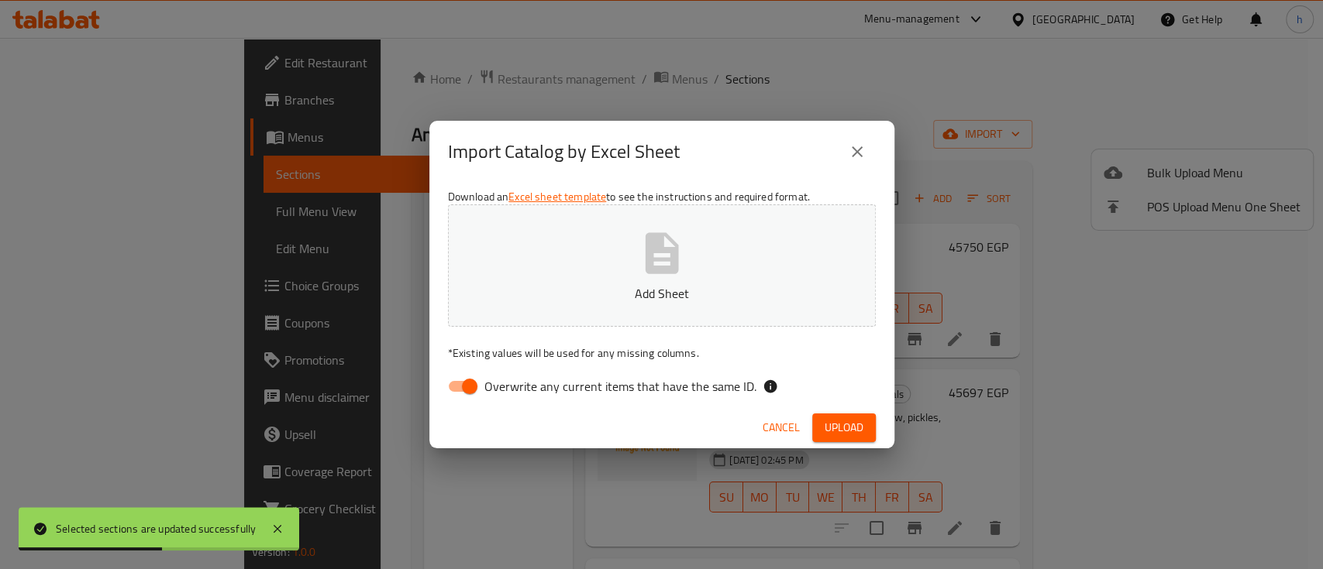
click at [666, 380] on span "Overwrite any current items that have the same ID." at bounding box center [620, 386] width 272 height 19
click at [659, 387] on span "Overwrite any current items that have the same ID." at bounding box center [620, 386] width 272 height 19
click at [514, 387] on input "Overwrite any current items that have the same ID." at bounding box center [469, 386] width 88 height 29
checkbox input "false"
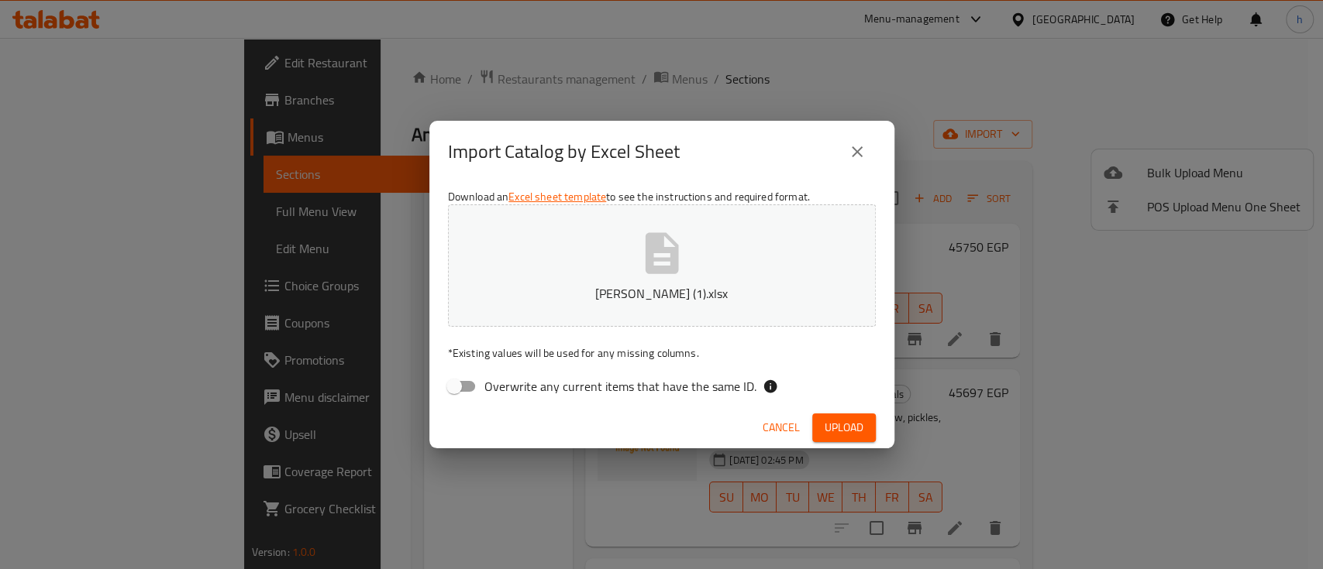
click at [652, 421] on div "Cancel Upload" at bounding box center [661, 428] width 465 height 41
click at [833, 440] on button "Upload" at bounding box center [844, 428] width 64 height 29
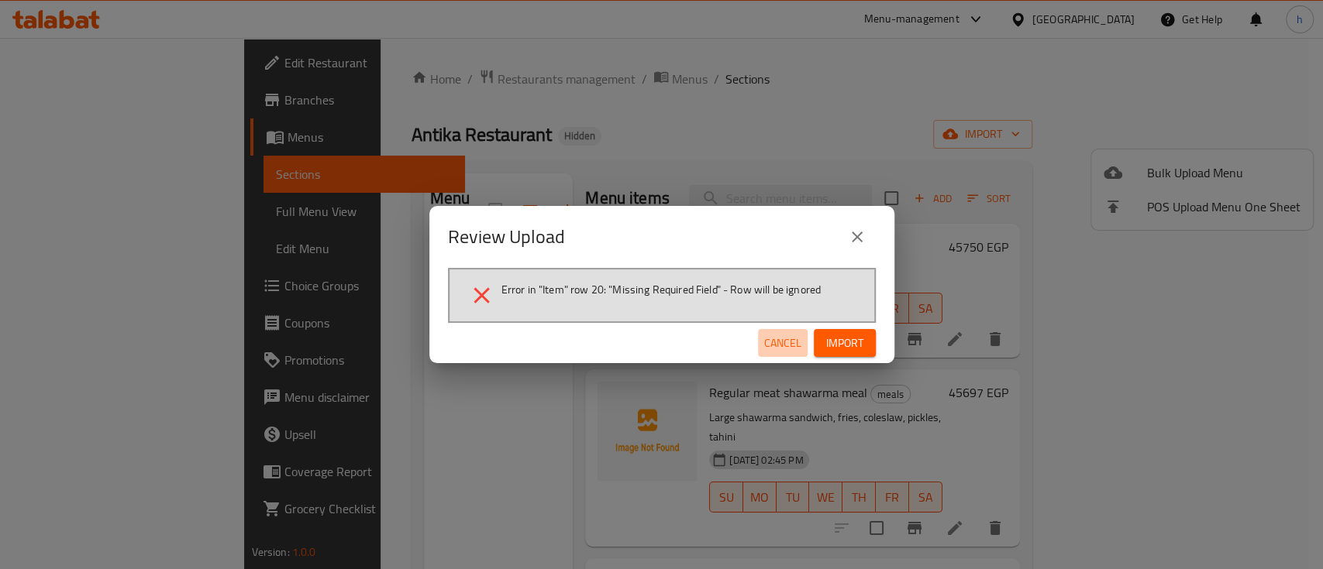
click at [767, 350] on span "Cancel" at bounding box center [782, 343] width 37 height 19
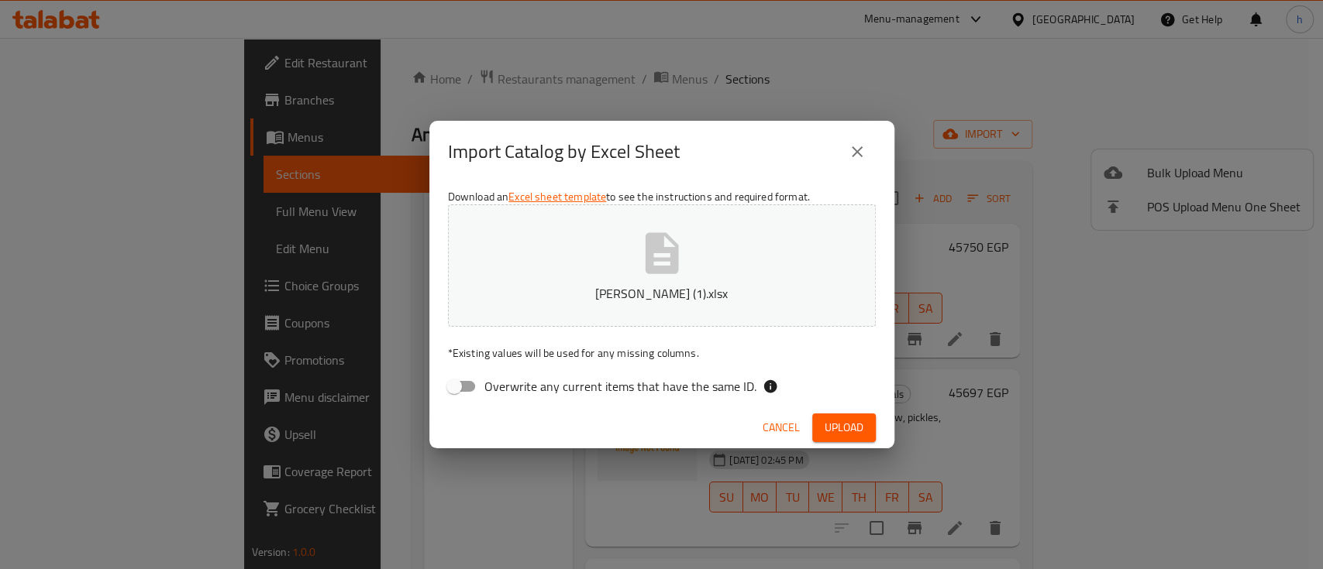
click at [776, 432] on span "Cancel" at bounding box center [780, 427] width 37 height 19
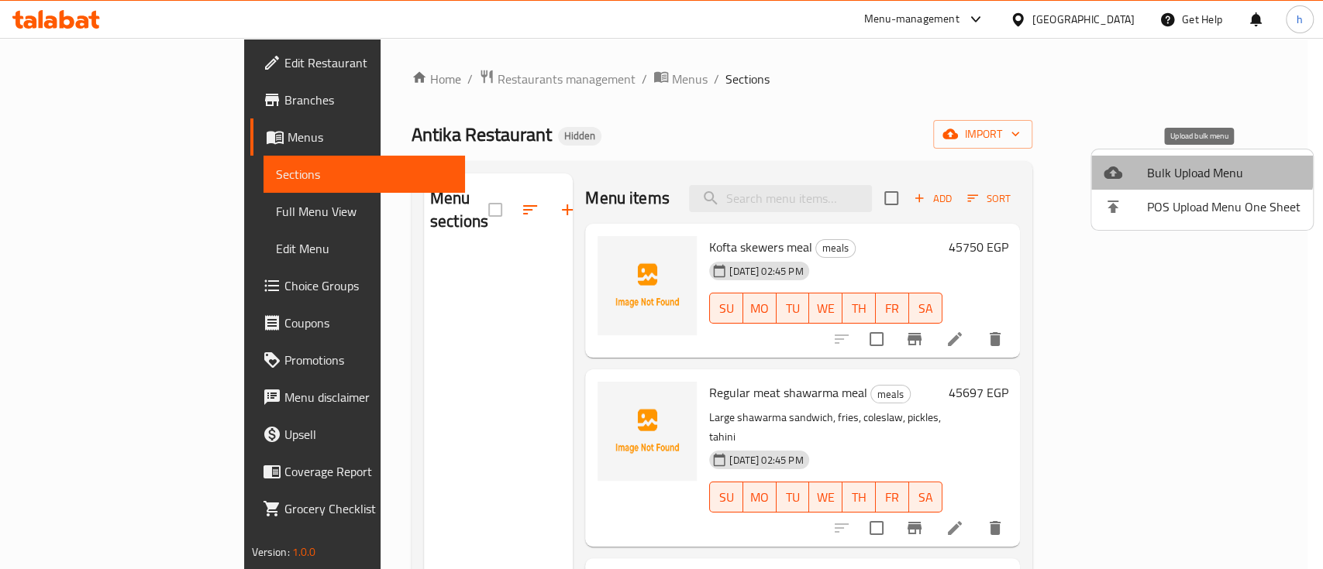
click at [1190, 158] on li "Bulk Upload Menu" at bounding box center [1202, 173] width 222 height 34
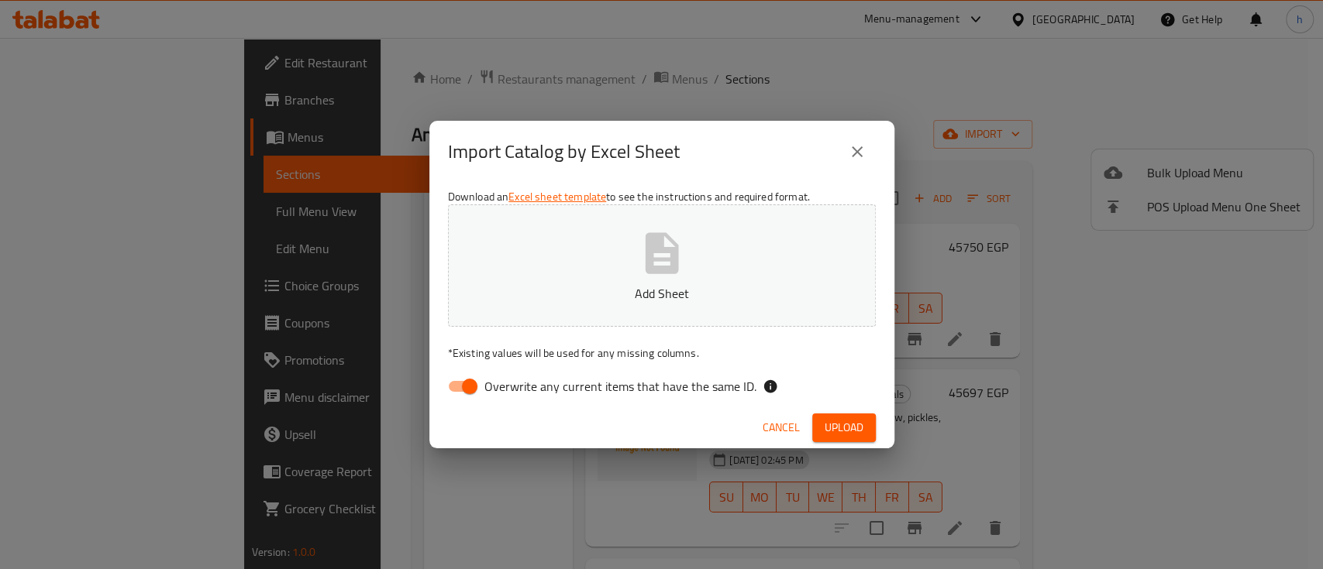
click at [558, 396] on span "Overwrite any current items that have the same ID." at bounding box center [620, 386] width 272 height 19
click at [514, 397] on input "Overwrite any current items that have the same ID." at bounding box center [469, 386] width 88 height 29
checkbox input "false"
click at [626, 297] on p "Add Sheet" at bounding box center [662, 293] width 380 height 19
click at [820, 415] on button "Upload" at bounding box center [844, 428] width 64 height 29
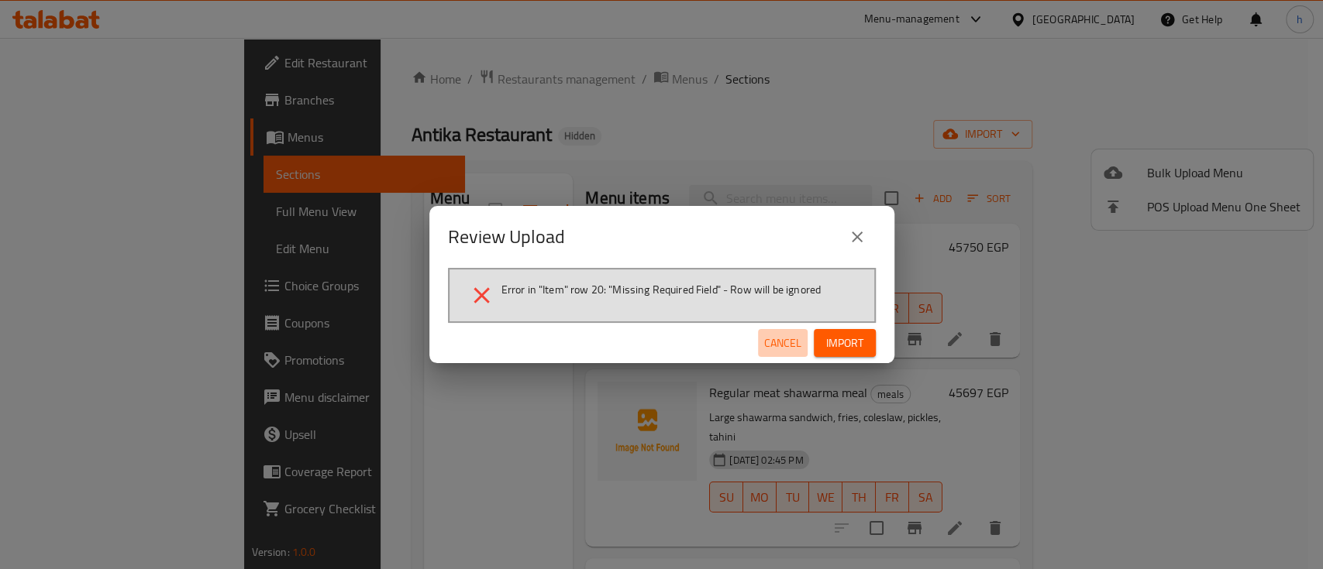
click at [793, 348] on span "Cancel" at bounding box center [782, 343] width 37 height 19
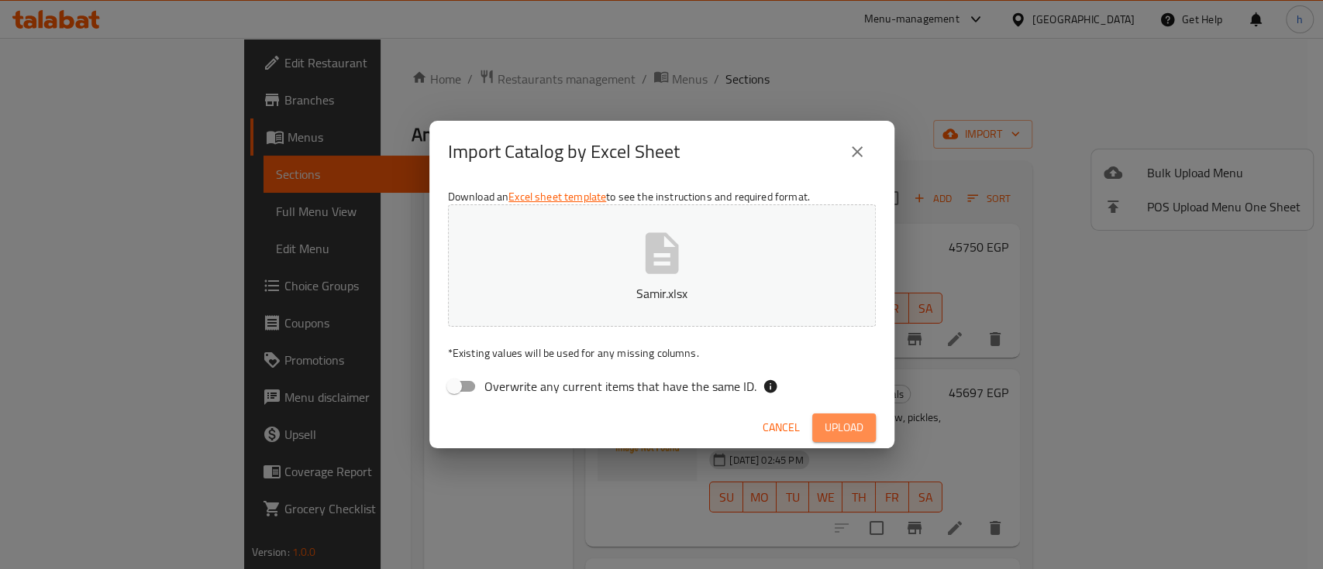
click at [823, 426] on button "Upload" at bounding box center [844, 428] width 64 height 29
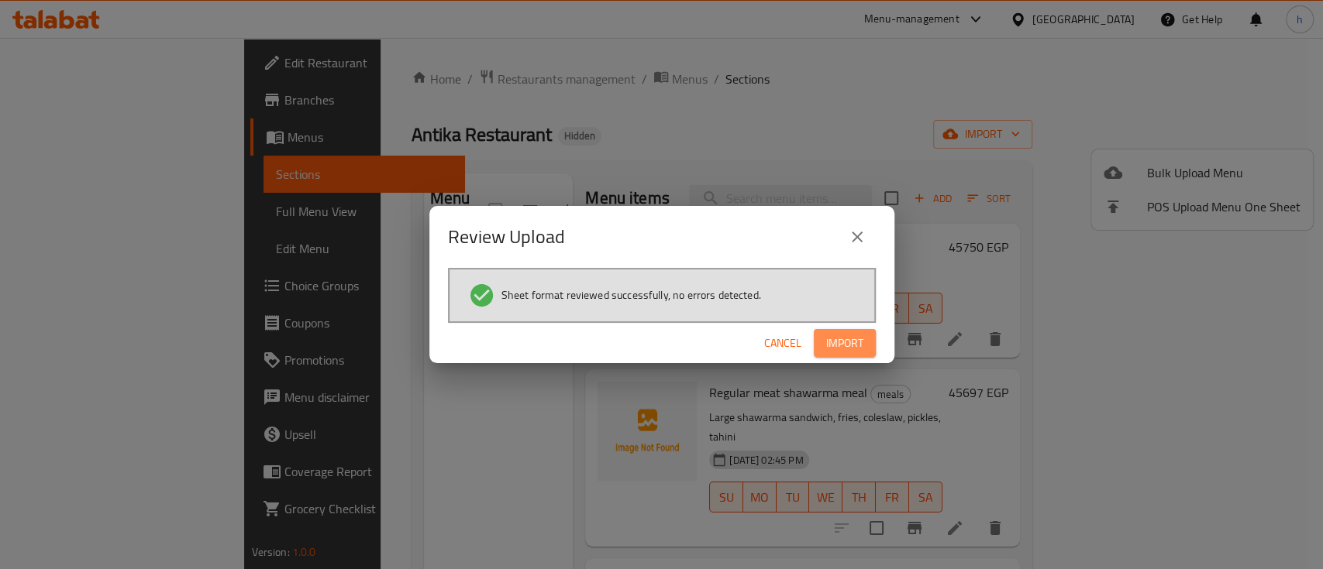
drag, startPoint x: 860, startPoint y: 342, endPoint x: 872, endPoint y: 342, distance: 11.6
click at [872, 342] on button "Import" at bounding box center [845, 343] width 62 height 29
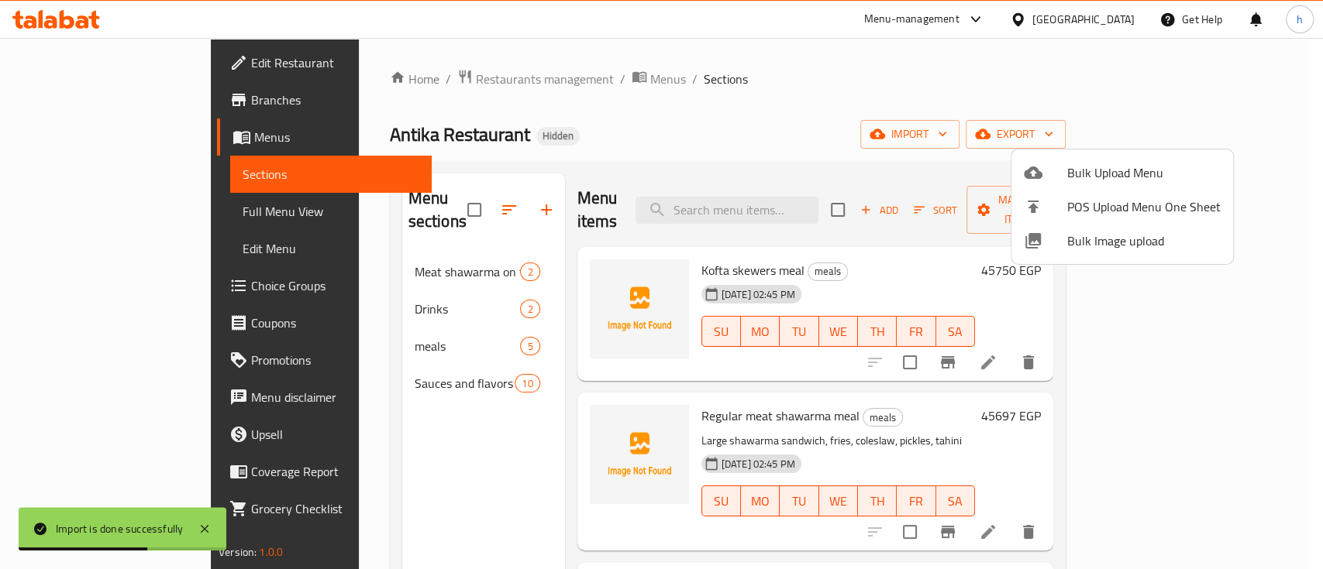
click at [104, 210] on div at bounding box center [661, 284] width 1323 height 569
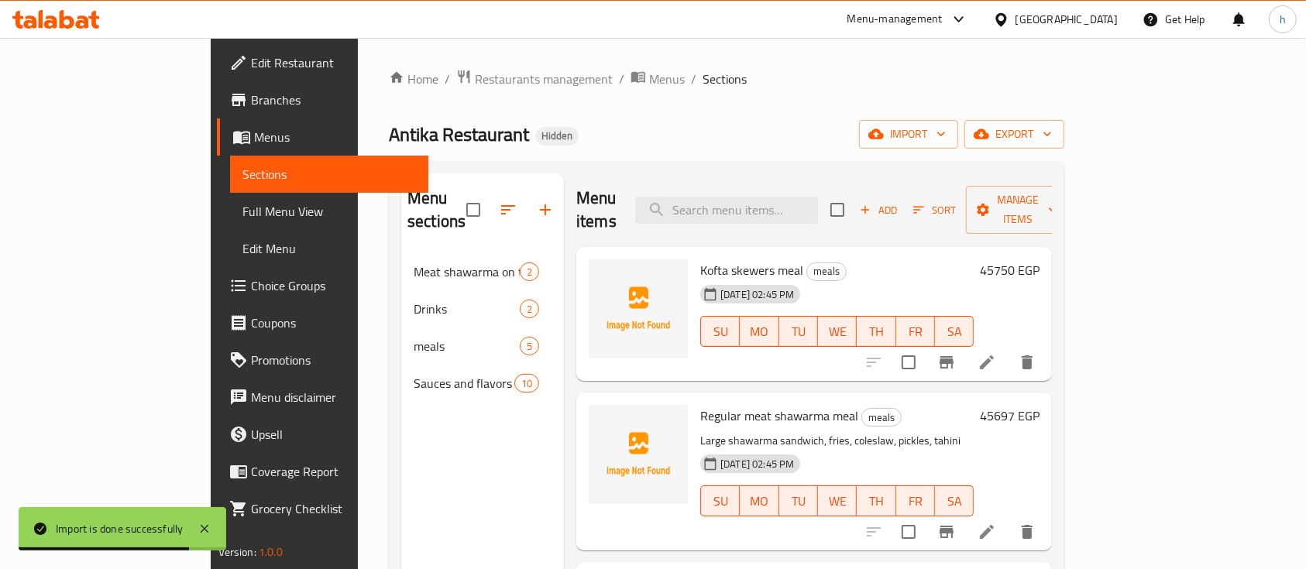
click at [243, 210] on span "Full Menu View" at bounding box center [330, 211] width 174 height 19
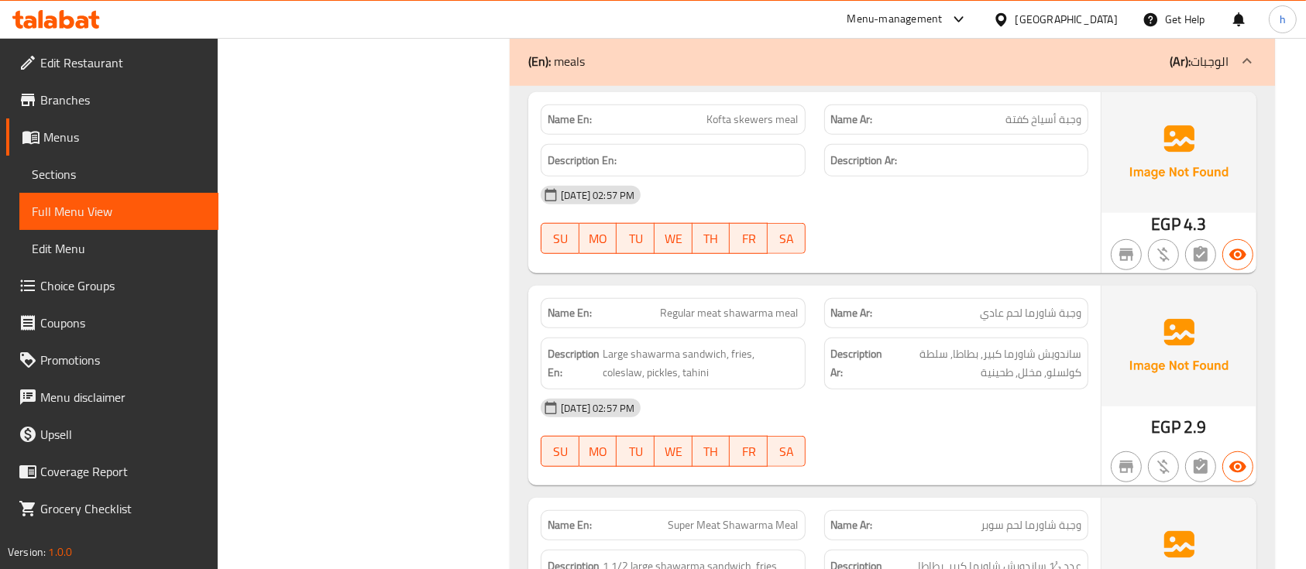
scroll to position [1240, 0]
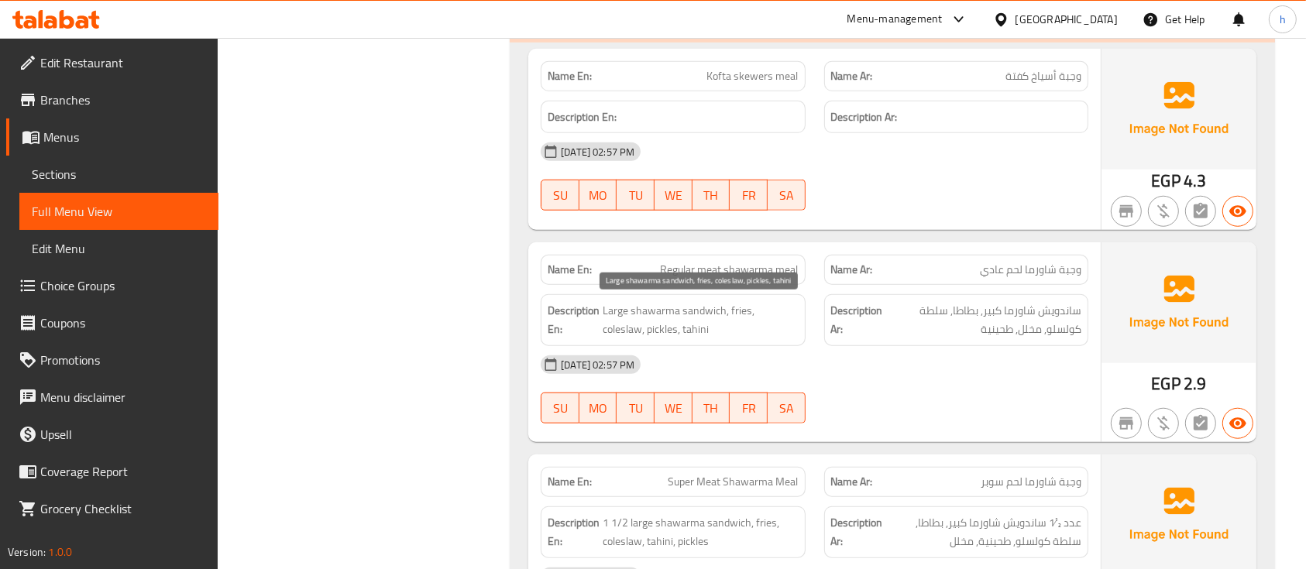
click at [730, 309] on span "Large shawarma sandwich, fries, coleslaw, pickles, tahini" at bounding box center [700, 320] width 195 height 38
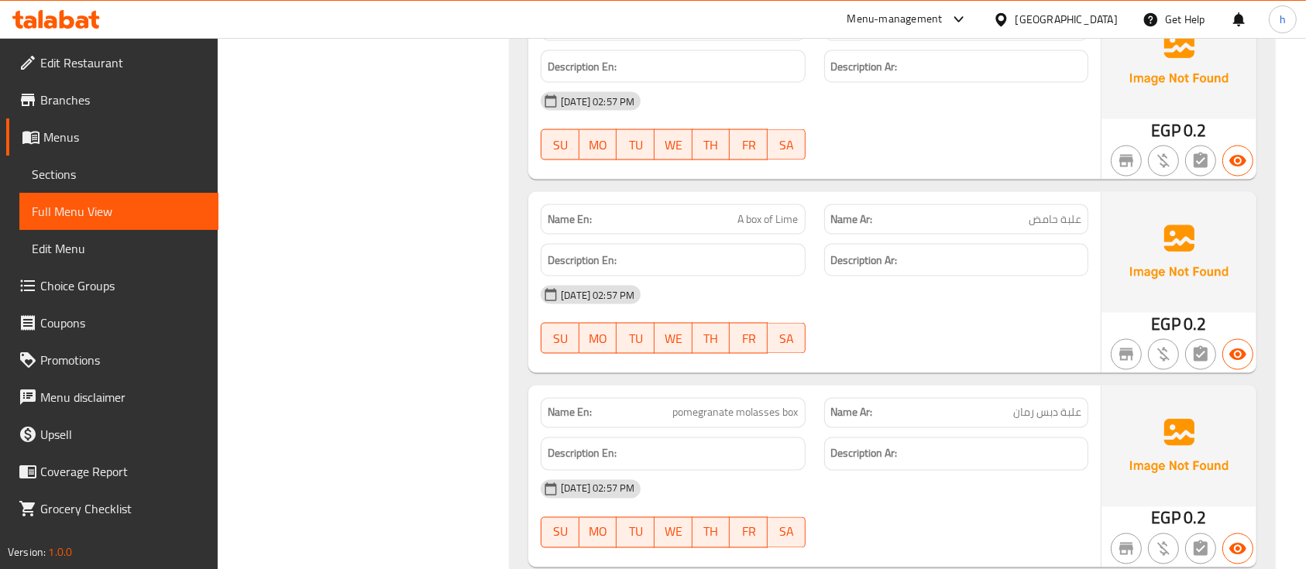
scroll to position [2479, 0]
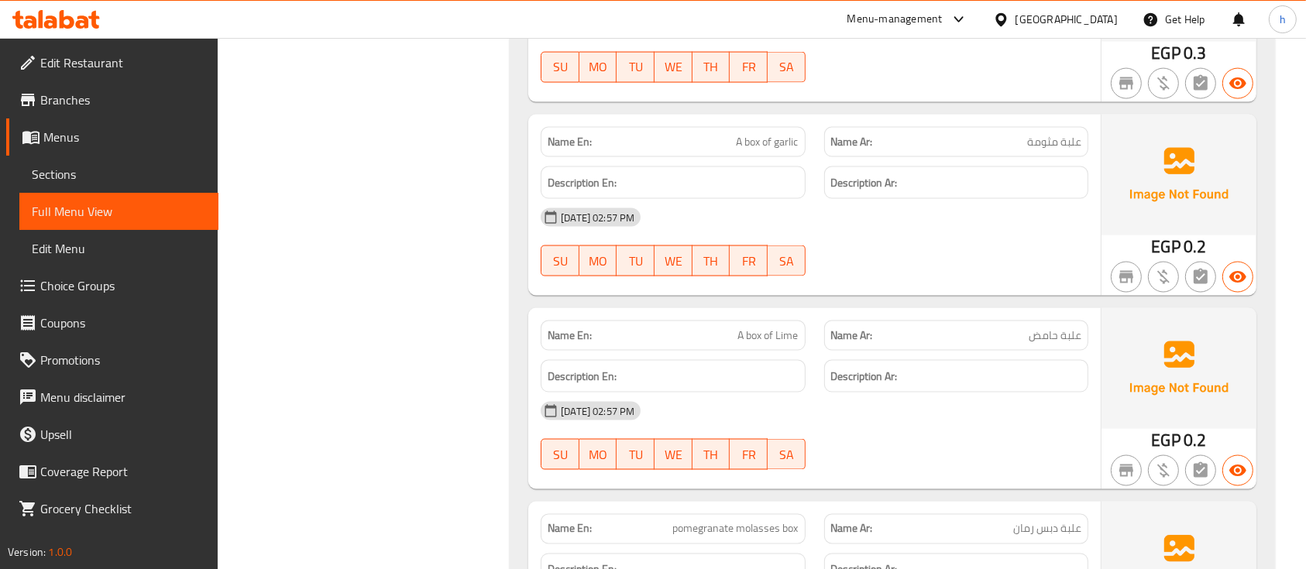
click at [787, 148] on span "A box of garlic" at bounding box center [768, 142] width 62 height 16
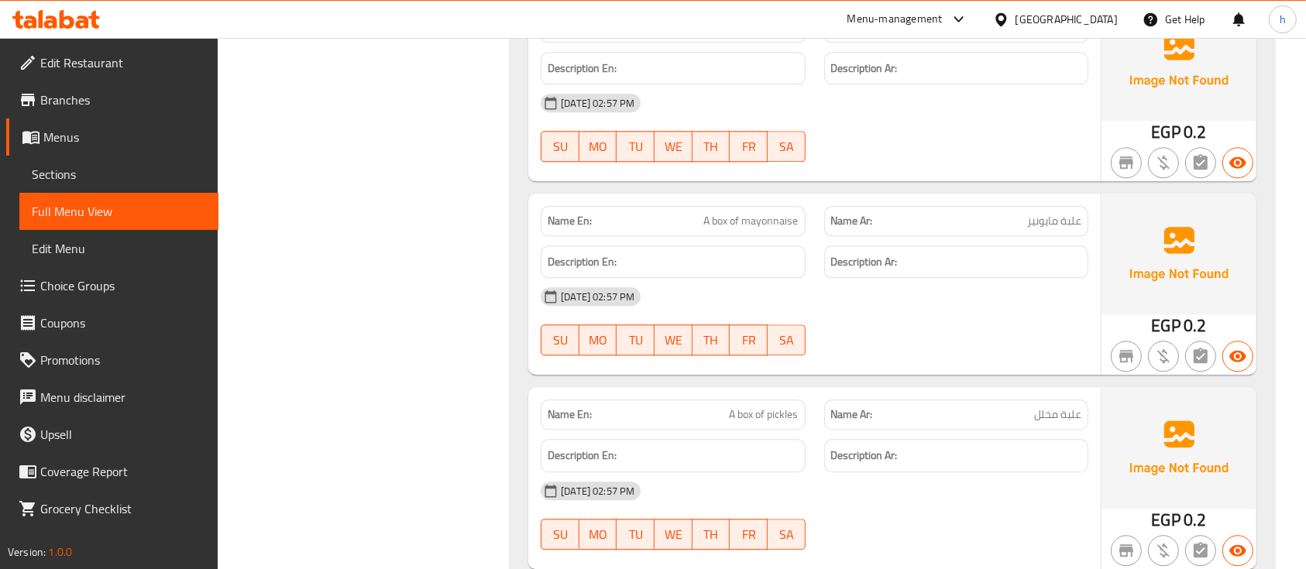
scroll to position [3818, 0]
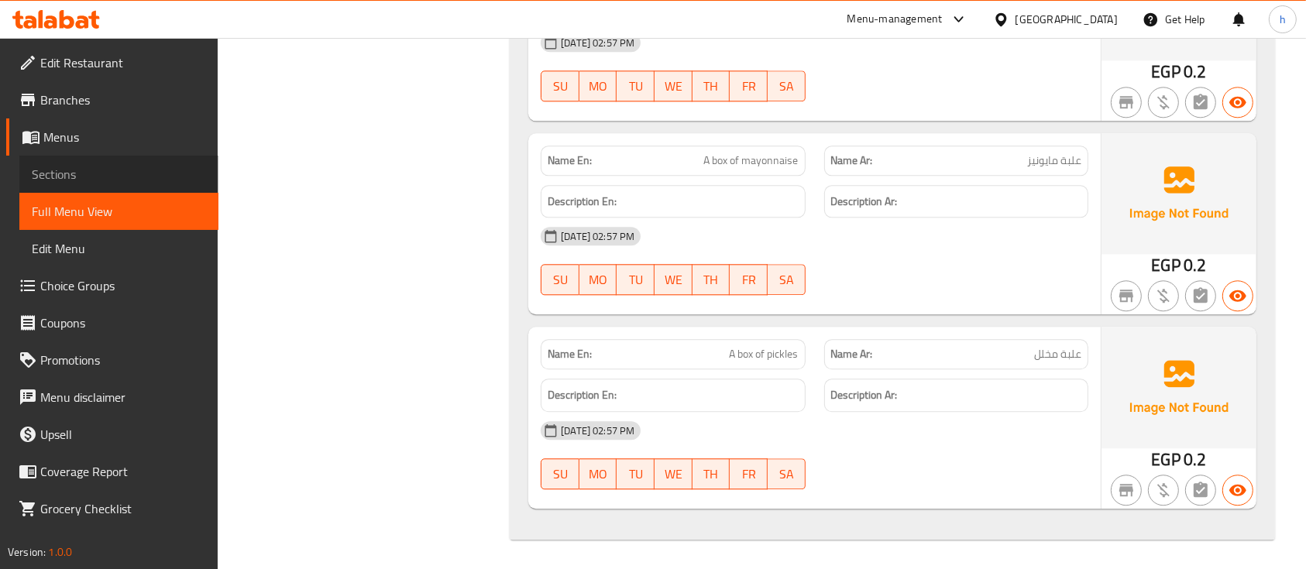
click at [163, 190] on link "Sections" at bounding box center [118, 174] width 199 height 37
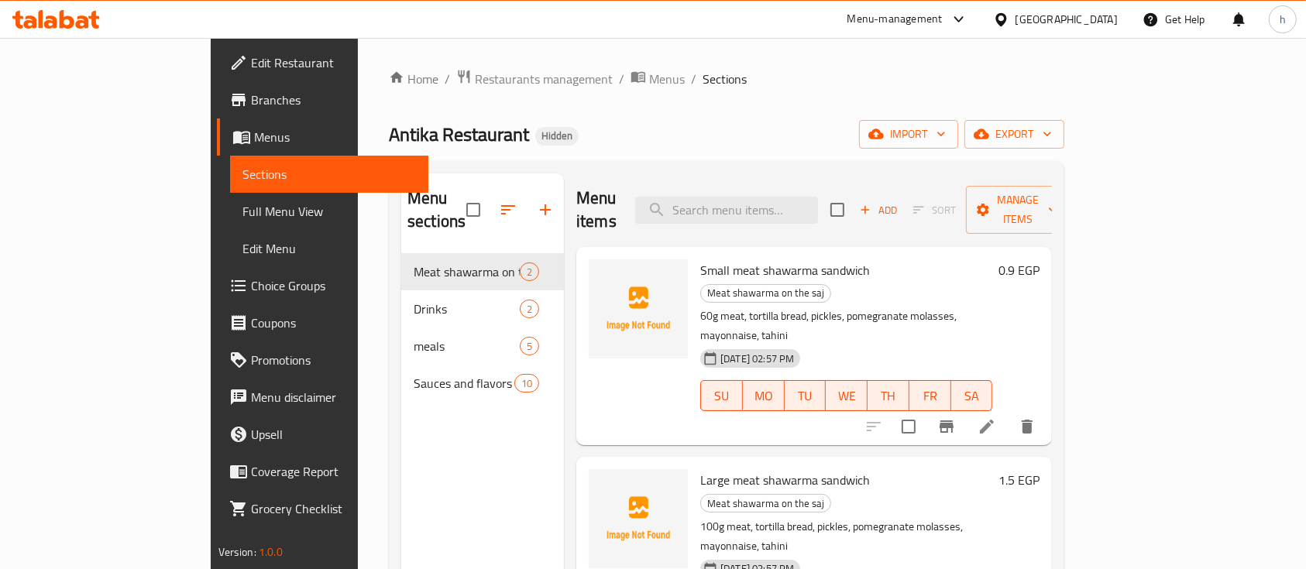
click at [243, 166] on span "Sections" at bounding box center [330, 174] width 174 height 19
click at [1046, 408] on div at bounding box center [950, 426] width 191 height 37
click at [1009, 413] on li at bounding box center [986, 427] width 43 height 28
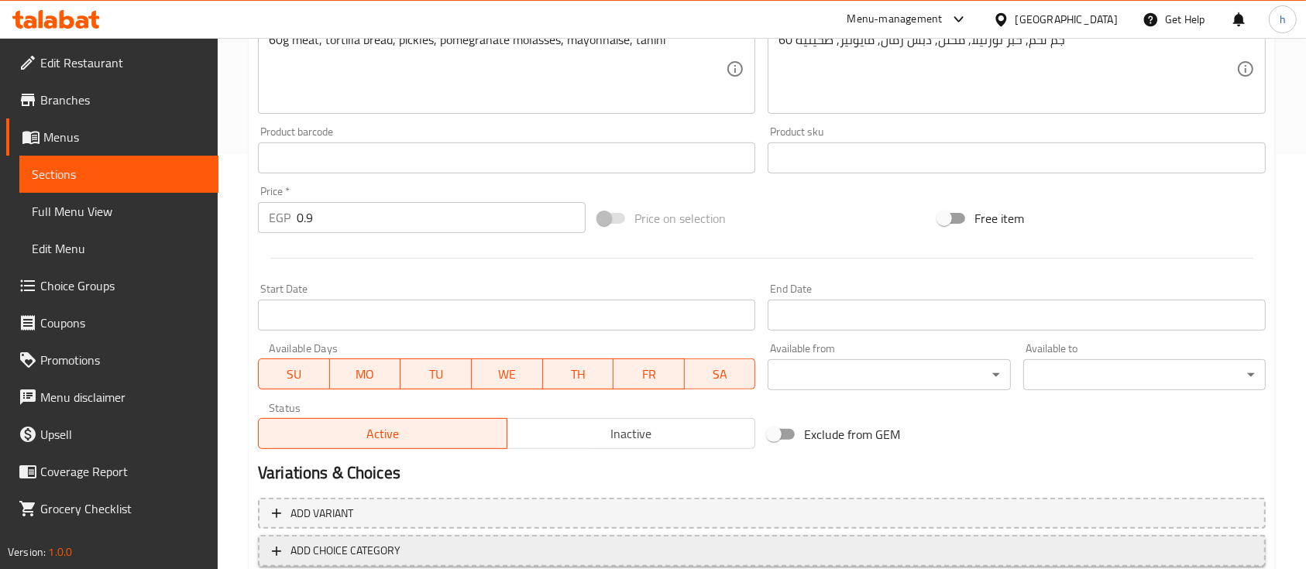
scroll to position [513, 0]
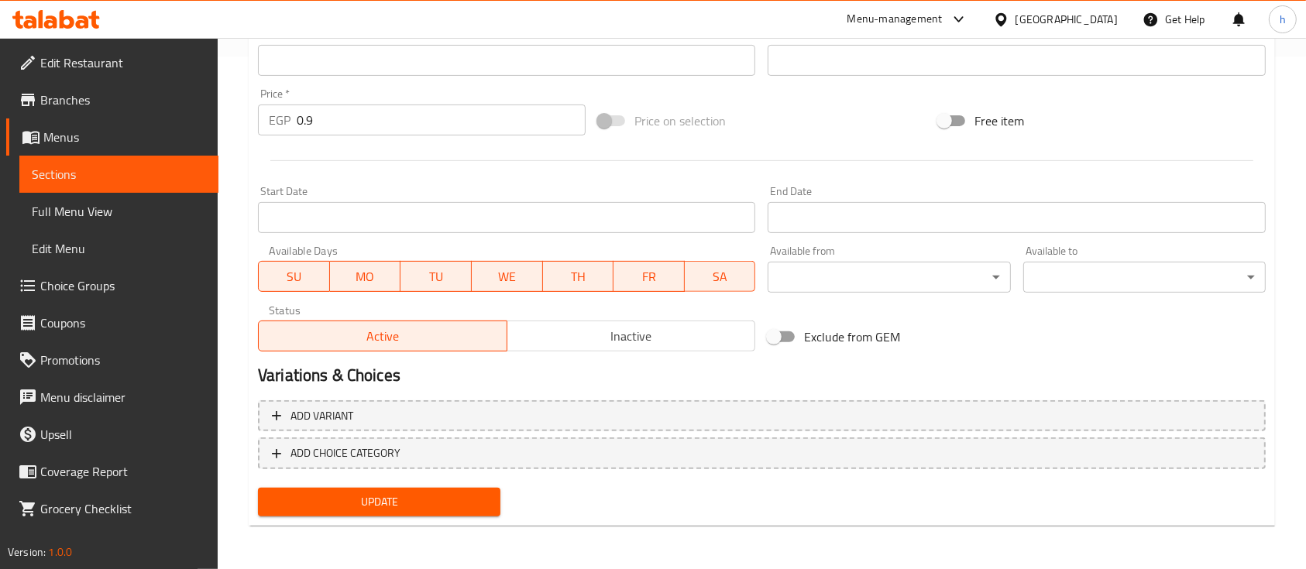
drag, startPoint x: 397, startPoint y: 509, endPoint x: 569, endPoint y: 306, distance: 266.1
click at [397, 507] on span "Update" at bounding box center [379, 502] width 218 height 19
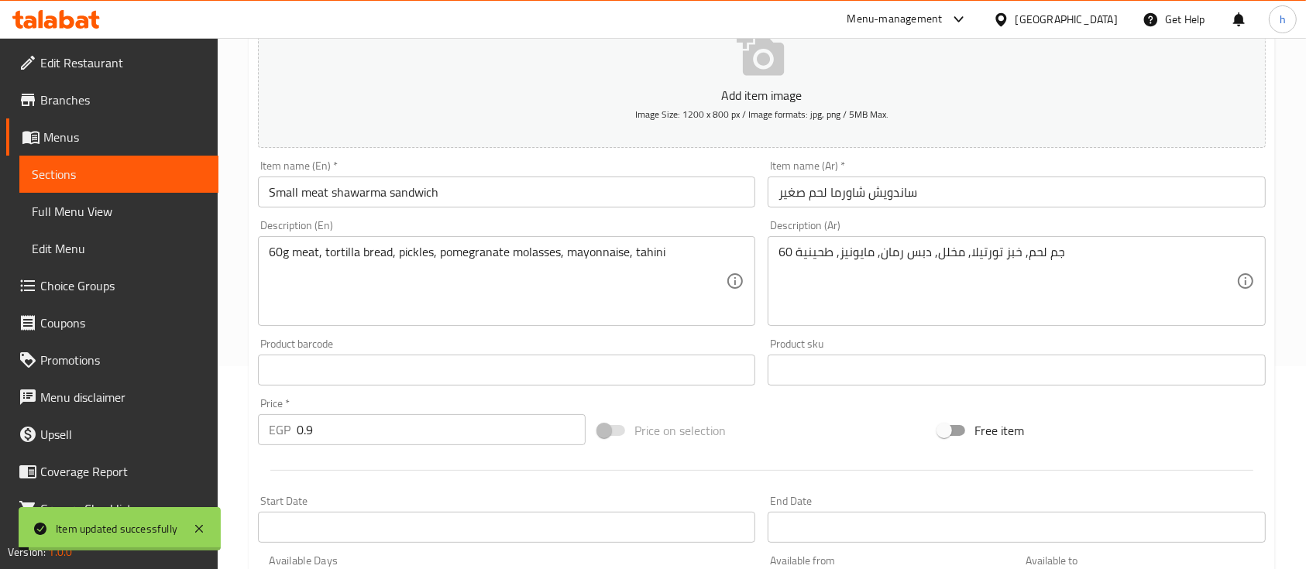
scroll to position [0, 0]
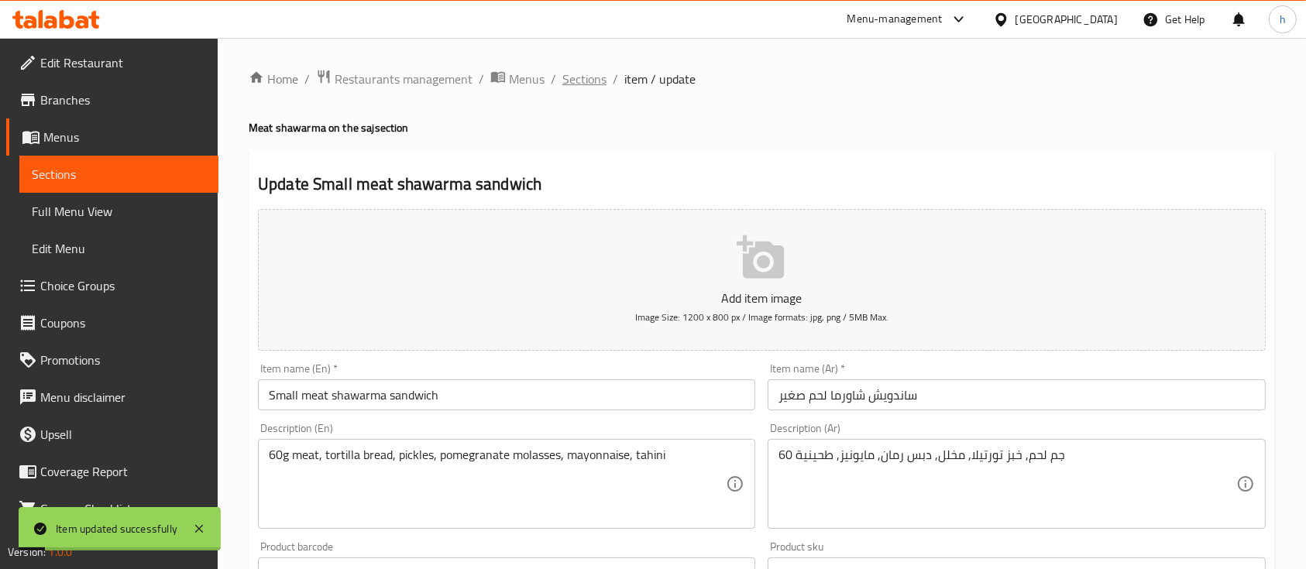
click at [603, 71] on span "Sections" at bounding box center [584, 79] width 44 height 19
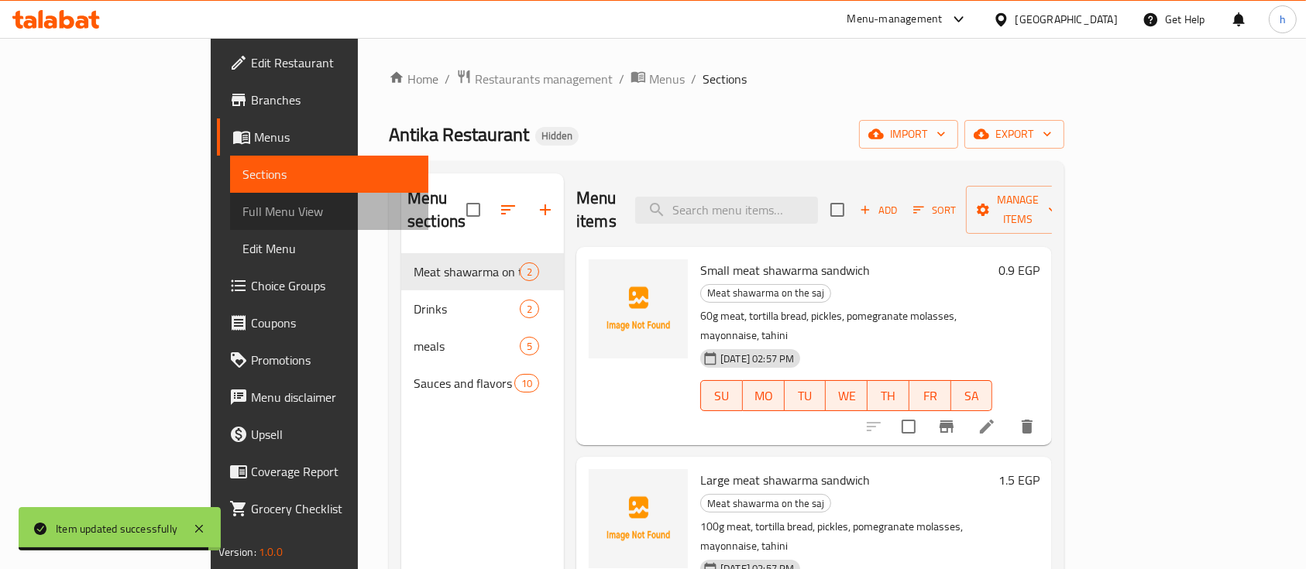
click at [243, 203] on span "Full Menu View" at bounding box center [330, 211] width 174 height 19
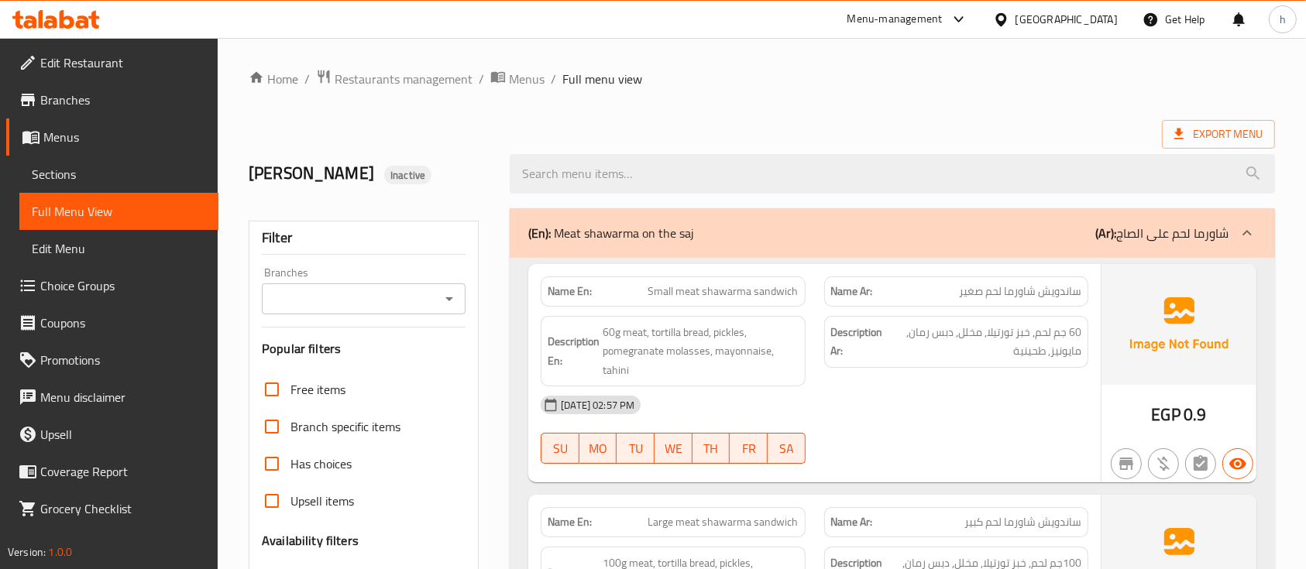
click at [979, 273] on div "Name Ar: ساندويش شاورما لحم صغير" at bounding box center [956, 291] width 283 height 49
click at [975, 277] on div "Name Ar: ساندويش شاورما لحم صغير" at bounding box center [956, 292] width 264 height 30
click at [1030, 286] on span "ساندويش شاورما لحم صغير" at bounding box center [1020, 292] width 122 height 16
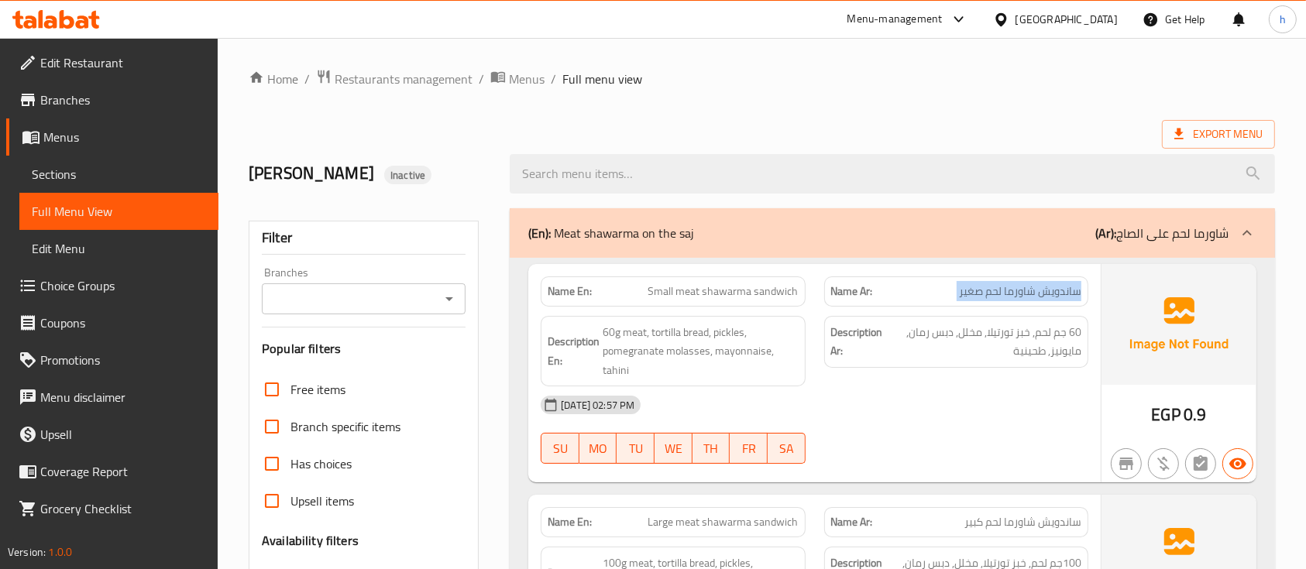
click at [1030, 286] on span "ساندويش شاورما لحم صغير" at bounding box center [1020, 292] width 122 height 16
click at [779, 300] on span "Small meat shawarma sandwich" at bounding box center [723, 292] width 150 height 16
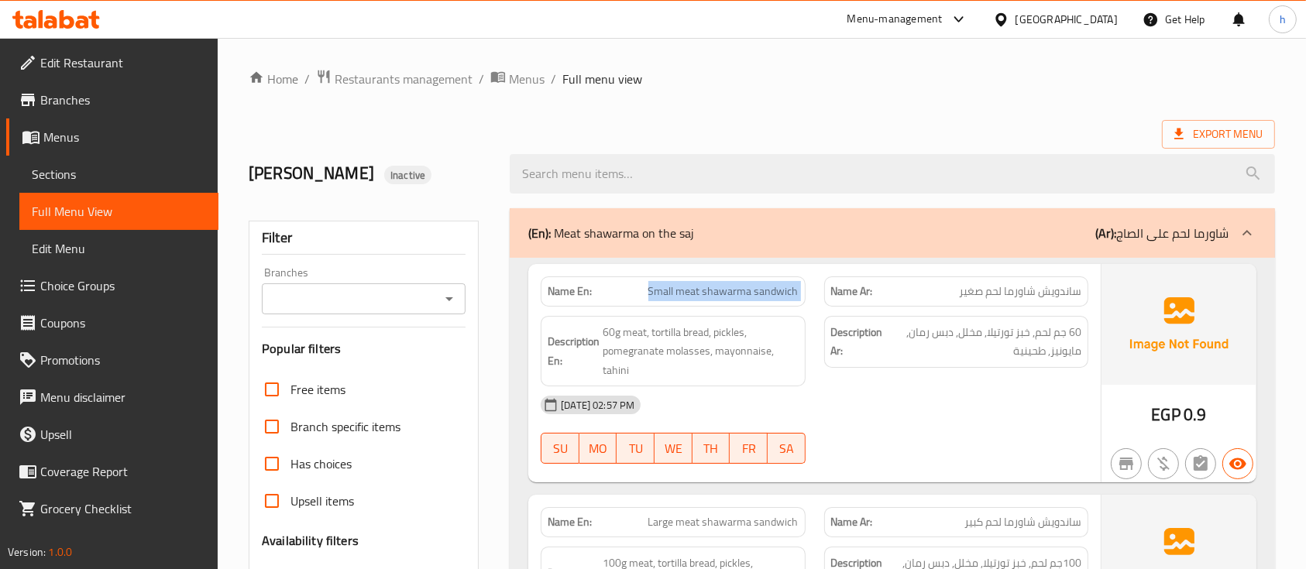
click at [779, 300] on span "Small meat shawarma sandwich" at bounding box center [723, 292] width 150 height 16
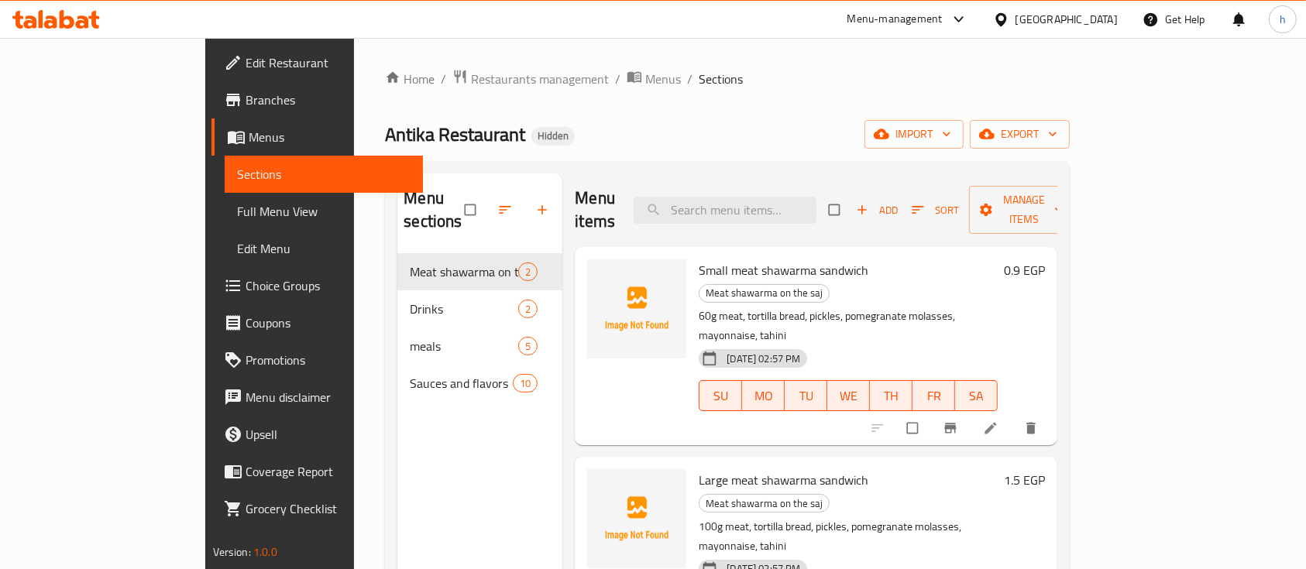
click at [997, 423] on icon at bounding box center [992, 429] width 12 height 12
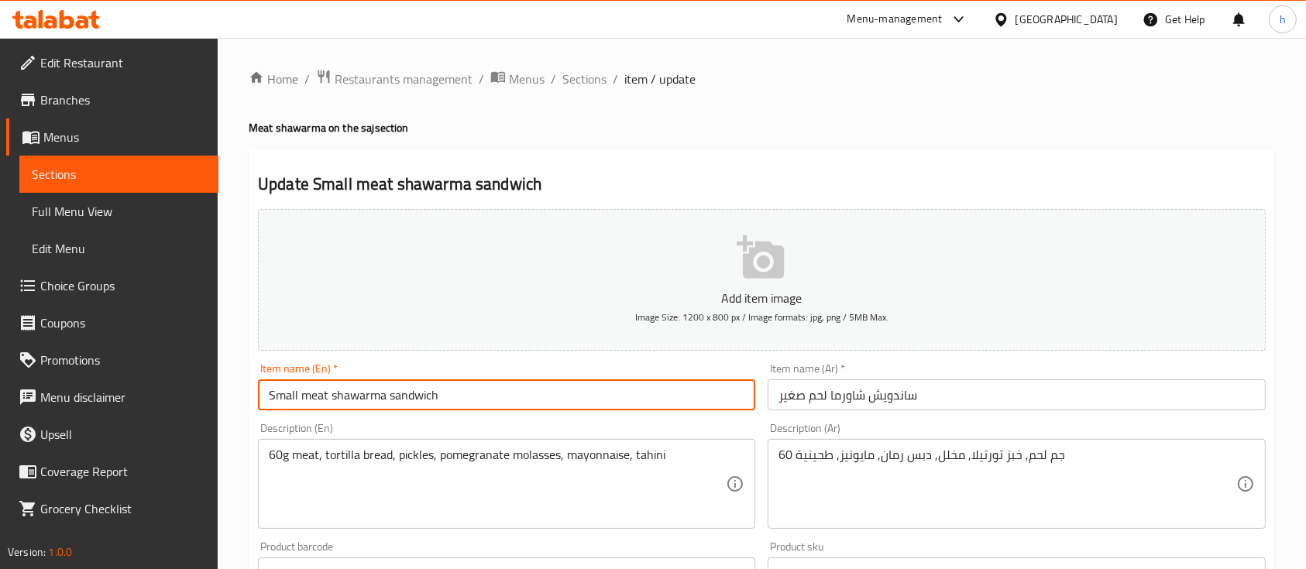
click at [279, 394] on input "Small meat shawarma sandwich" at bounding box center [506, 395] width 497 height 31
type input "Large meat shawarma sandwich"
click at [793, 398] on input "ساندويش شاورما لحم صغير" at bounding box center [1016, 395] width 497 height 31
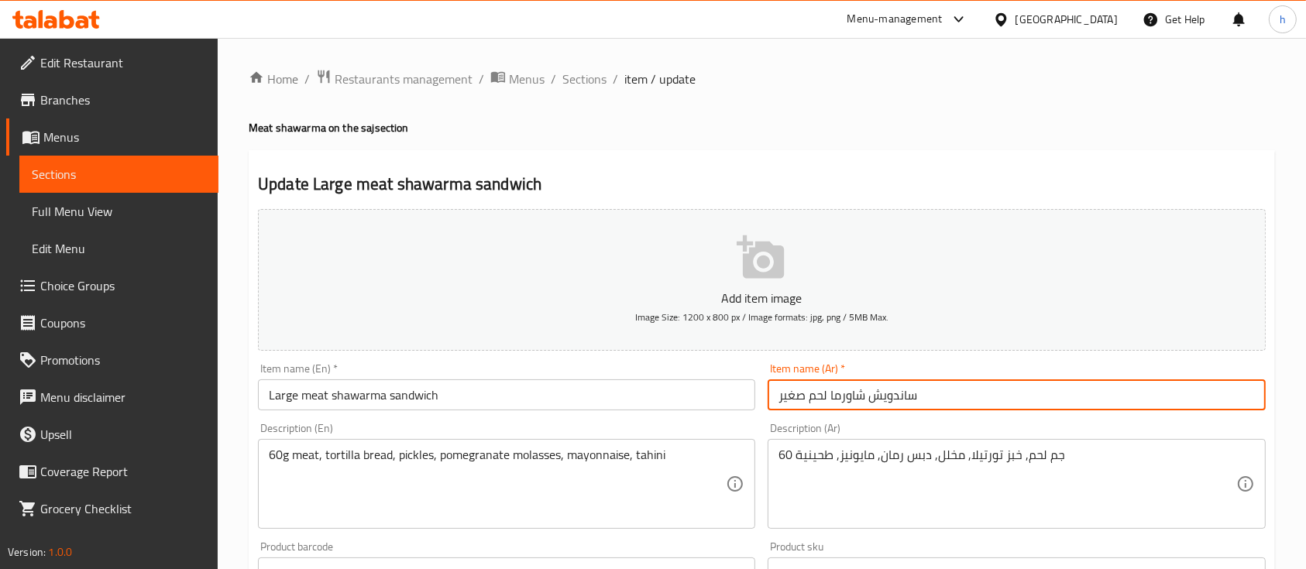
click at [793, 398] on input "ساندويش شاورما لحم صغير" at bounding box center [1016, 395] width 497 height 31
type input "ساندويش شاورما لحم كبير"
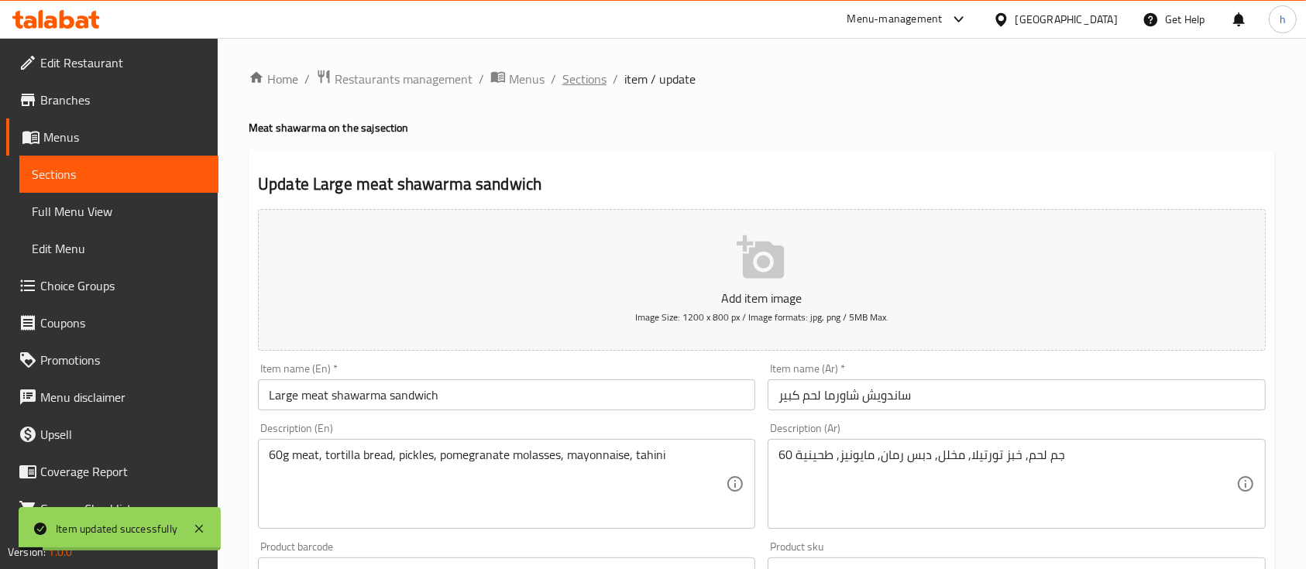
click at [597, 79] on span "Sections" at bounding box center [584, 79] width 44 height 19
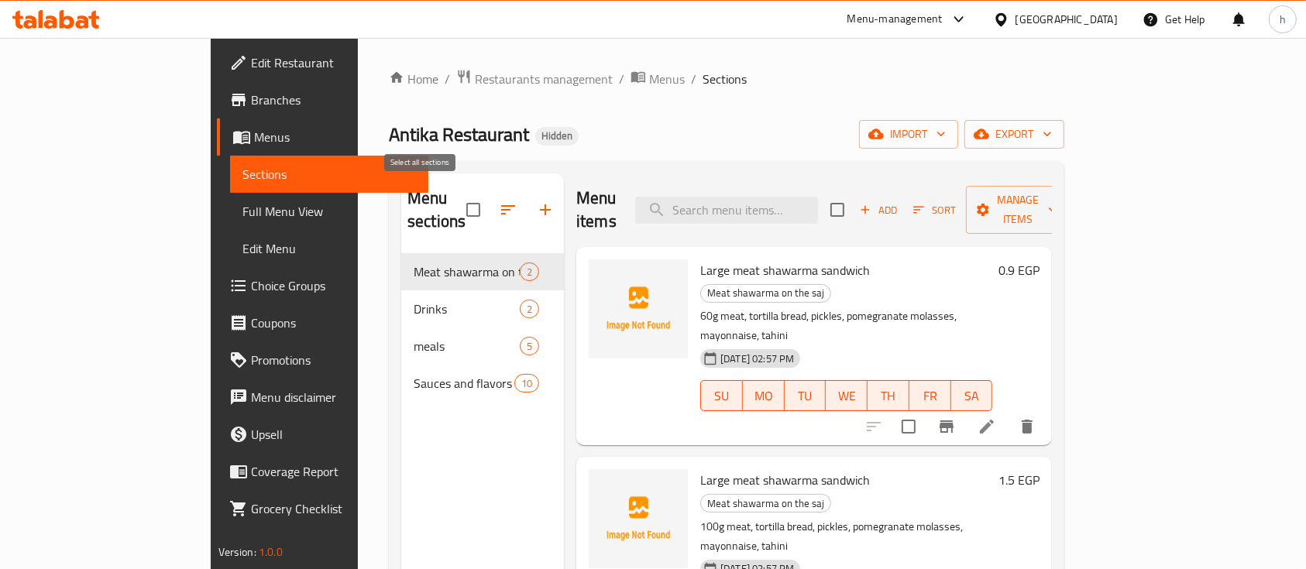
click at [457, 194] on input "checkbox" at bounding box center [473, 210] width 33 height 33
checkbox input "true"
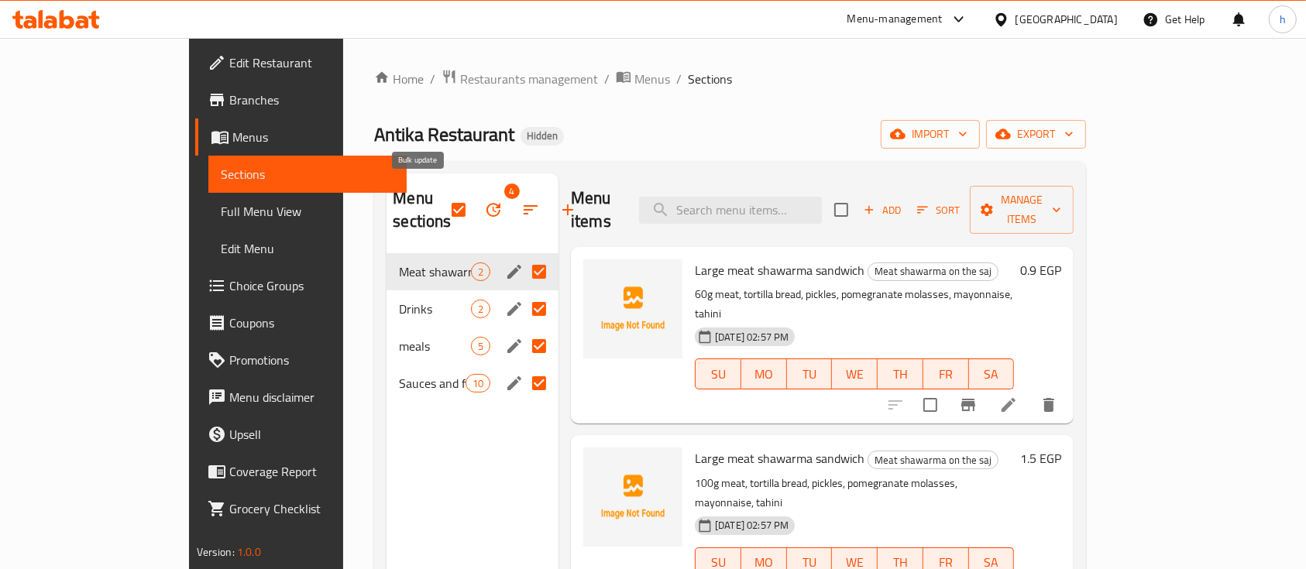
click at [484, 201] on icon "button" at bounding box center [493, 210] width 19 height 19
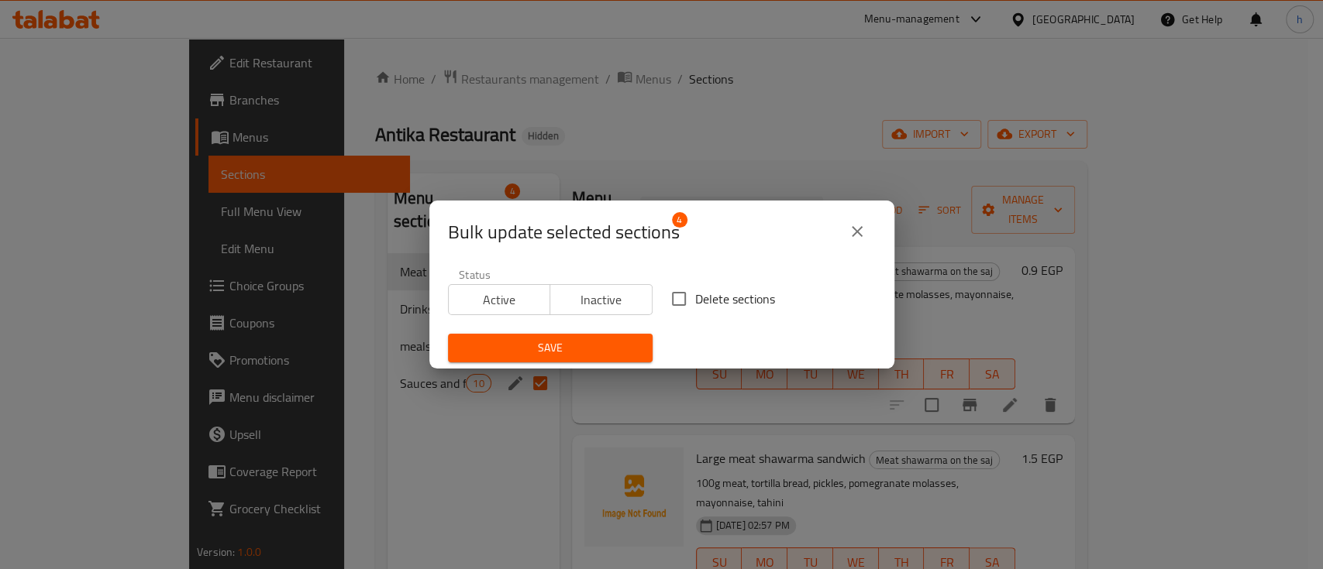
click at [662, 297] on input "Delete sections" at bounding box center [678, 299] width 33 height 33
checkbox input "true"
click at [612, 352] on span "Save" at bounding box center [550, 348] width 180 height 19
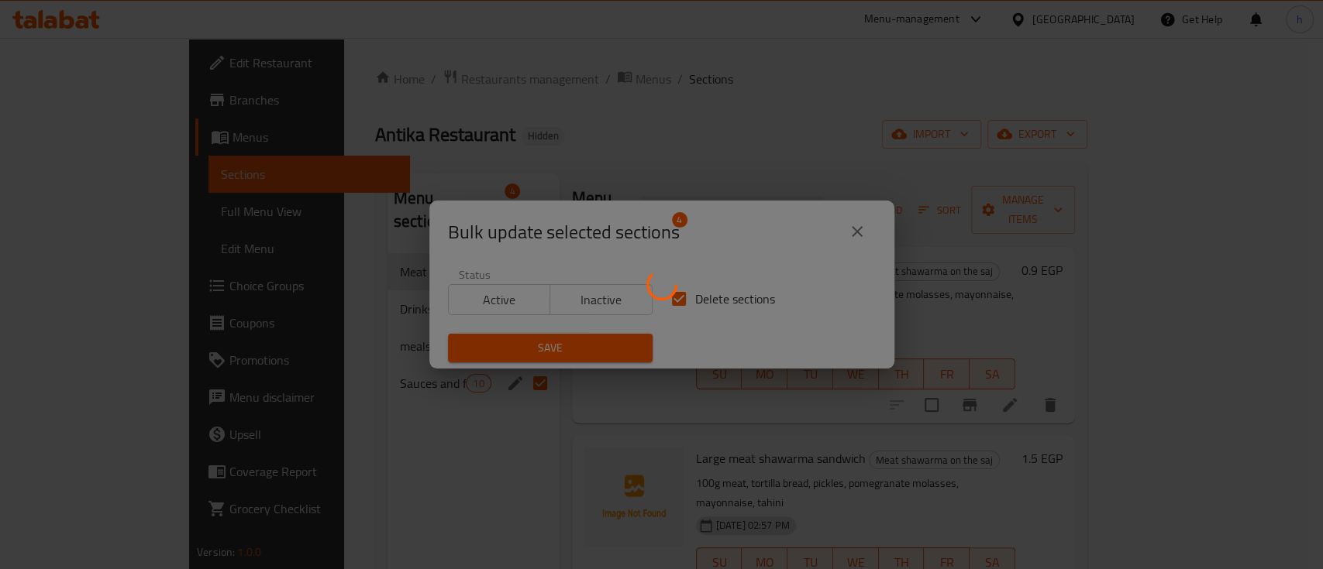
checkbox input "false"
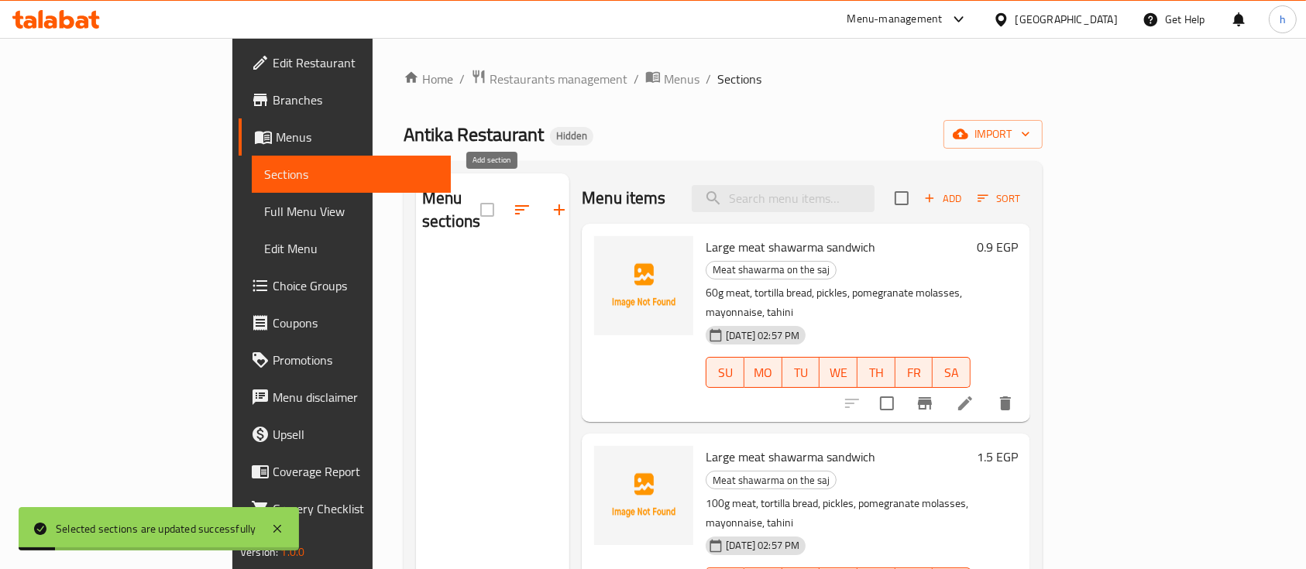
click at [550, 201] on icon "button" at bounding box center [559, 210] width 19 height 19
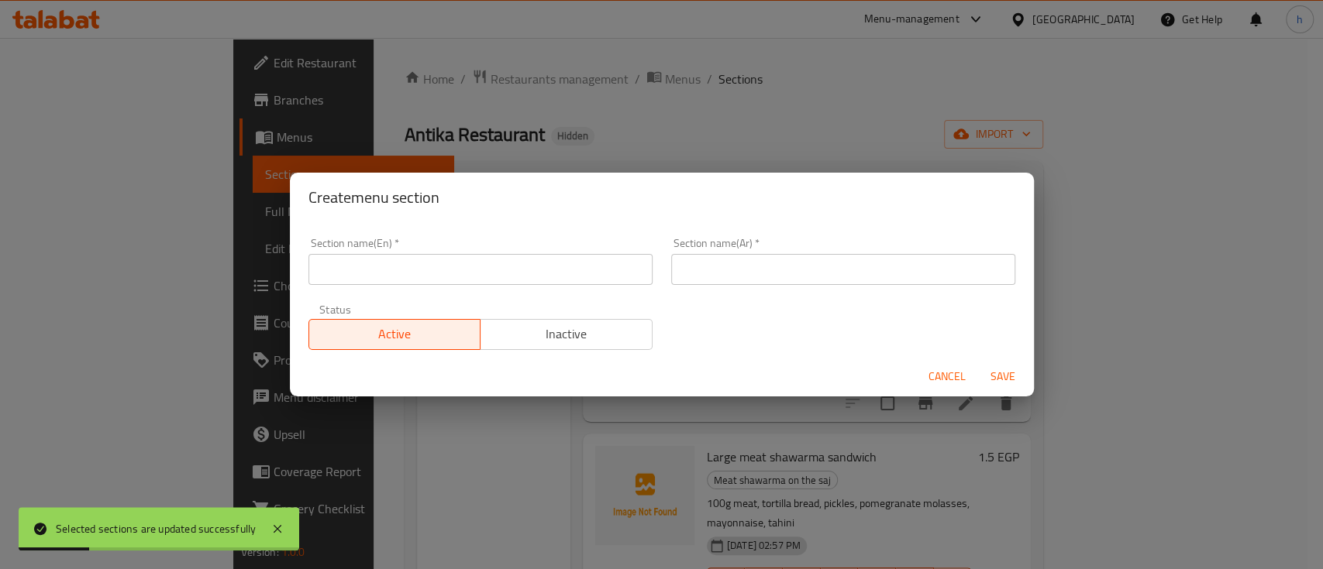
click at [951, 388] on button "Cancel" at bounding box center [947, 377] width 50 height 29
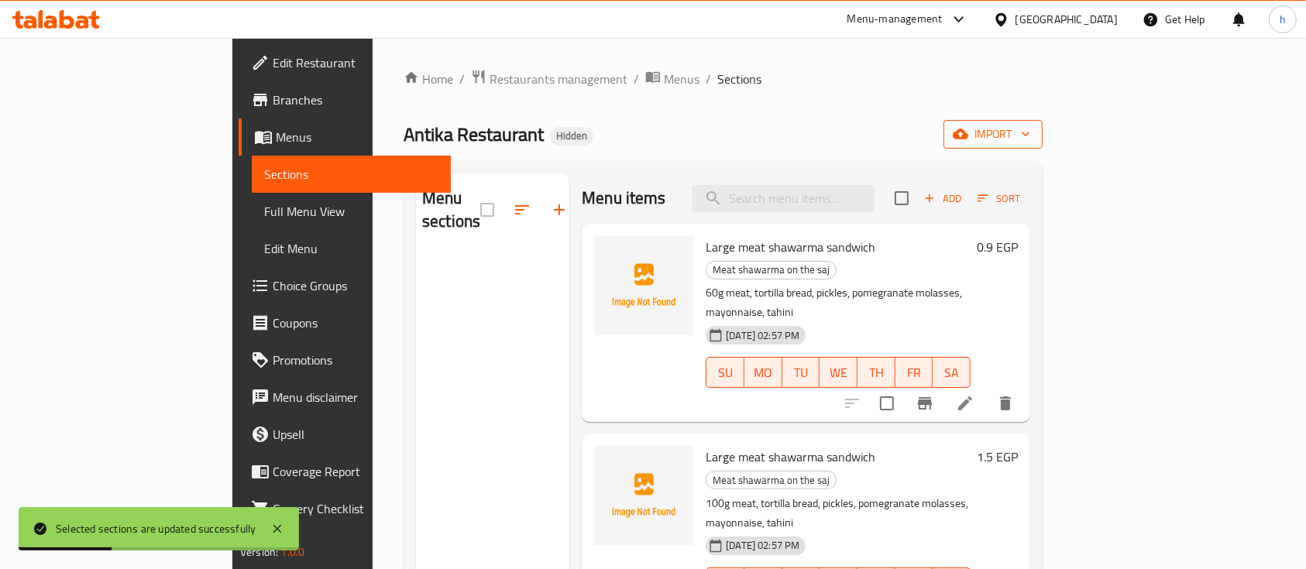
click at [968, 134] on icon "button" at bounding box center [960, 133] width 15 height 15
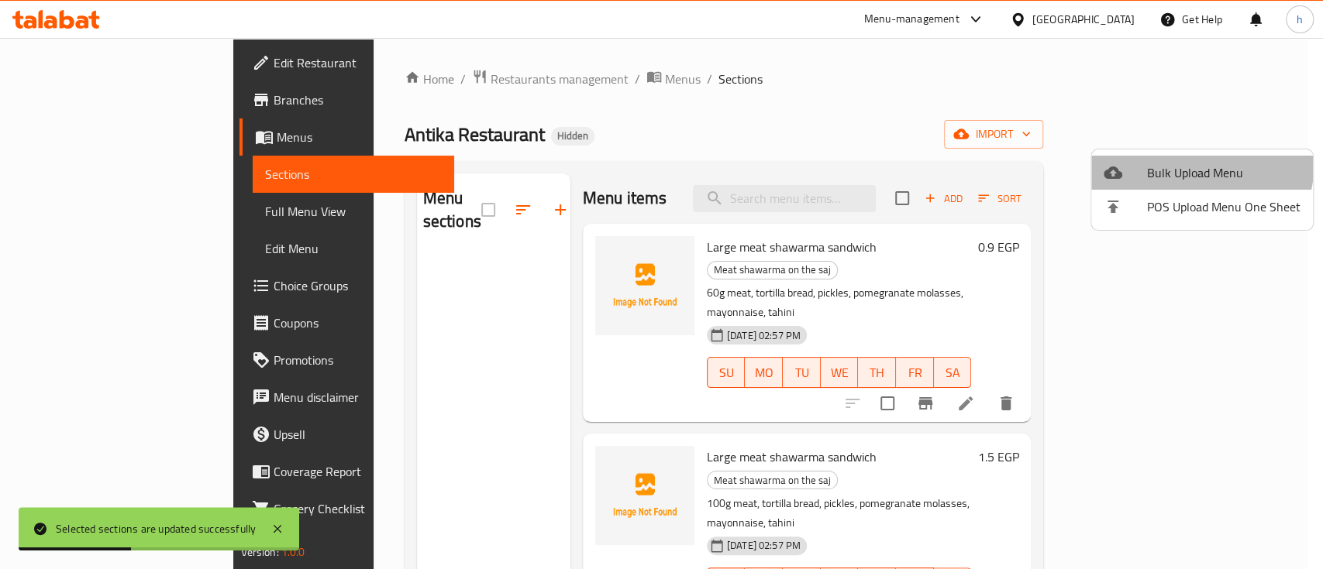
click at [1168, 159] on li "Bulk Upload Menu" at bounding box center [1202, 173] width 222 height 34
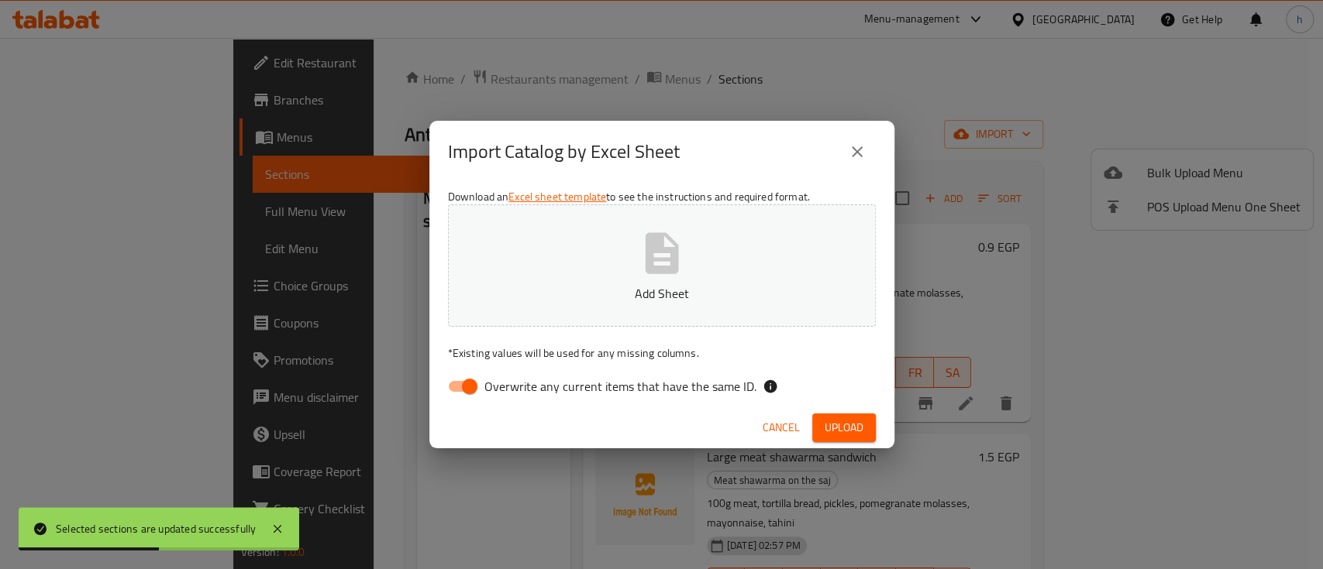
click at [626, 400] on label "Overwrite any current items that have the same ID." at bounding box center [597, 386] width 317 height 29
click at [514, 400] on input "Overwrite any current items that have the same ID." at bounding box center [469, 386] width 88 height 29
checkbox input "false"
click at [842, 428] on span "Upload" at bounding box center [843, 427] width 39 height 19
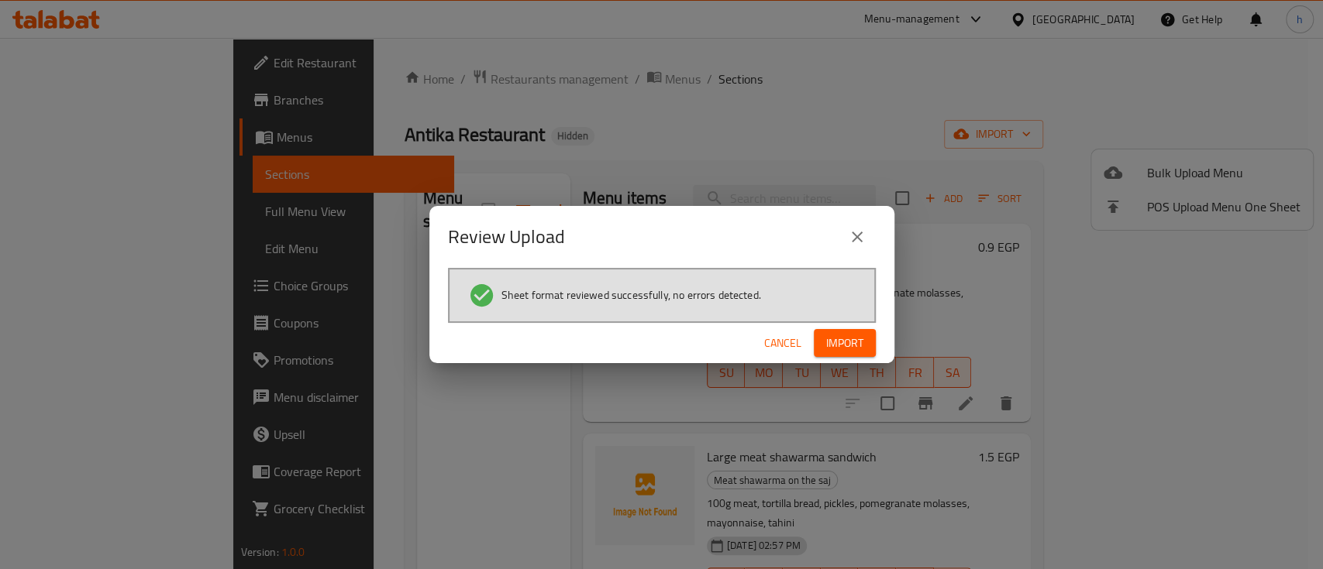
click at [864, 335] on button "Import" at bounding box center [845, 343] width 62 height 29
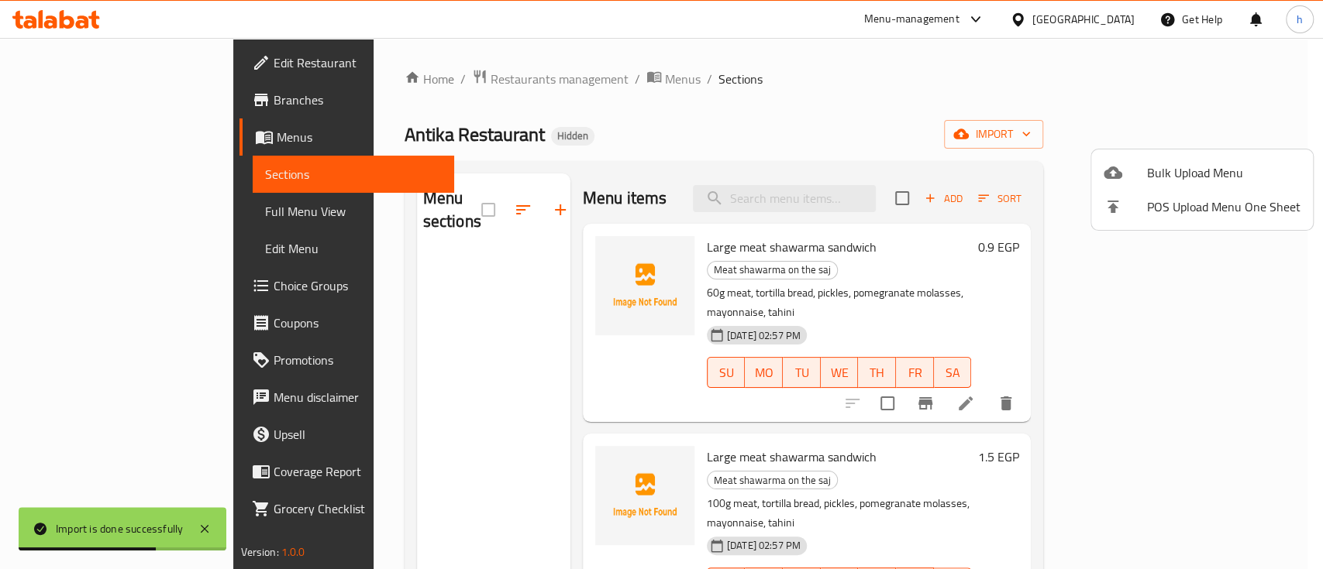
click at [436, 348] on div at bounding box center [661, 284] width 1323 height 569
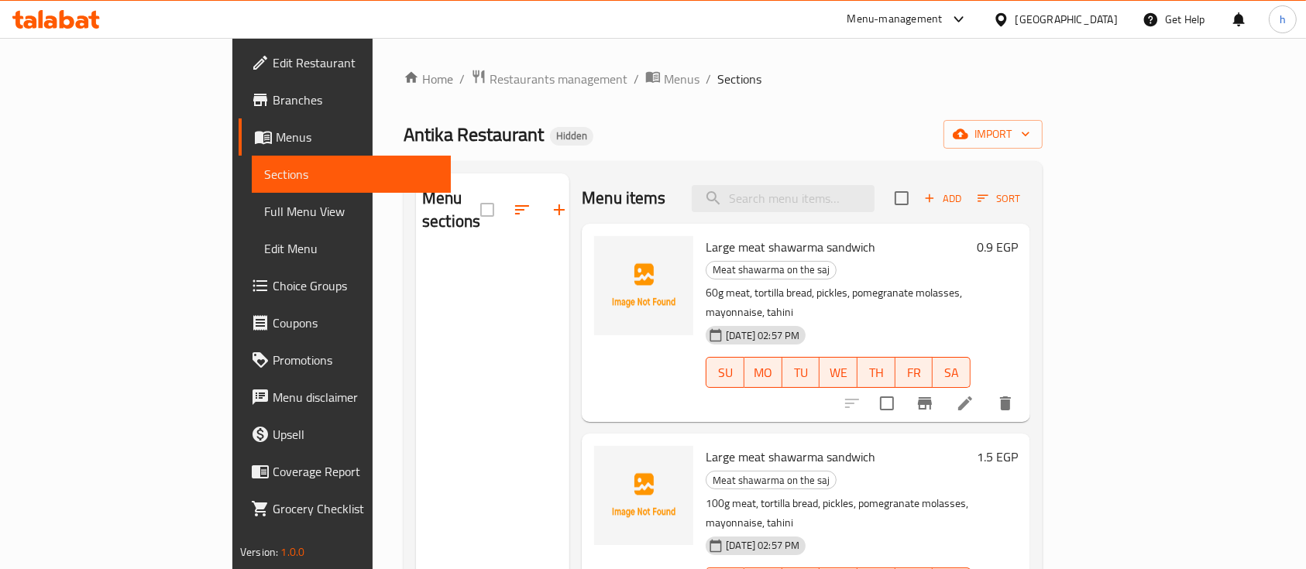
click at [462, 294] on div "Menu sections" at bounding box center [492, 458] width 153 height 569
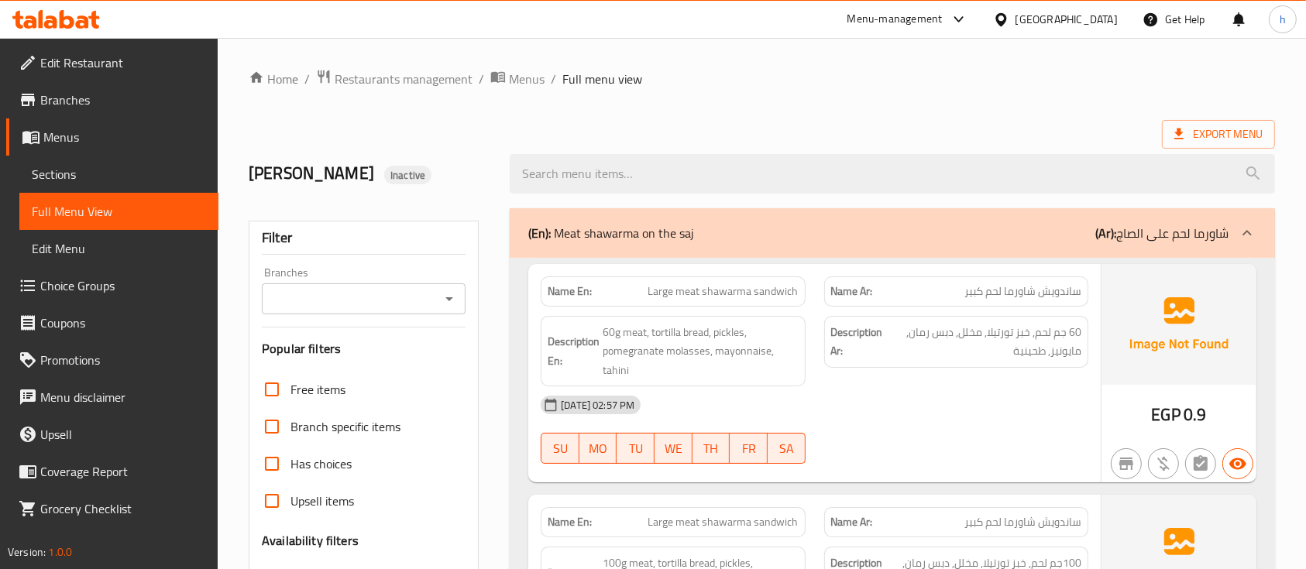
click at [68, 171] on span "Sections" at bounding box center [119, 174] width 174 height 19
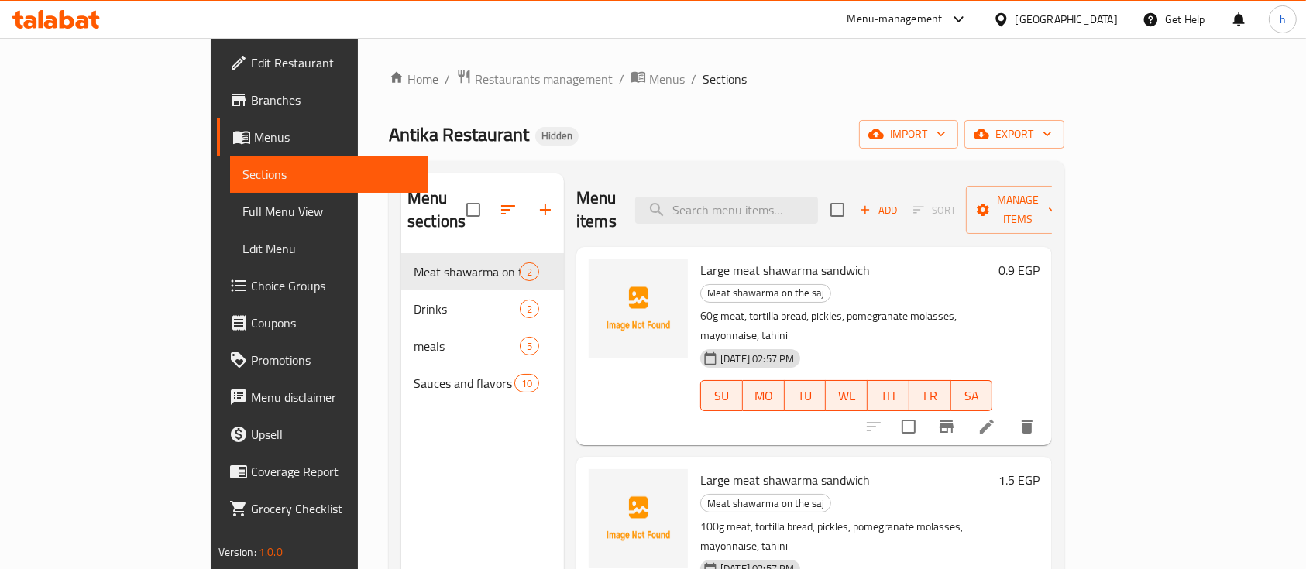
click at [996, 418] on icon at bounding box center [987, 427] width 19 height 19
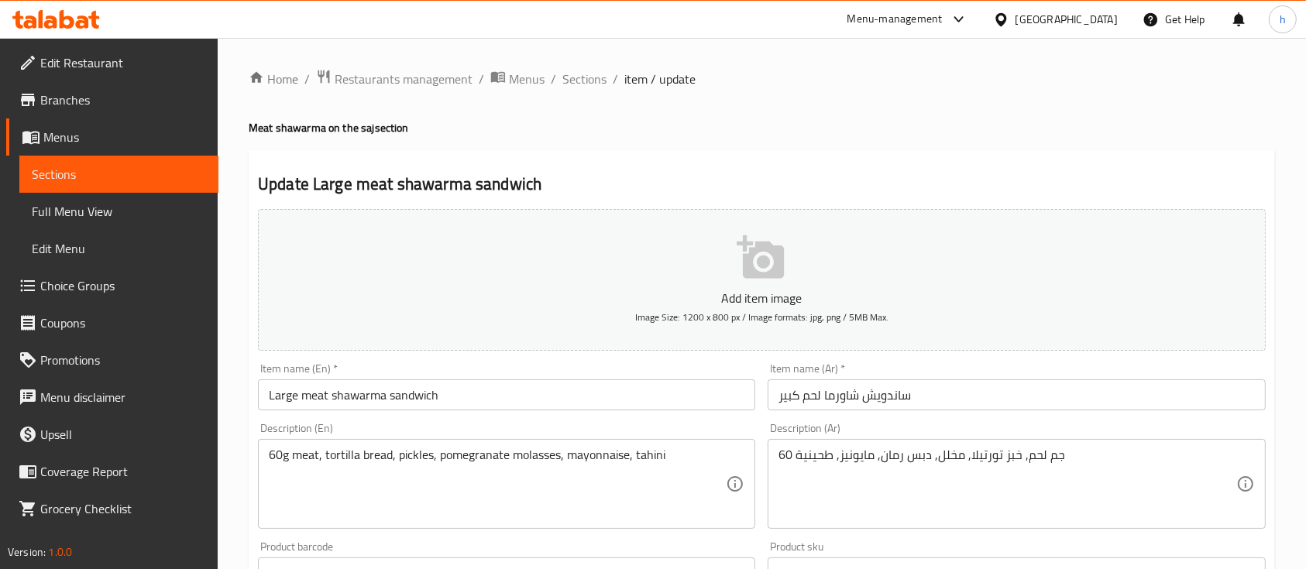
click at [465, 390] on input "Large meat shawarma sandwich" at bounding box center [506, 395] width 497 height 31
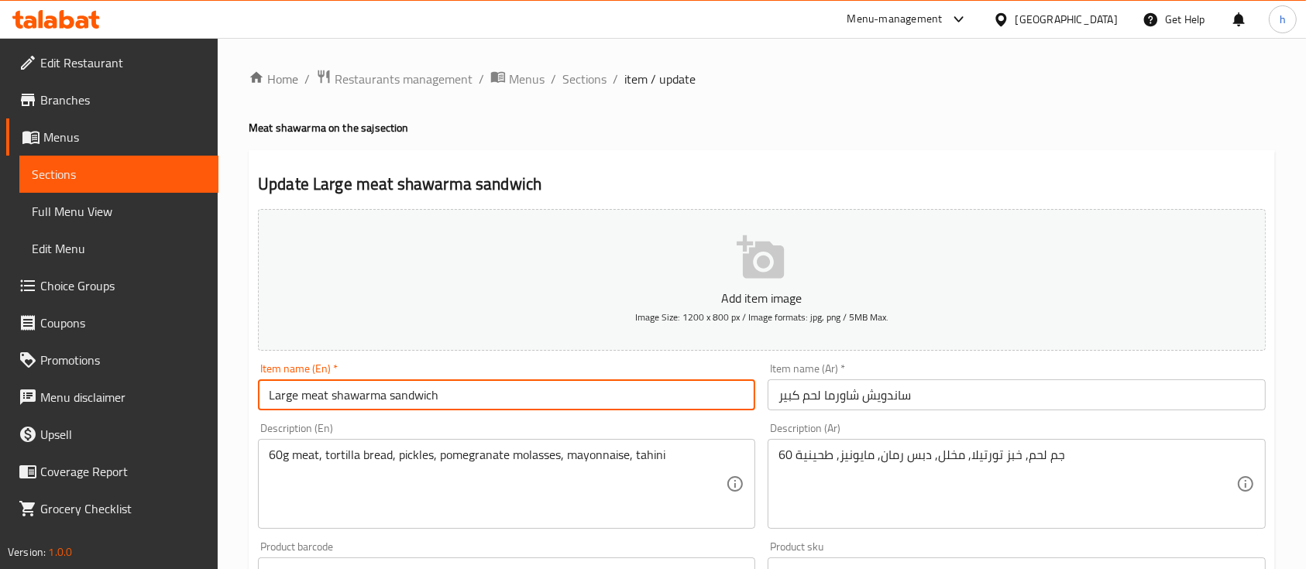
click at [465, 390] on input "Large meat shawarma sandwich" at bounding box center [506, 395] width 497 height 31
click at [345, 406] on input "Large meat shawarma sandwich" at bounding box center [506, 395] width 497 height 31
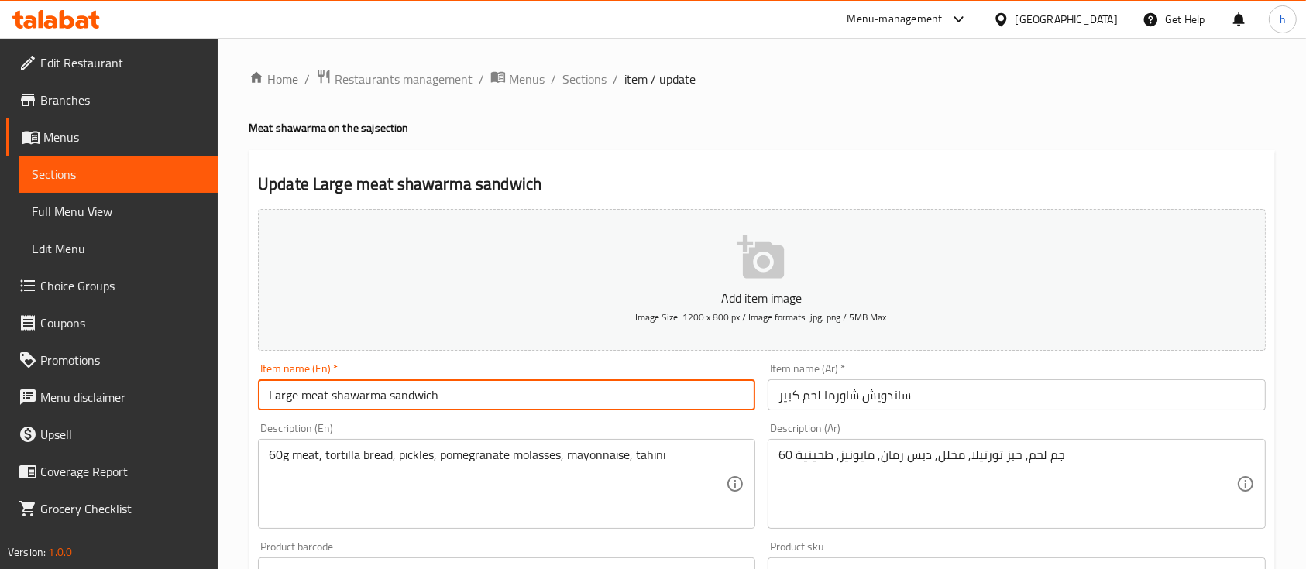
click at [345, 406] on input "Large meat shawarma sandwich" at bounding box center [506, 395] width 497 height 31
click at [387, 403] on input "Large meat shawarma sandwich" at bounding box center [506, 395] width 497 height 31
type input "ل"
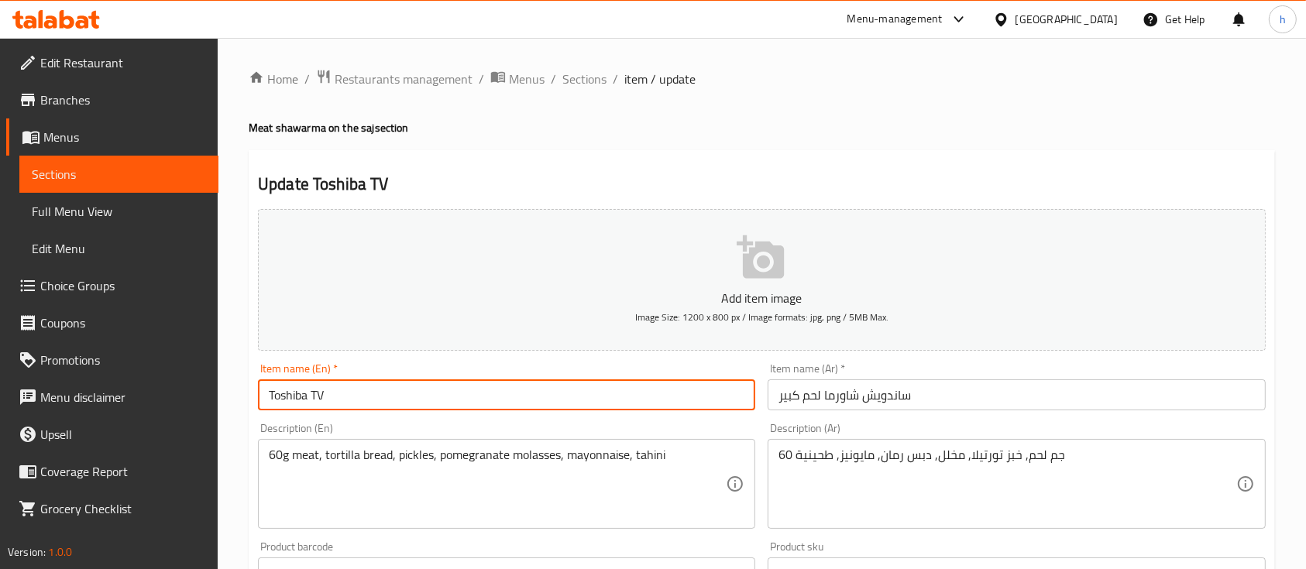
type input "Toshiba TV"
click at [889, 369] on div "Item name (Ar)   * ساندويش شاورما لحم كبير Item name (Ar) *" at bounding box center [1016, 386] width 497 height 47
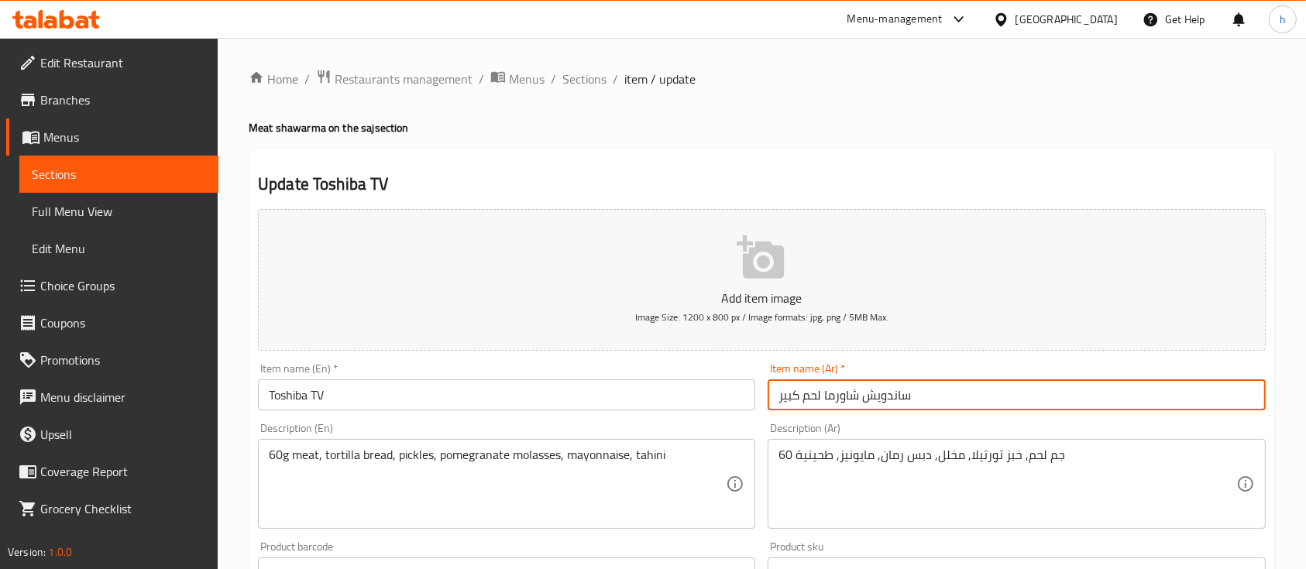
click at [886, 387] on input "ساندويش شاورما لحم كبير" at bounding box center [1016, 395] width 497 height 31
type input "T"
click at [1118, 400] on input "تلفزيون Toshiba" at bounding box center [1016, 395] width 497 height 31
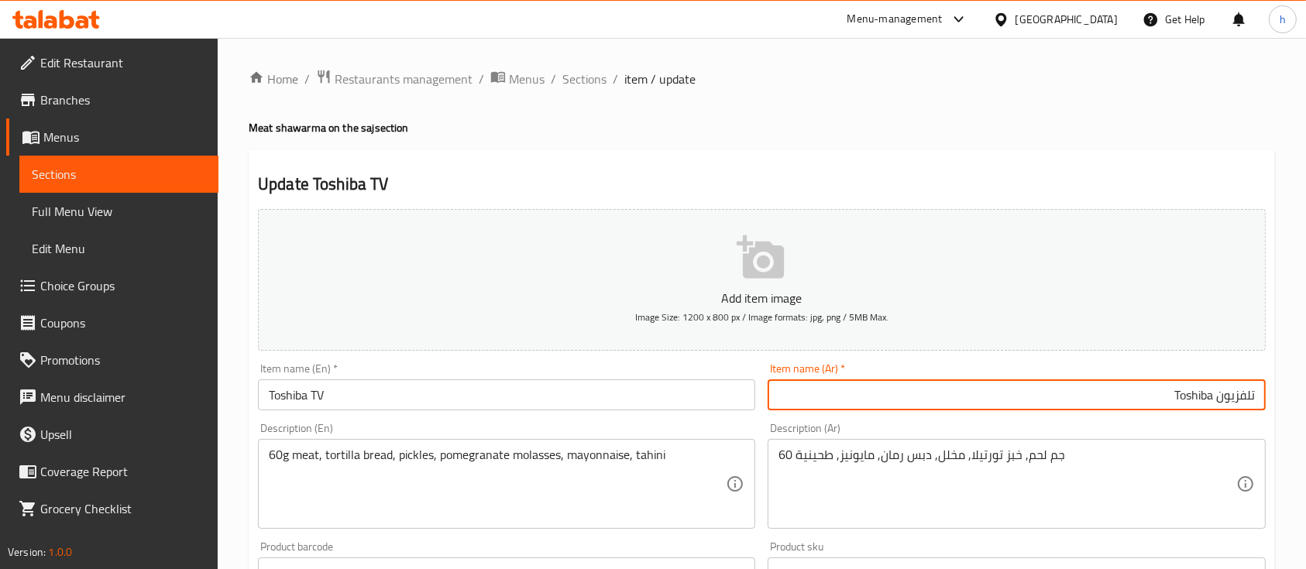
click at [1226, 394] on input "تلفزيون Toshiba" at bounding box center [1016, 395] width 497 height 31
click at [1226, 407] on input "Toshibaتلفزيون" at bounding box center [1016, 395] width 497 height 31
click at [1216, 401] on input "Toshibaتلفزيون" at bounding box center [1016, 395] width 497 height 31
type input "Toshiba تلفزيون"
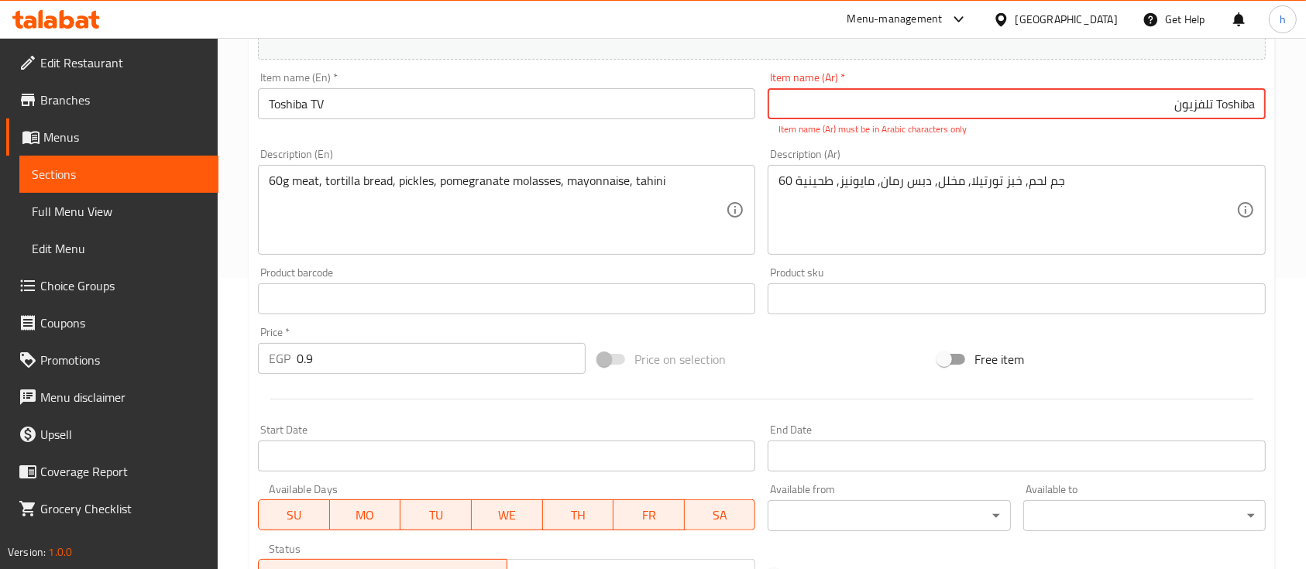
scroll to position [310, 0]
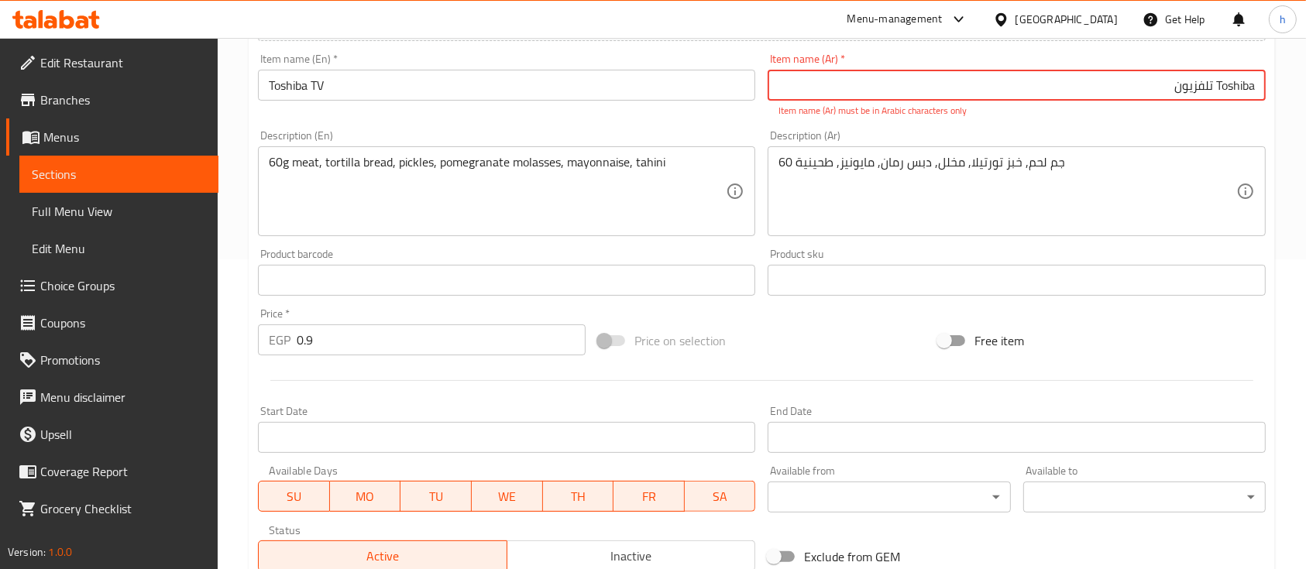
click at [341, 563] on span "Active" at bounding box center [383, 556] width 236 height 22
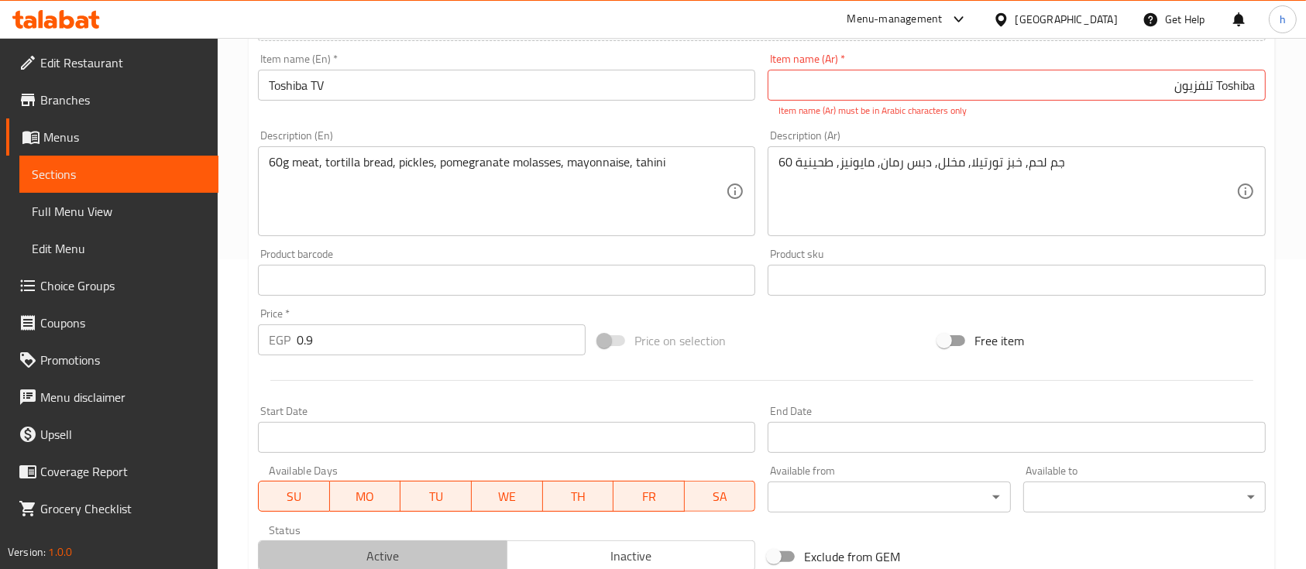
click at [341, 563] on span "Active" at bounding box center [383, 556] width 236 height 22
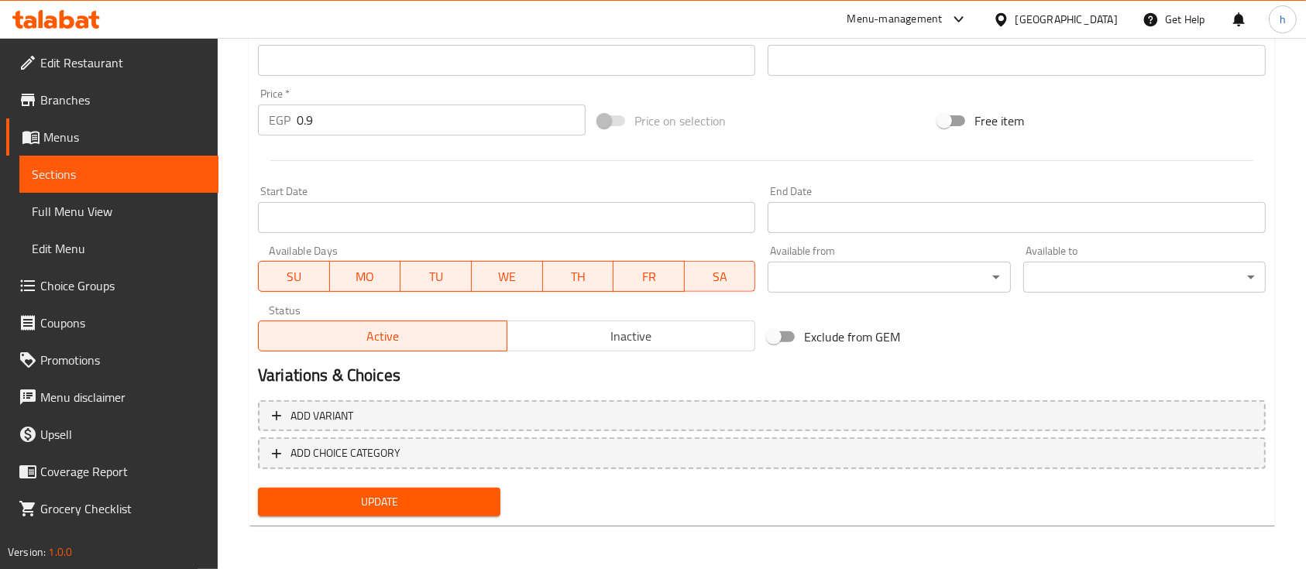
click at [352, 502] on span "Update" at bounding box center [379, 502] width 218 height 19
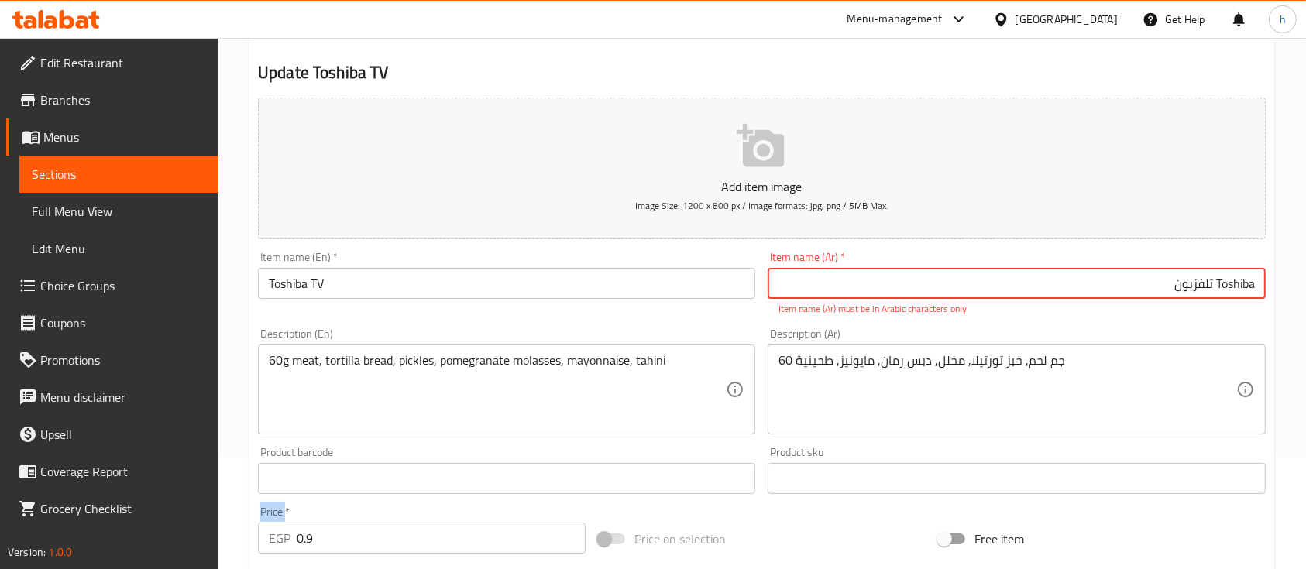
click at [352, 502] on div "Price   * EGP 0.9 Price *" at bounding box center [422, 531] width 340 height 60
click at [834, 308] on p "Item name (Ar) must be in Arabic characters only" at bounding box center [1017, 309] width 476 height 14
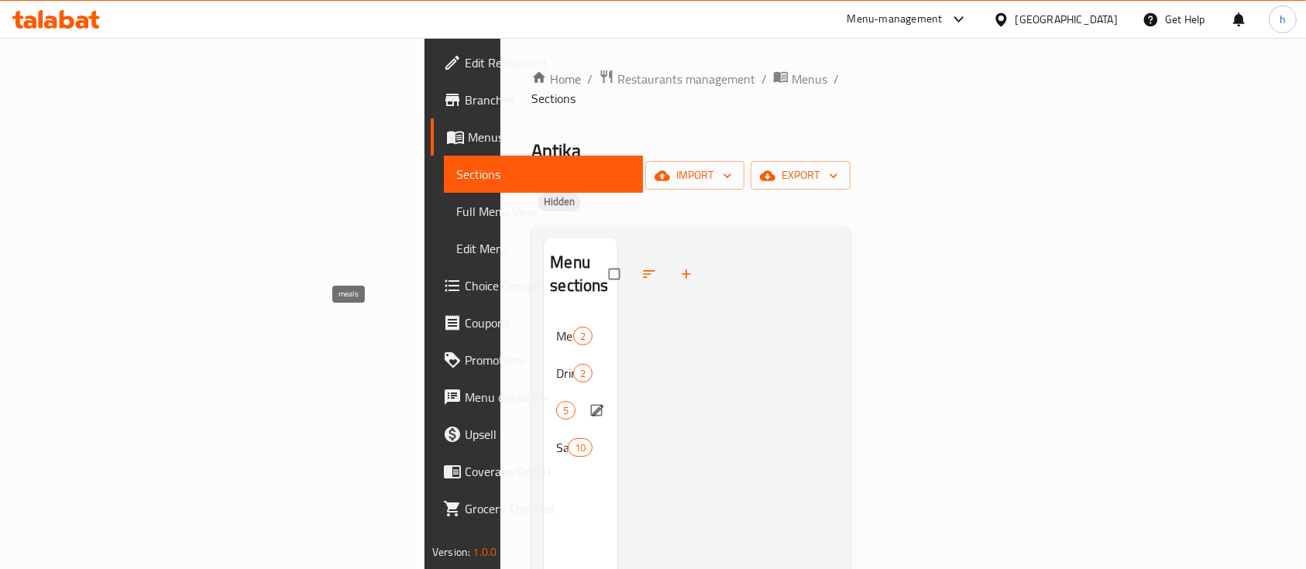
click at [556, 401] on span "meals" at bounding box center [556, 410] width 0 height 19
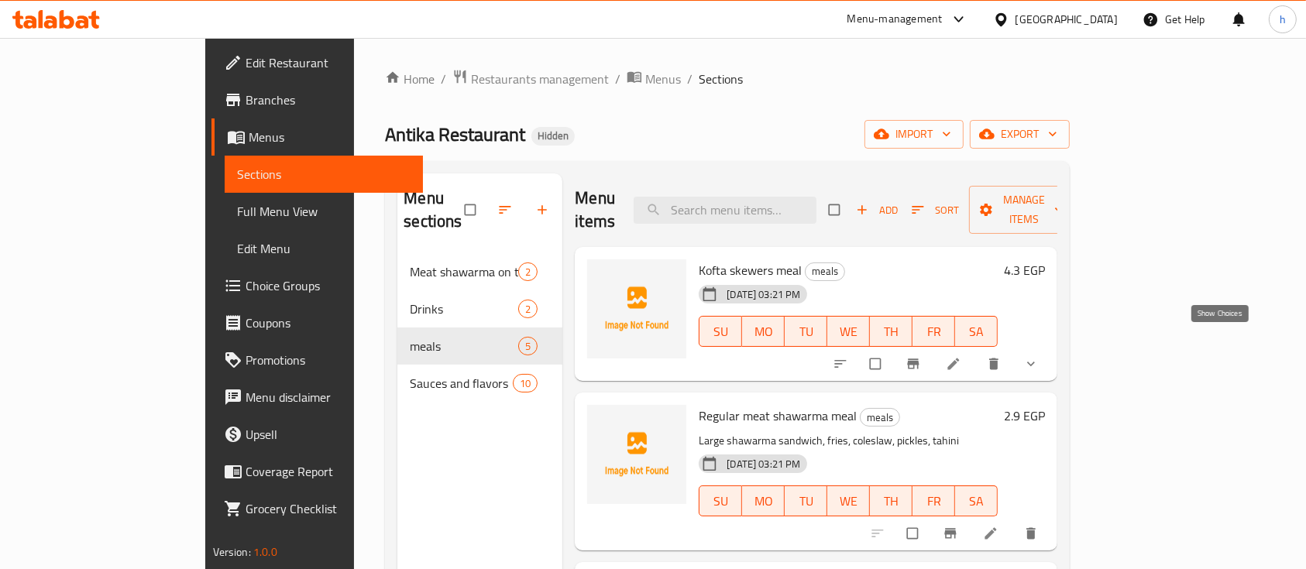
click at [1039, 356] on icon "show more" at bounding box center [1030, 363] width 15 height 15
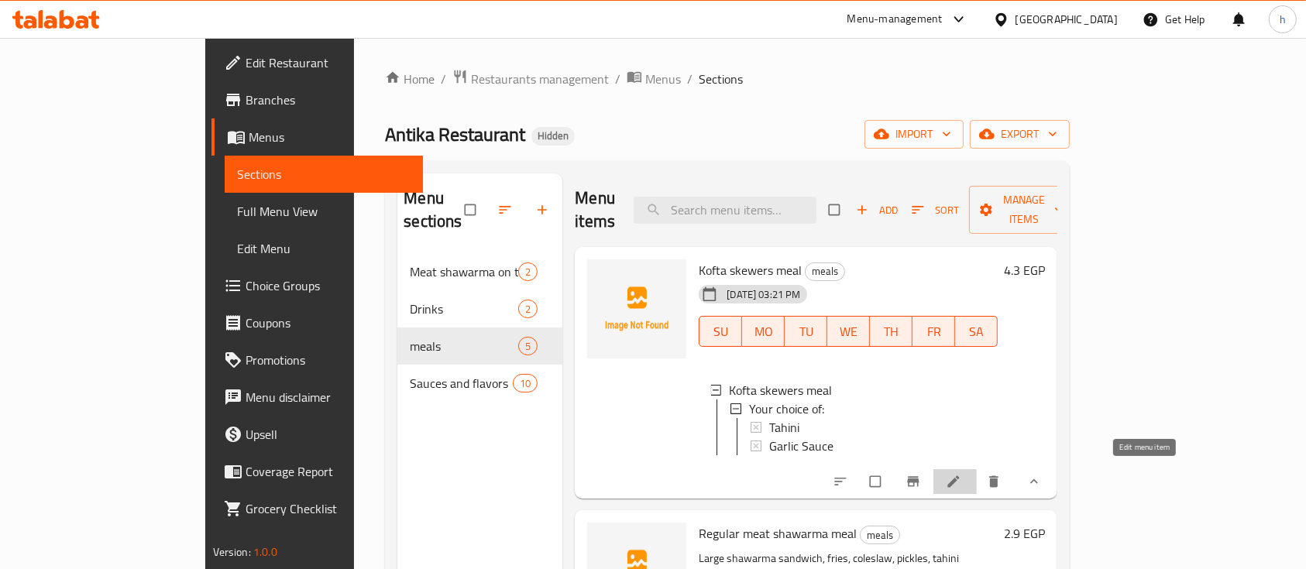
click at [961, 474] on icon at bounding box center [953, 481] width 15 height 15
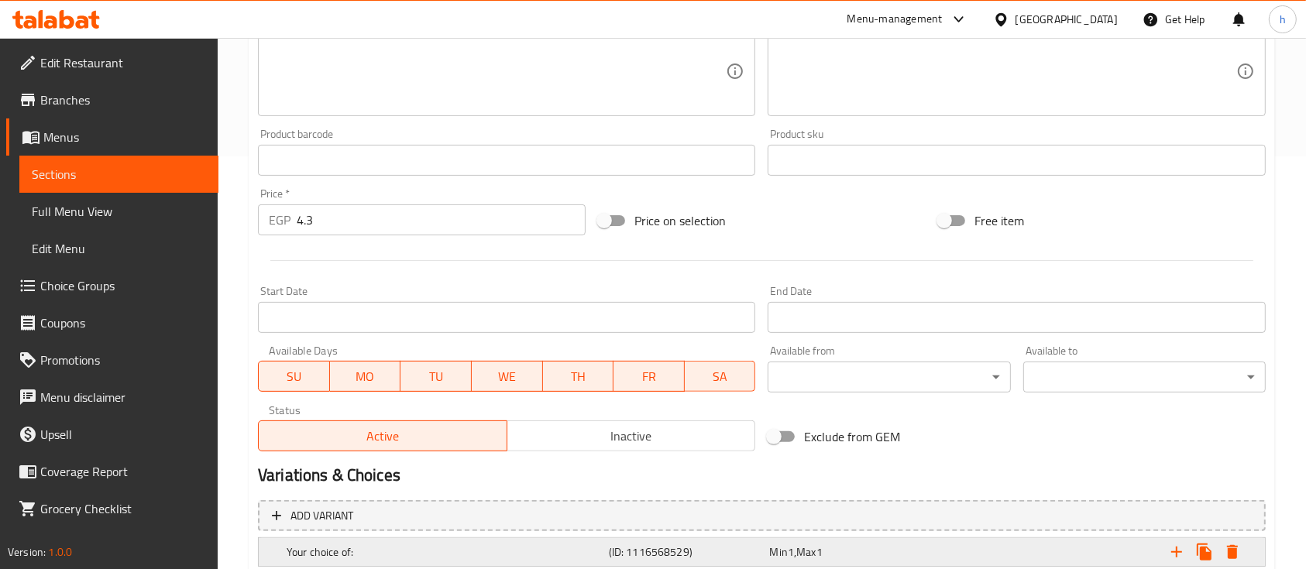
scroll to position [516, 0]
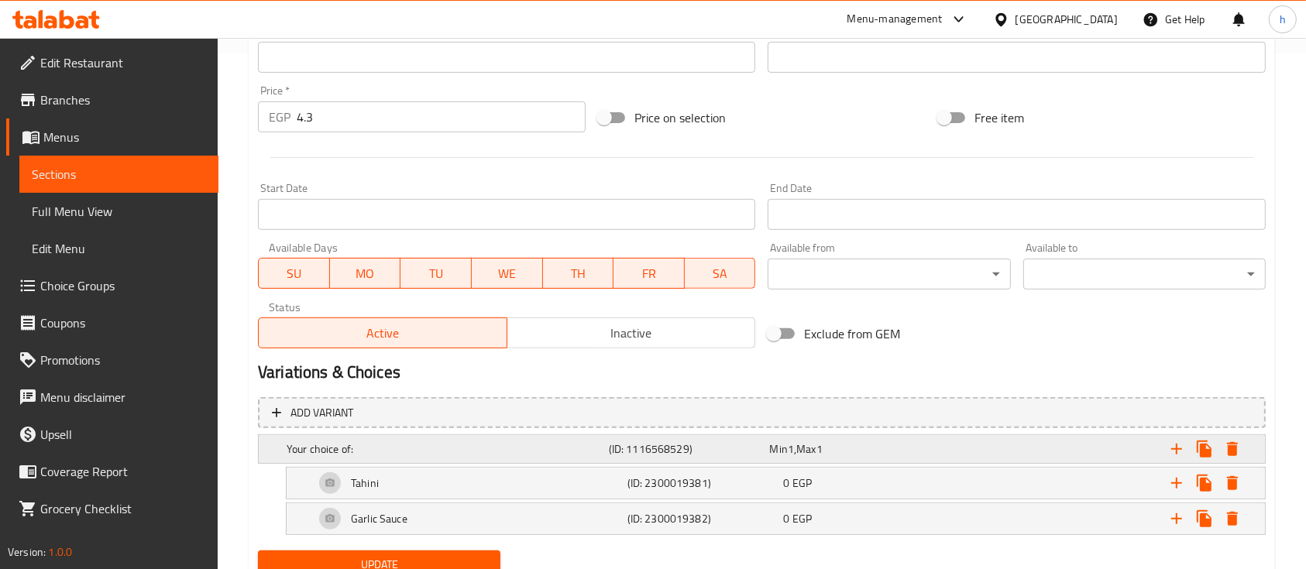
click at [367, 442] on h5 "Your choice of:" at bounding box center [445, 449] width 316 height 15
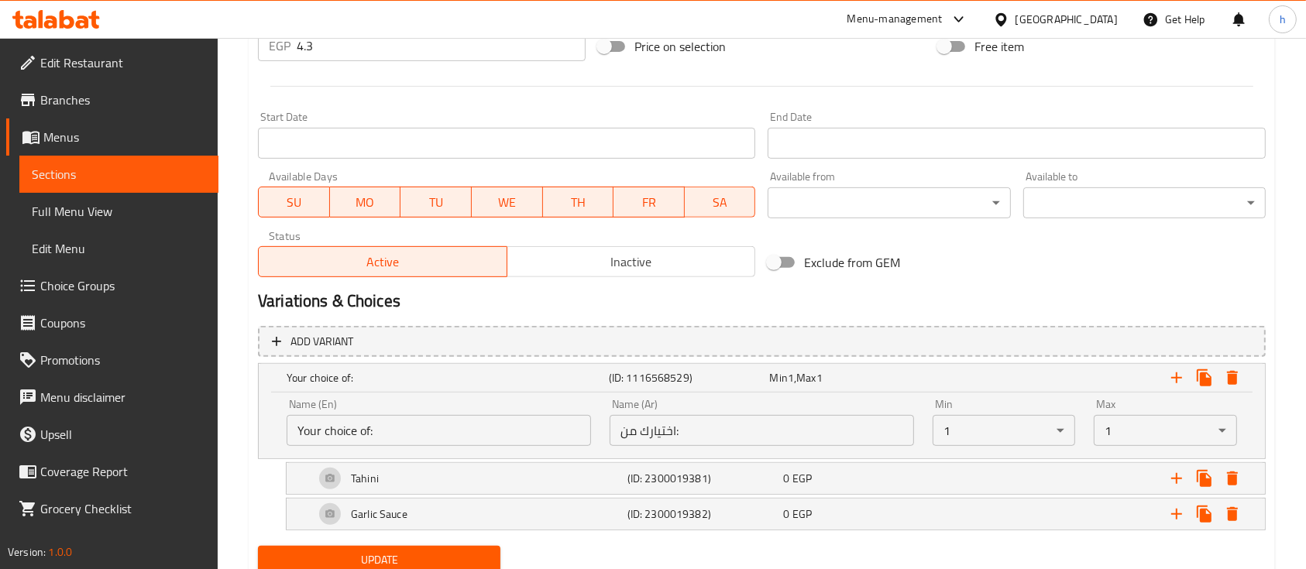
scroll to position [620, 0]
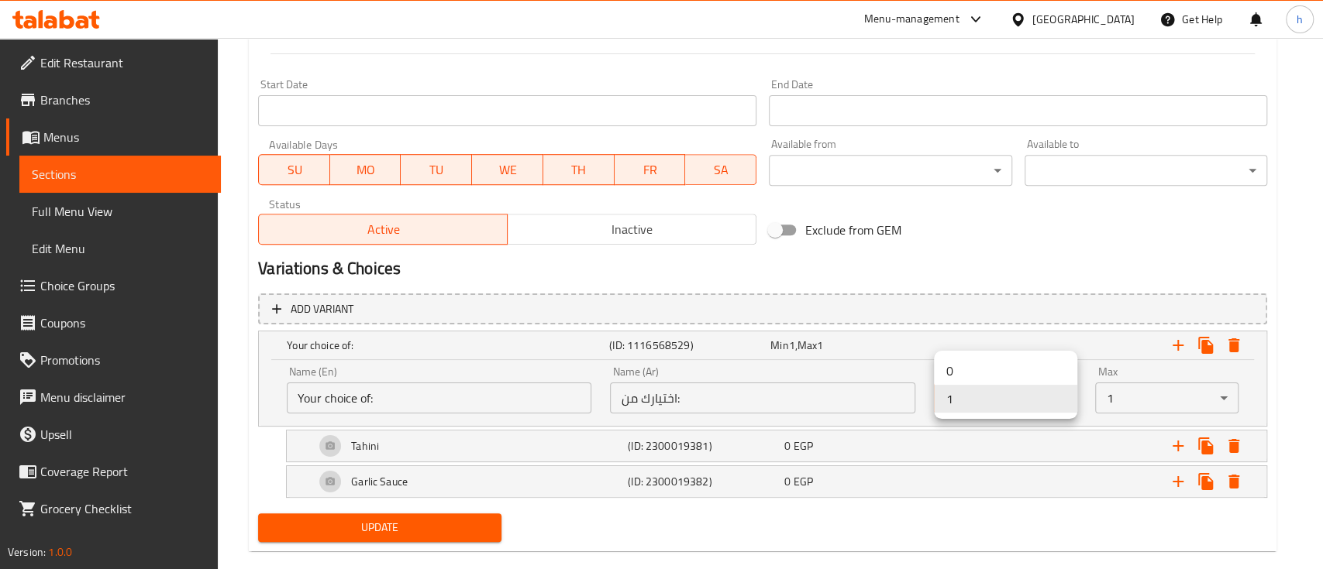
click at [1061, 399] on li "1" at bounding box center [1005, 399] width 143 height 28
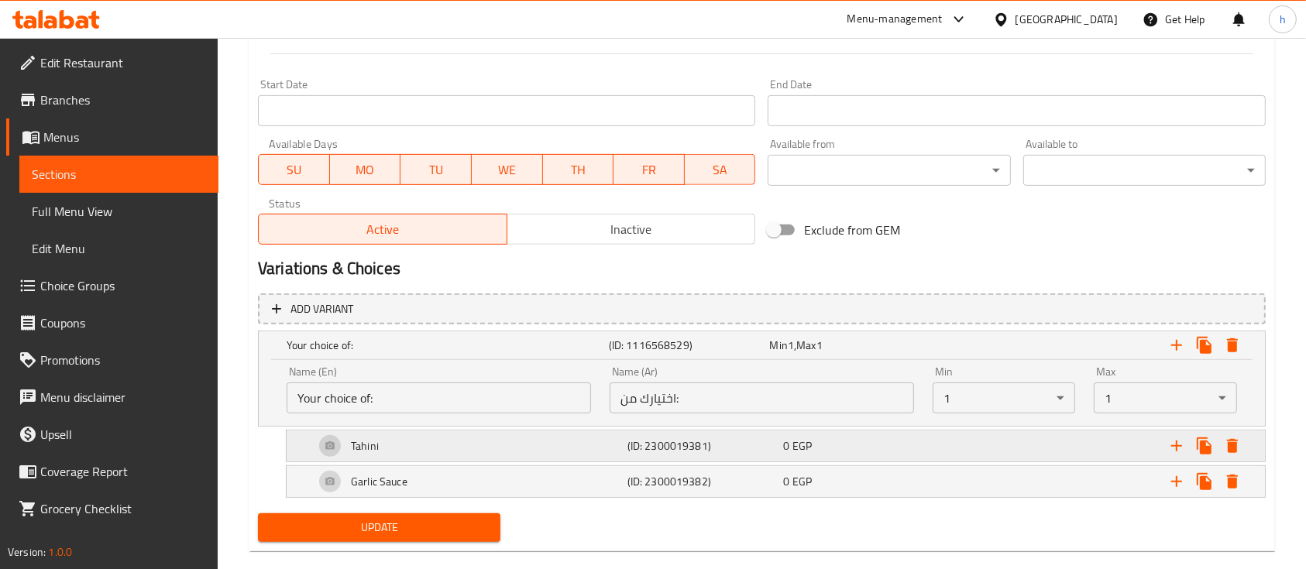
click at [717, 440] on h5 "(ID: 2300019381)" at bounding box center [703, 446] width 150 height 15
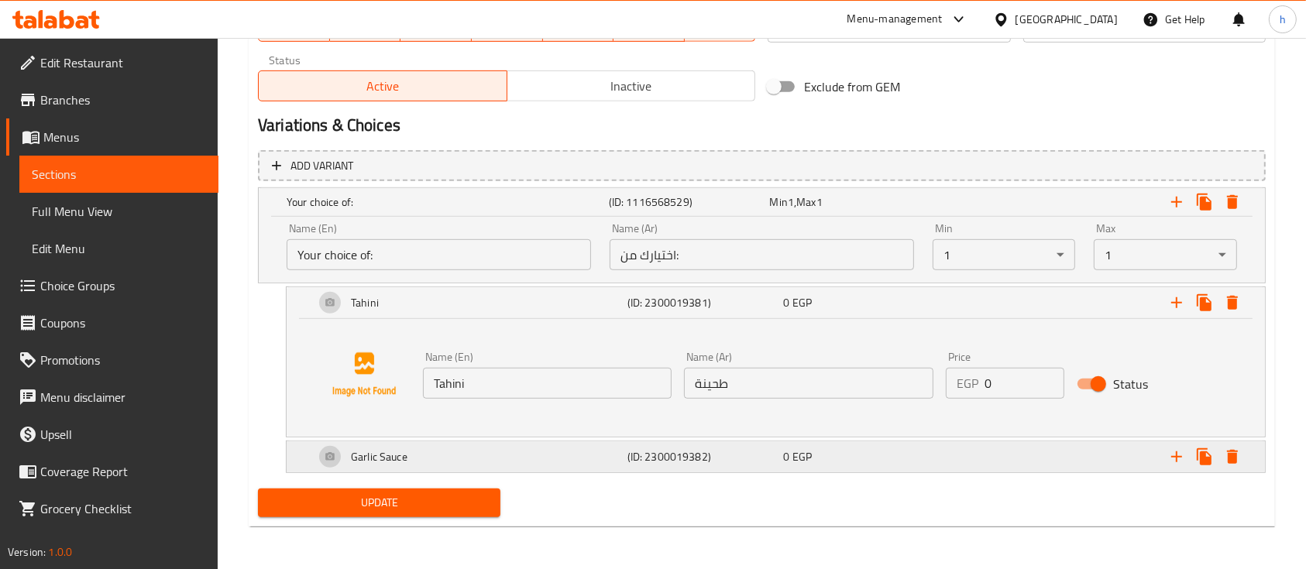
click at [734, 453] on h5 "(ID: 2300019382)" at bounding box center [703, 456] width 150 height 15
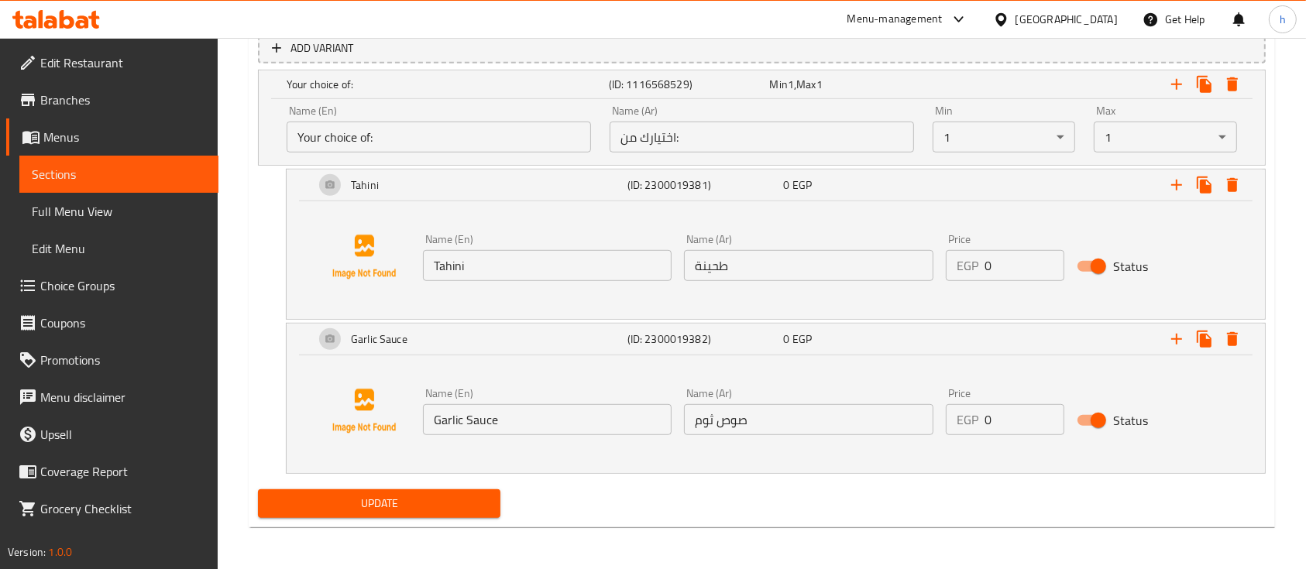
scroll to position [882, 0]
click at [467, 478] on div "Add variant Your choice of: (ID: 1116568529) Min 1 , Max 1 Name (En) Your choic…" at bounding box center [762, 255] width 1020 height 458
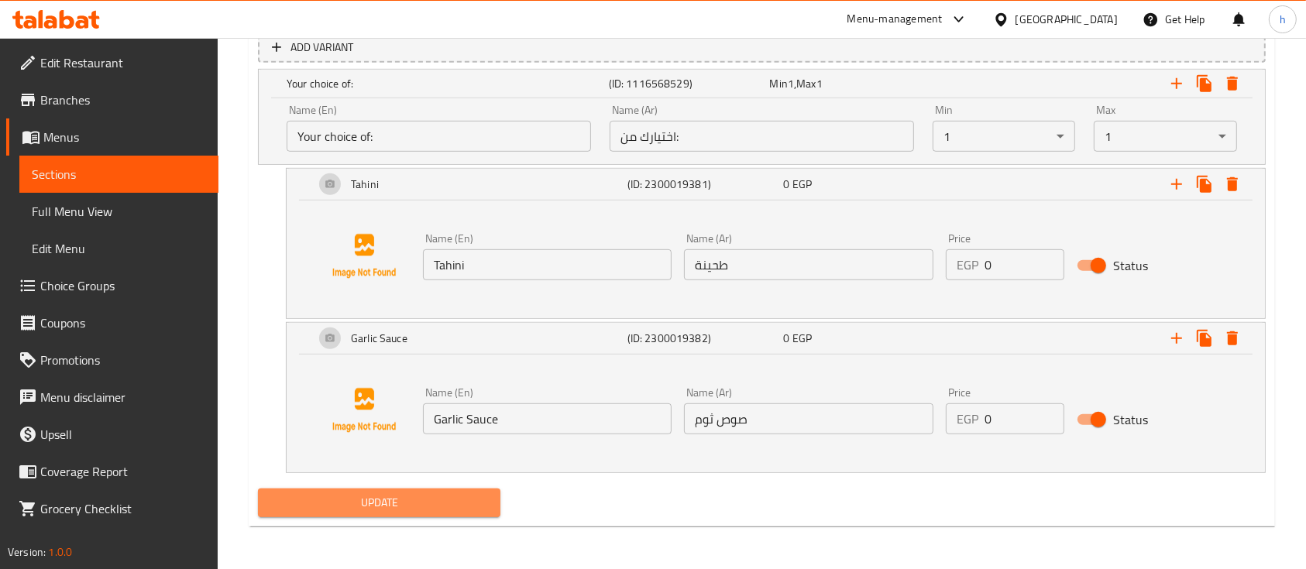
click at [466, 508] on span "Update" at bounding box center [379, 503] width 218 height 19
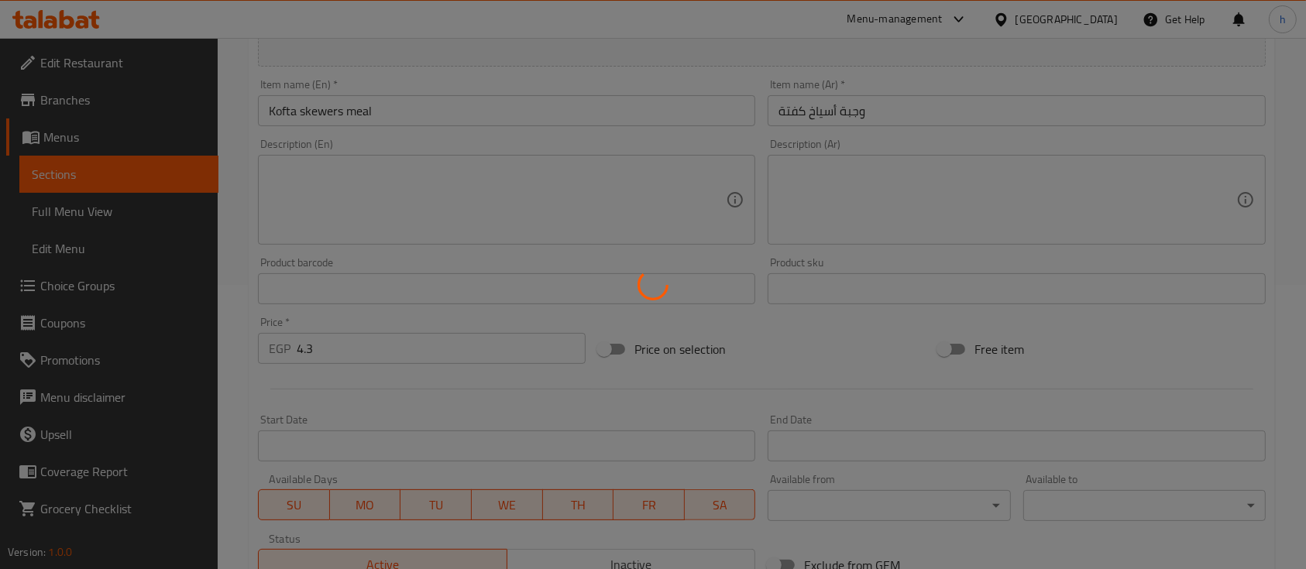
scroll to position [0, 0]
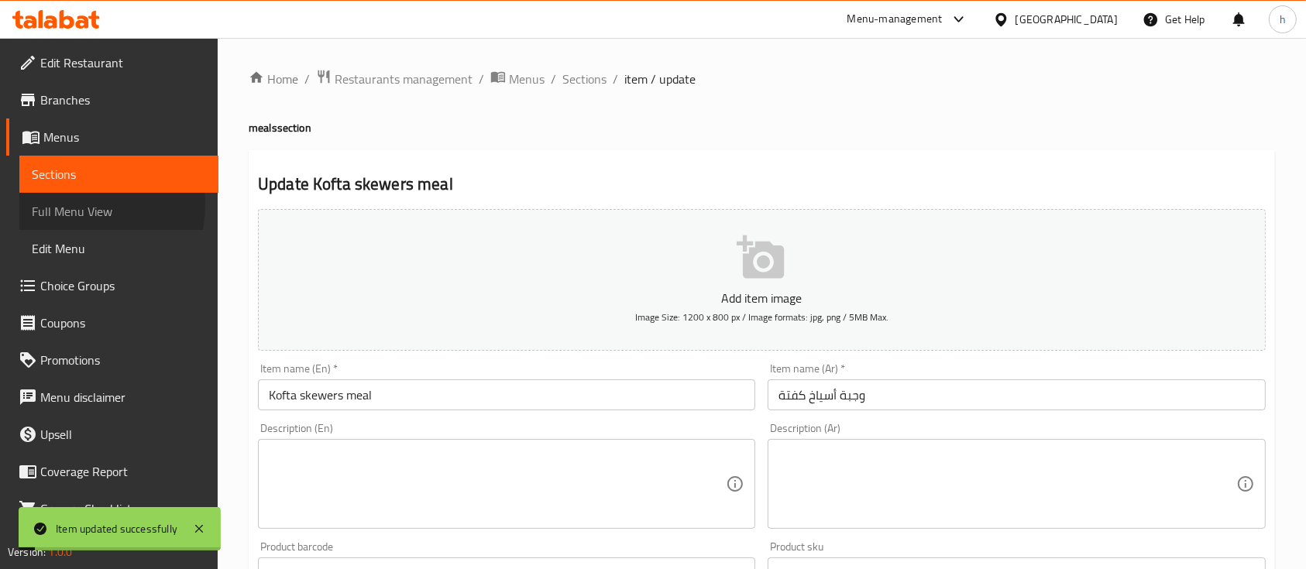
click at [74, 205] on span "Full Menu View" at bounding box center [119, 211] width 174 height 19
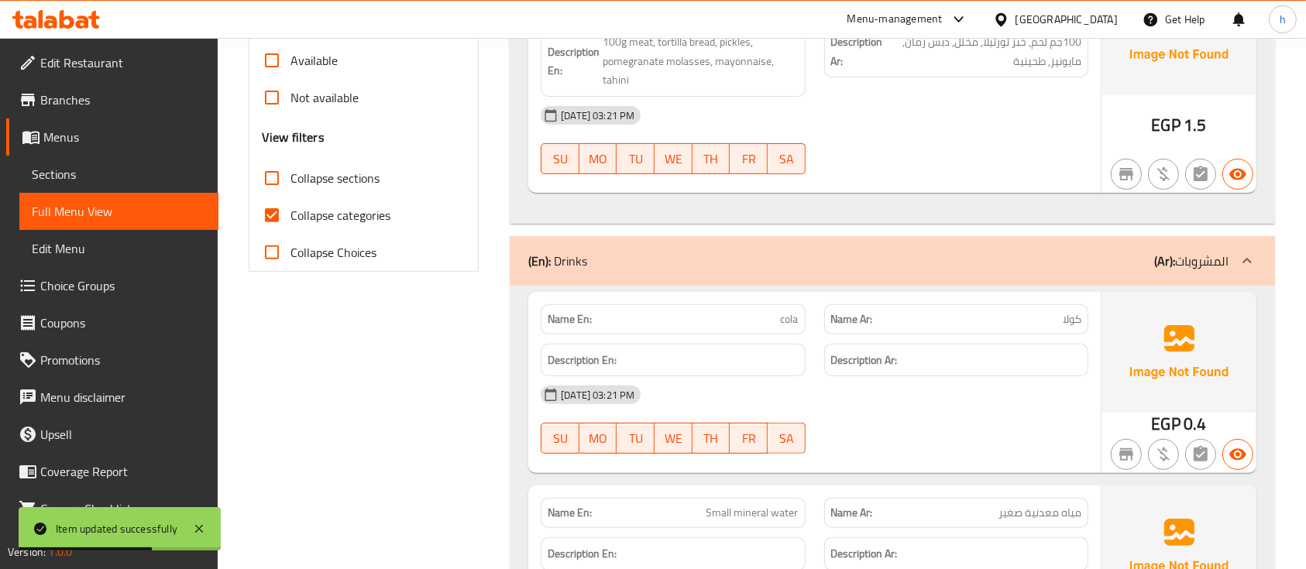
scroll to position [516, 0]
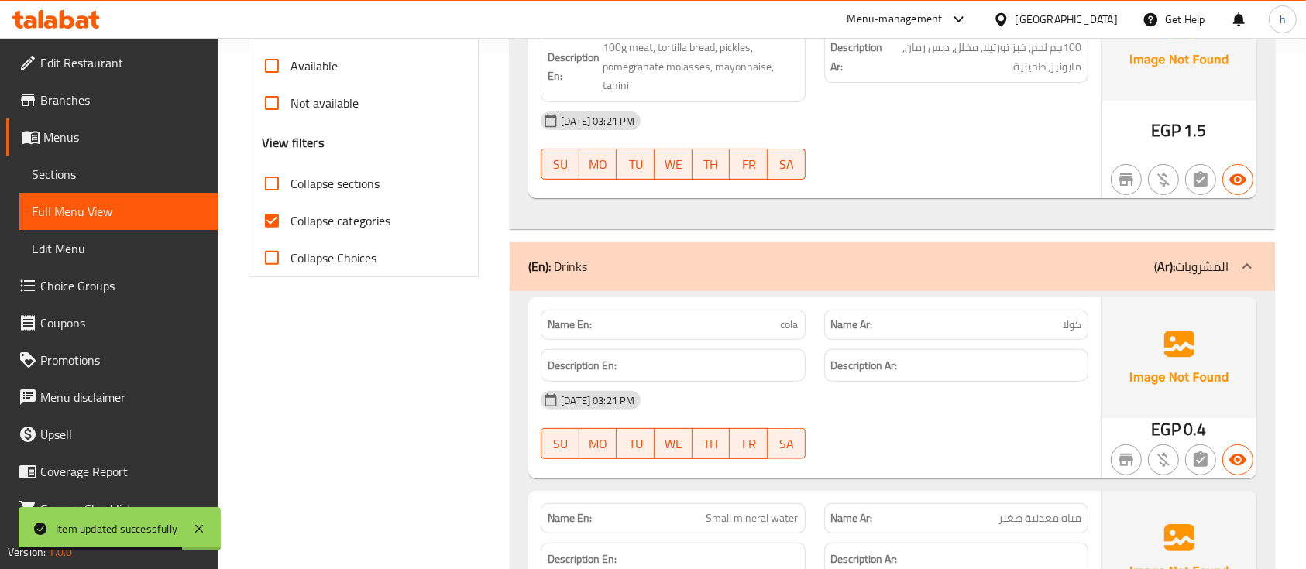
click at [322, 223] on span "Collapse categories" at bounding box center [341, 221] width 100 height 19
click at [291, 223] on input "Collapse categories" at bounding box center [271, 220] width 37 height 37
checkbox input "false"
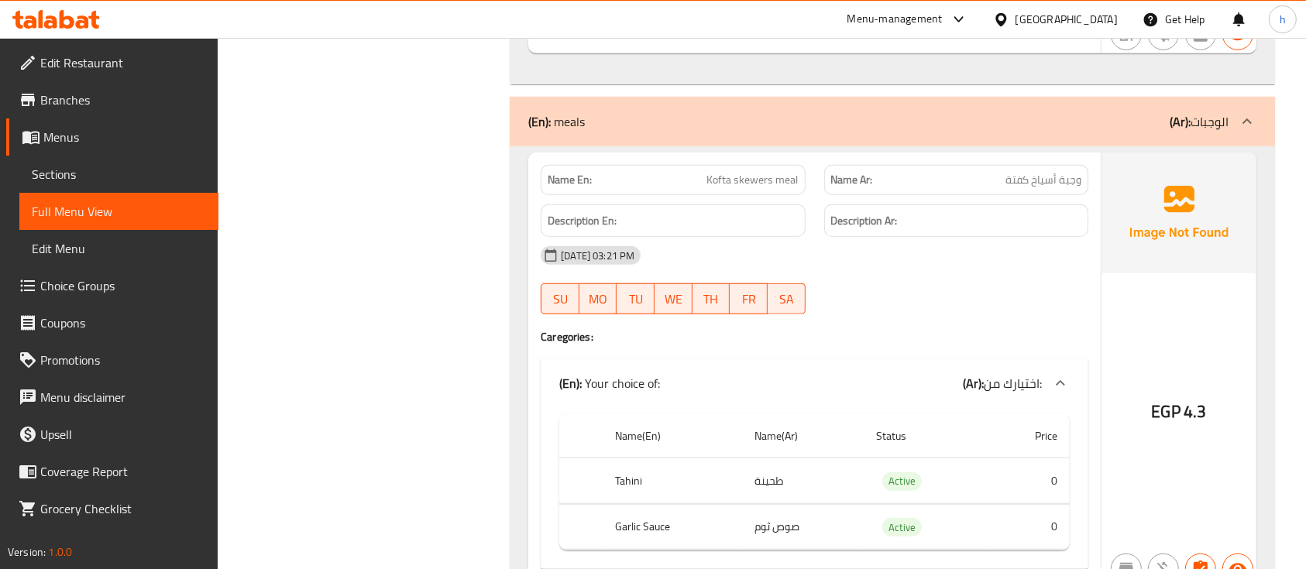
scroll to position [1169, 0]
